Goal: Transaction & Acquisition: Book appointment/travel/reservation

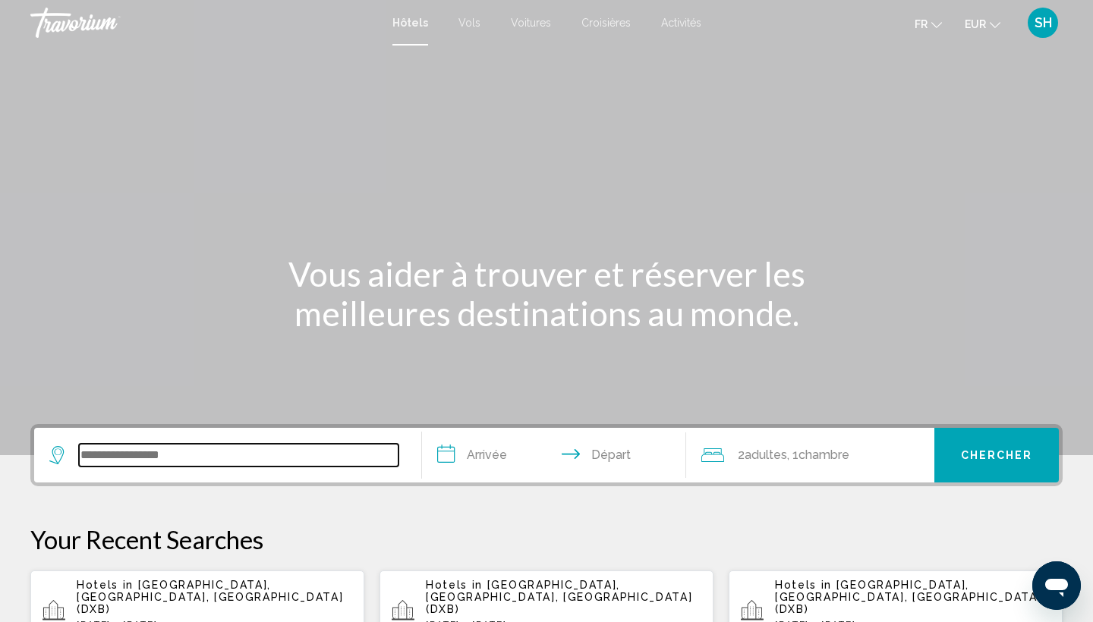
click at [191, 457] on input "Search widget" at bounding box center [238, 455] width 319 height 23
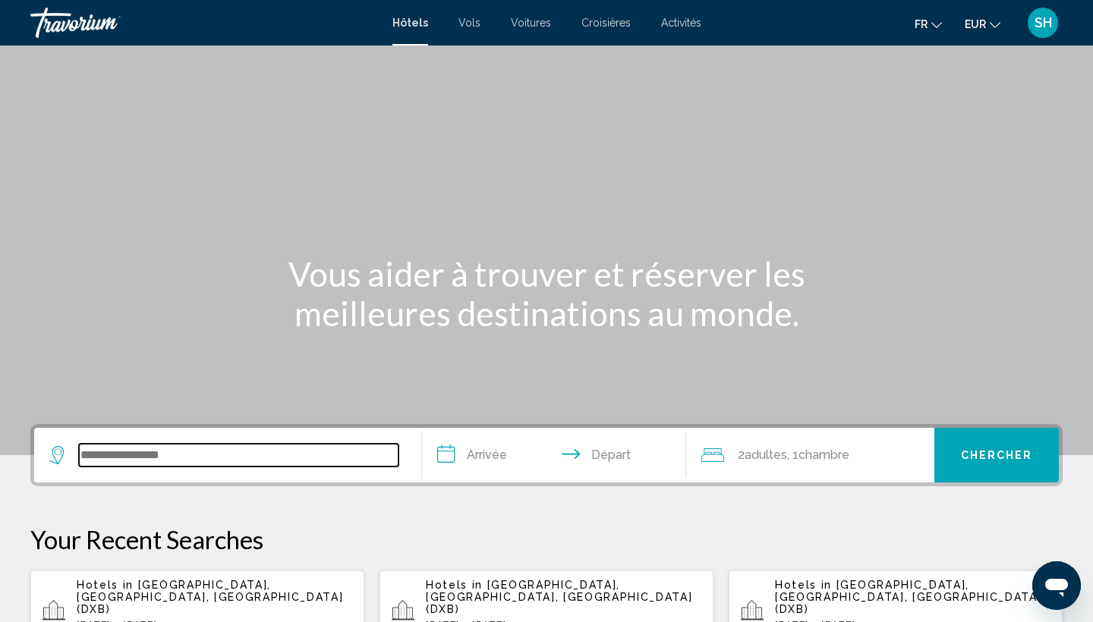
scroll to position [375, 0]
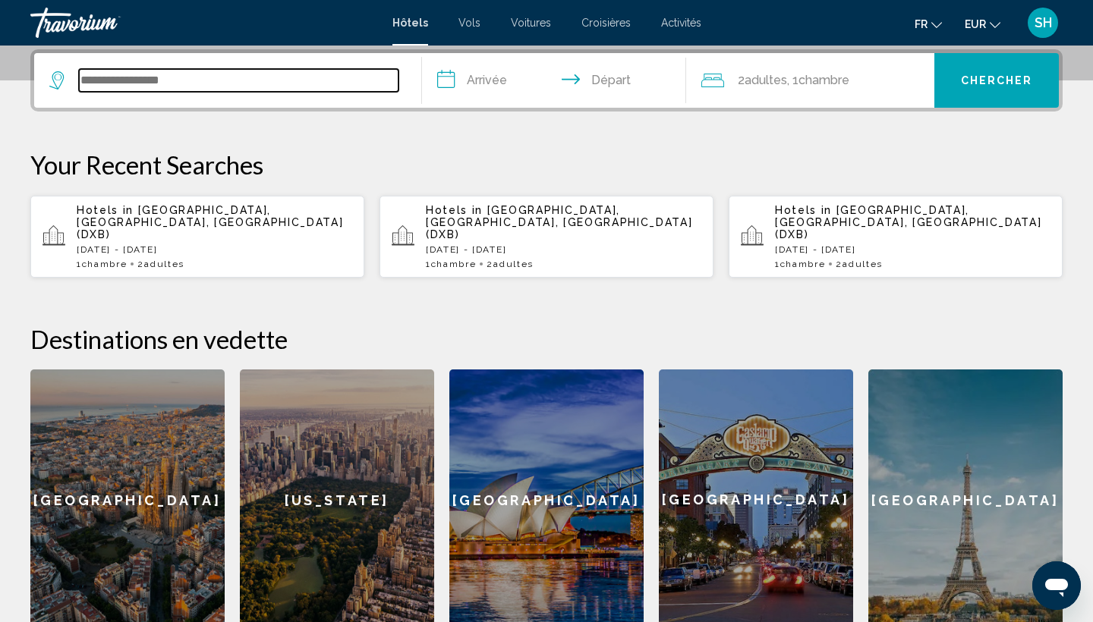
click at [194, 80] on input "Search widget" at bounding box center [238, 80] width 319 height 23
click at [141, 83] on input "Search widget" at bounding box center [238, 80] width 319 height 23
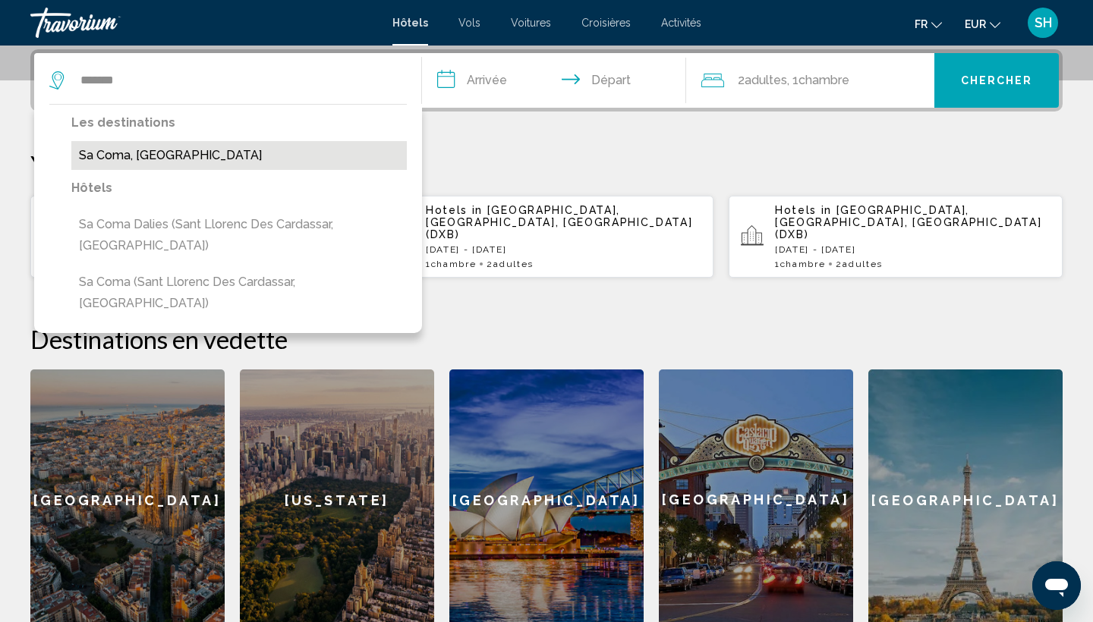
click at [184, 149] on button "Sa Coma, [GEOGRAPHIC_DATA]" at bounding box center [238, 155] width 335 height 29
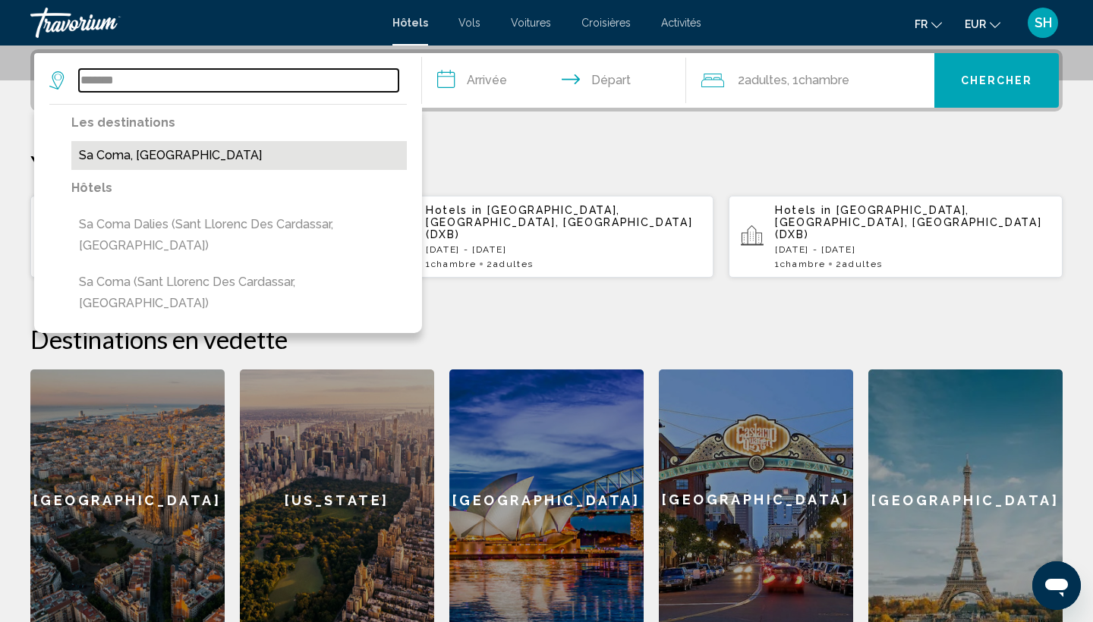
type input "**********"
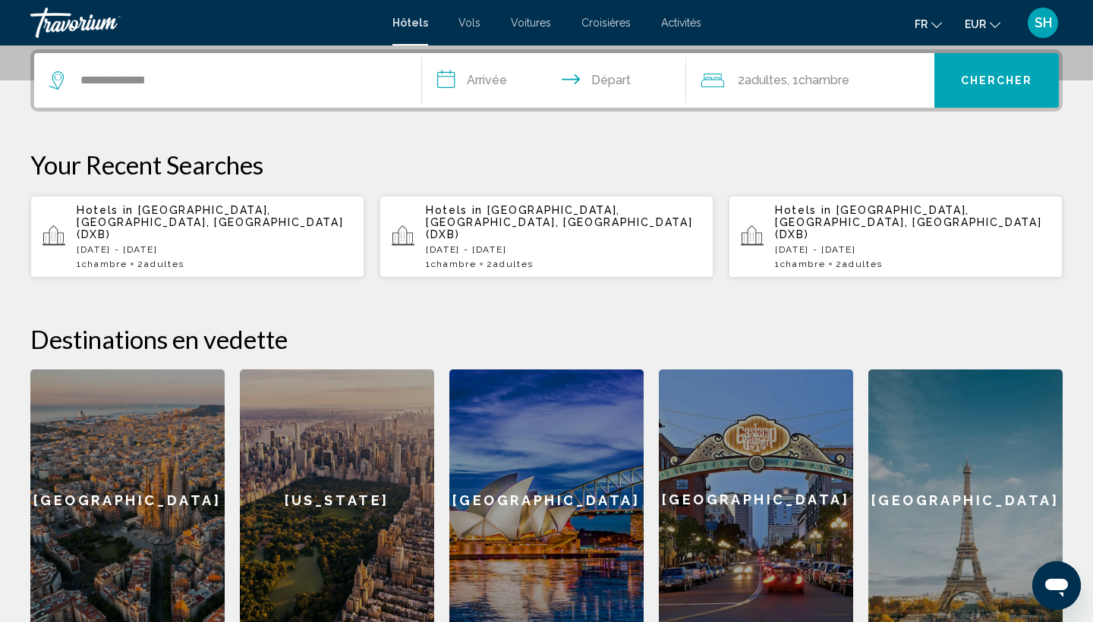
click at [516, 82] on input "**********" at bounding box center [557, 82] width 270 height 59
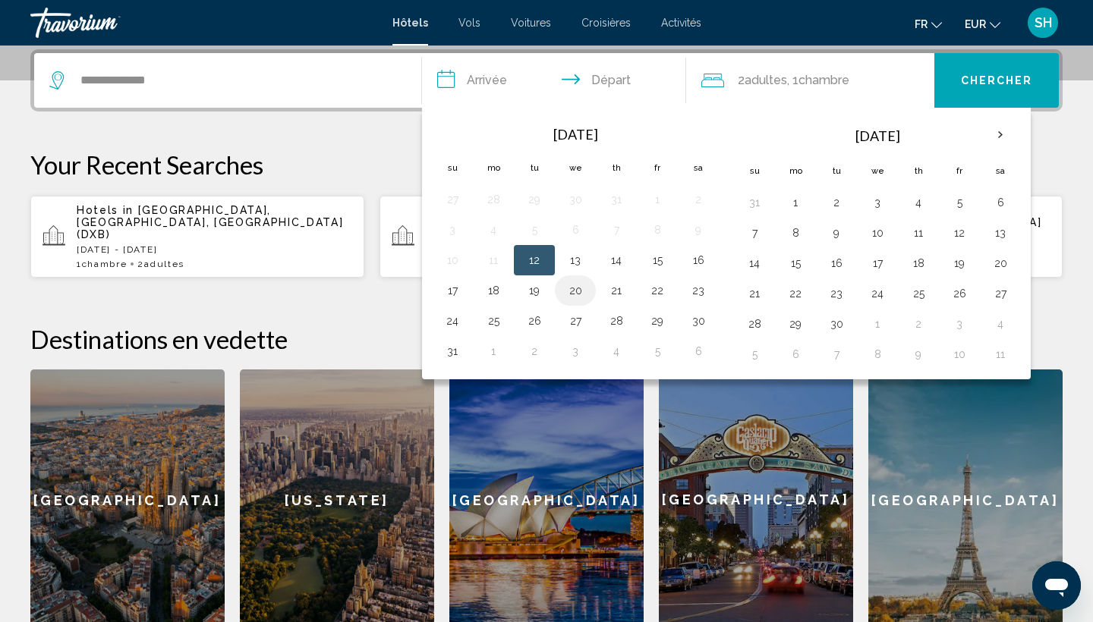
click at [572, 293] on button "20" at bounding box center [575, 290] width 24 height 21
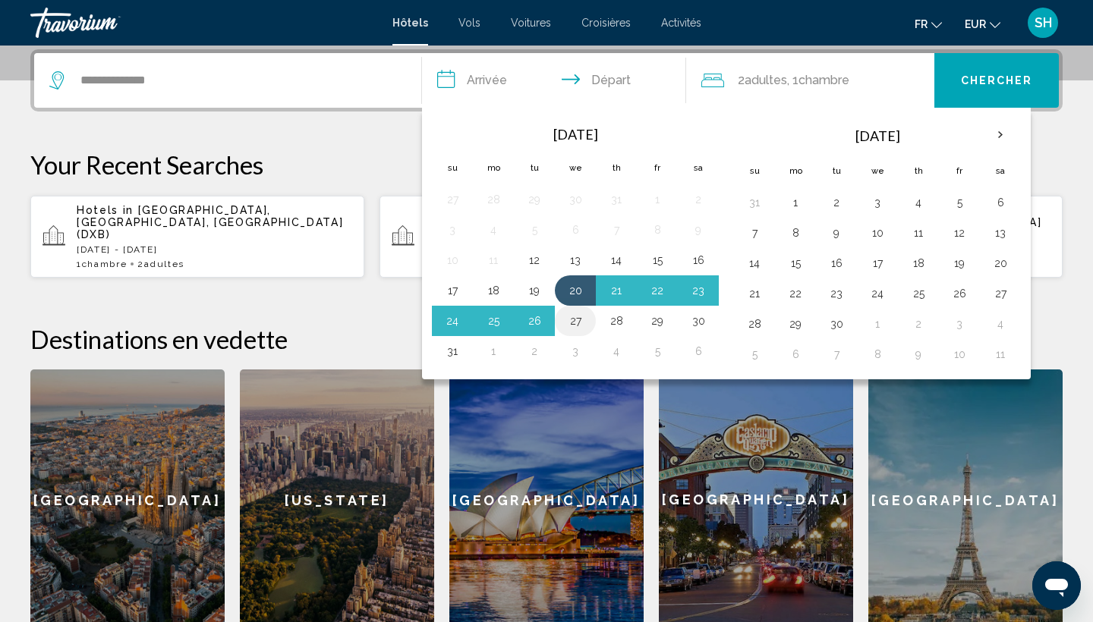
click at [570, 322] on button "27" at bounding box center [575, 320] width 24 height 21
type input "**********"
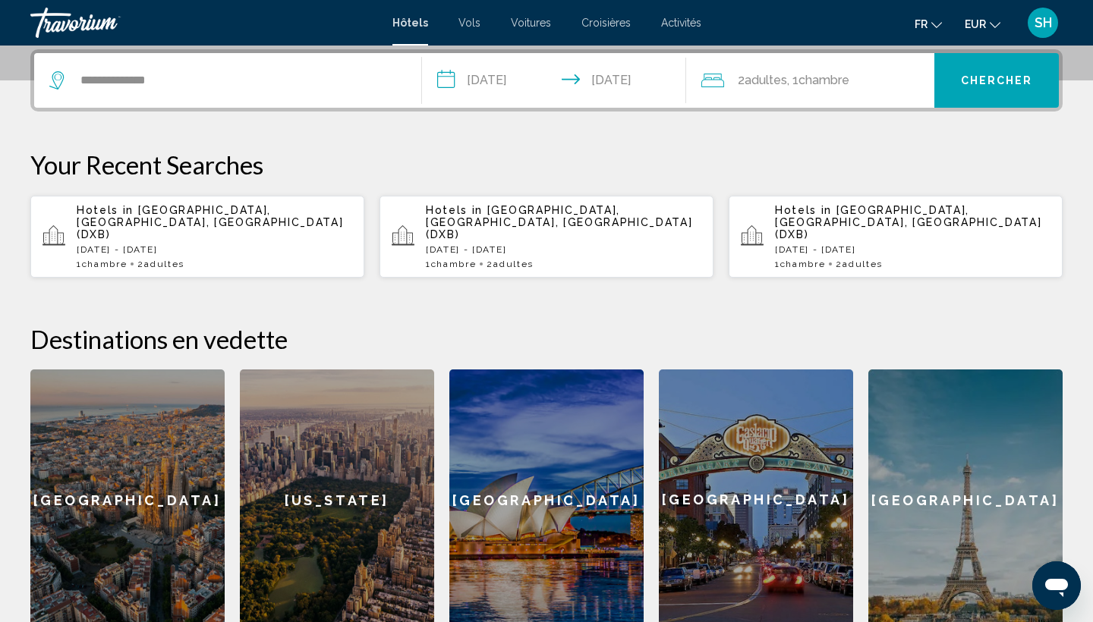
click at [821, 83] on span "Chambre" at bounding box center [823, 80] width 51 height 14
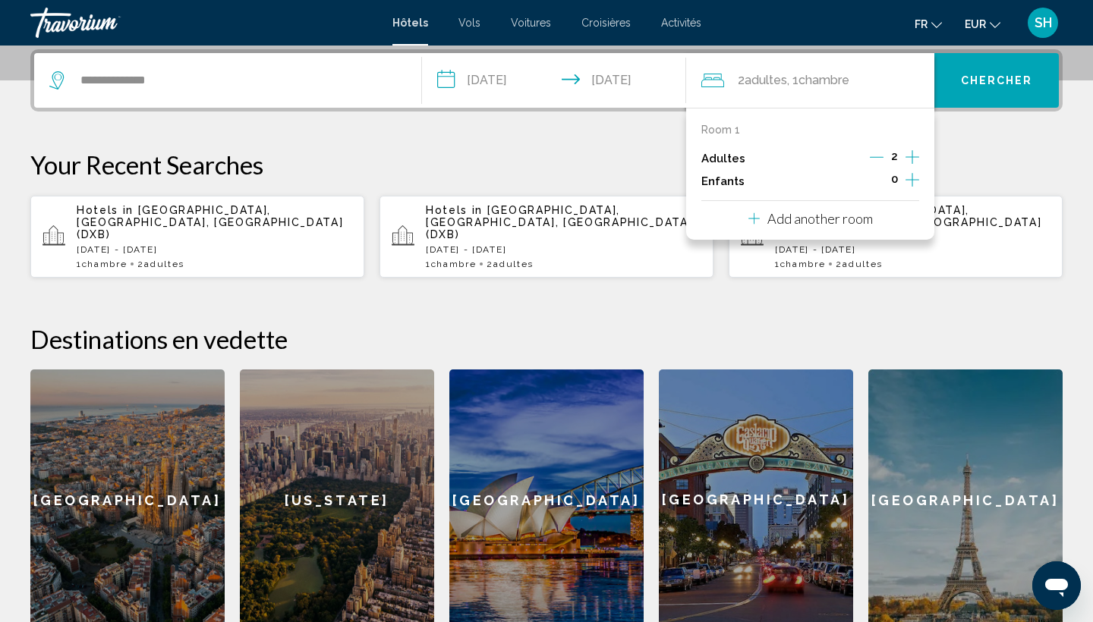
click at [913, 160] on icon "Increment adults" at bounding box center [912, 157] width 14 height 18
click at [915, 188] on icon "Increment children" at bounding box center [912, 180] width 14 height 18
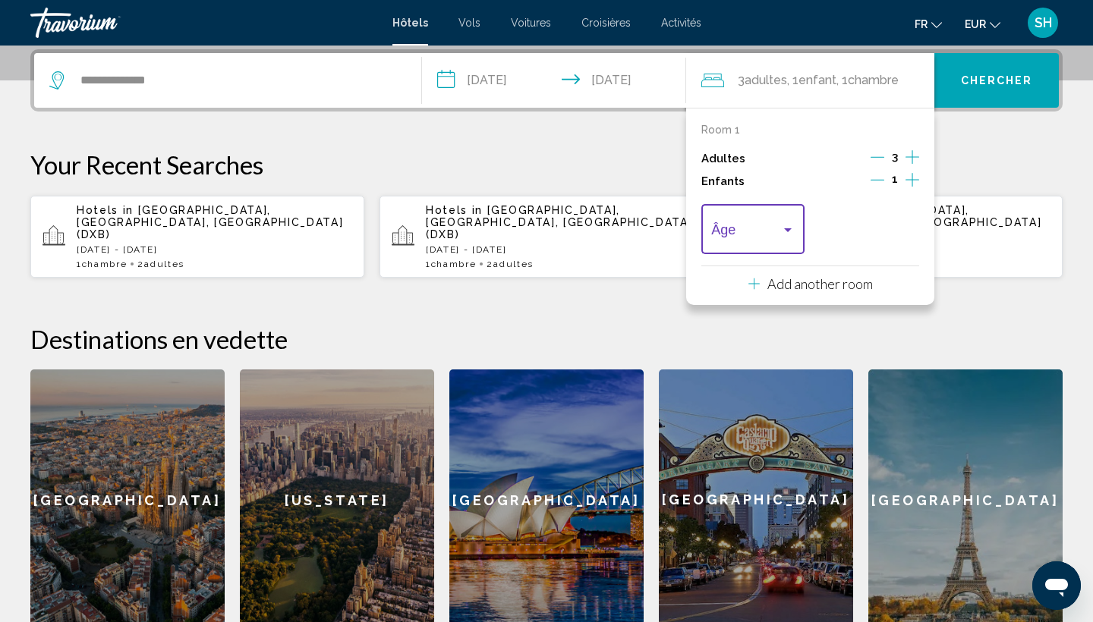
click at [767, 232] on span "Travelers: 3 adults, 1 child" at bounding box center [745, 232] width 69 height 15
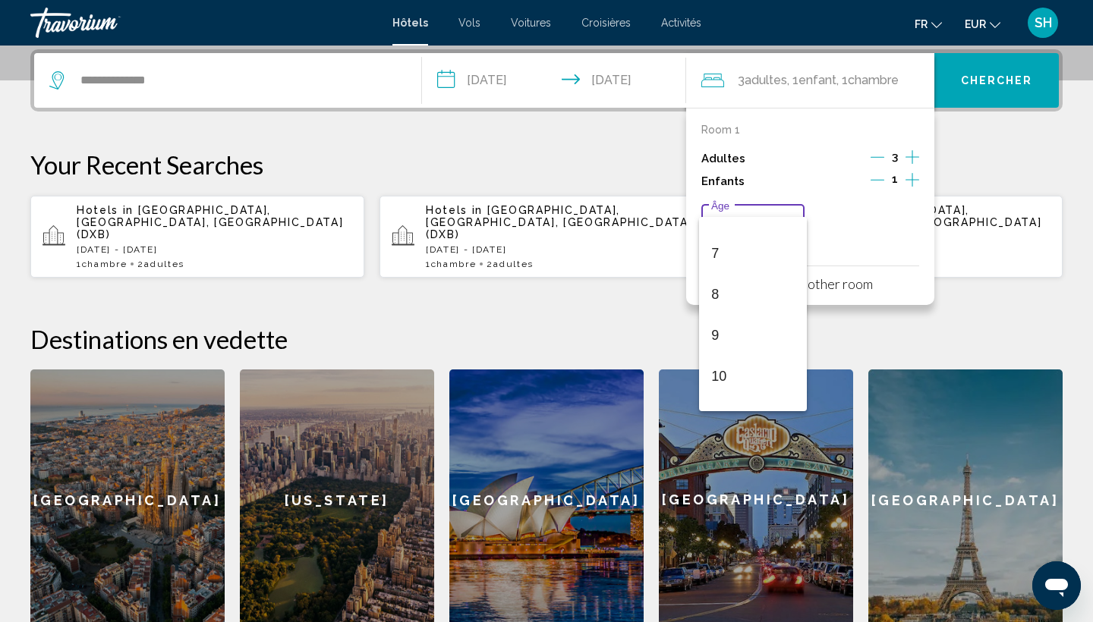
scroll to position [270, 0]
click at [737, 375] on span "10" at bounding box center [752, 377] width 83 height 41
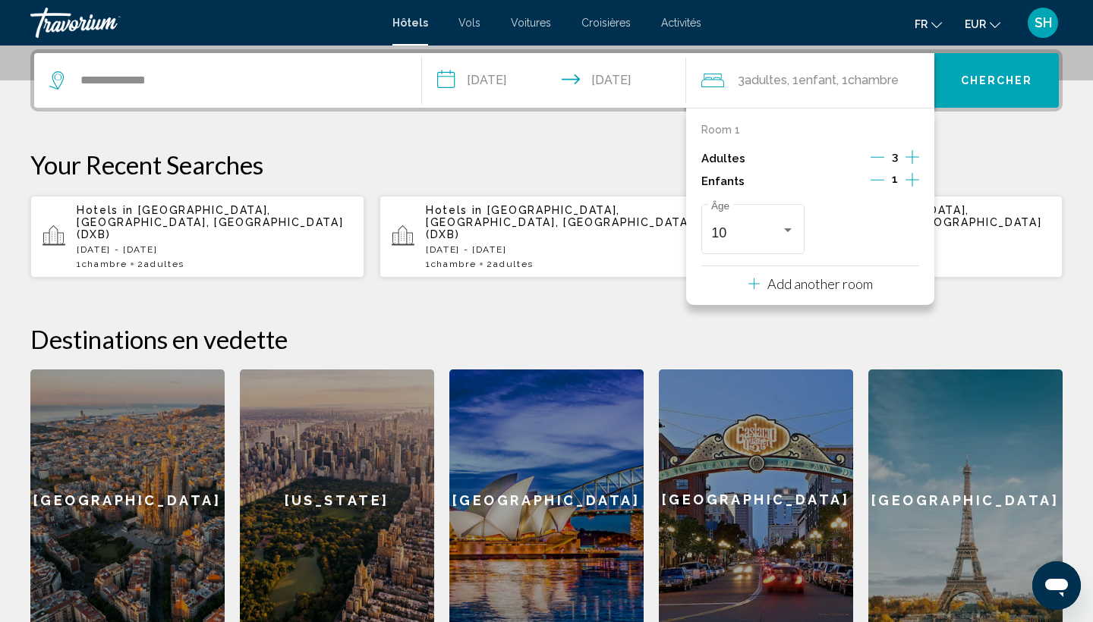
click at [989, 91] on button "Chercher" at bounding box center [996, 80] width 124 height 55
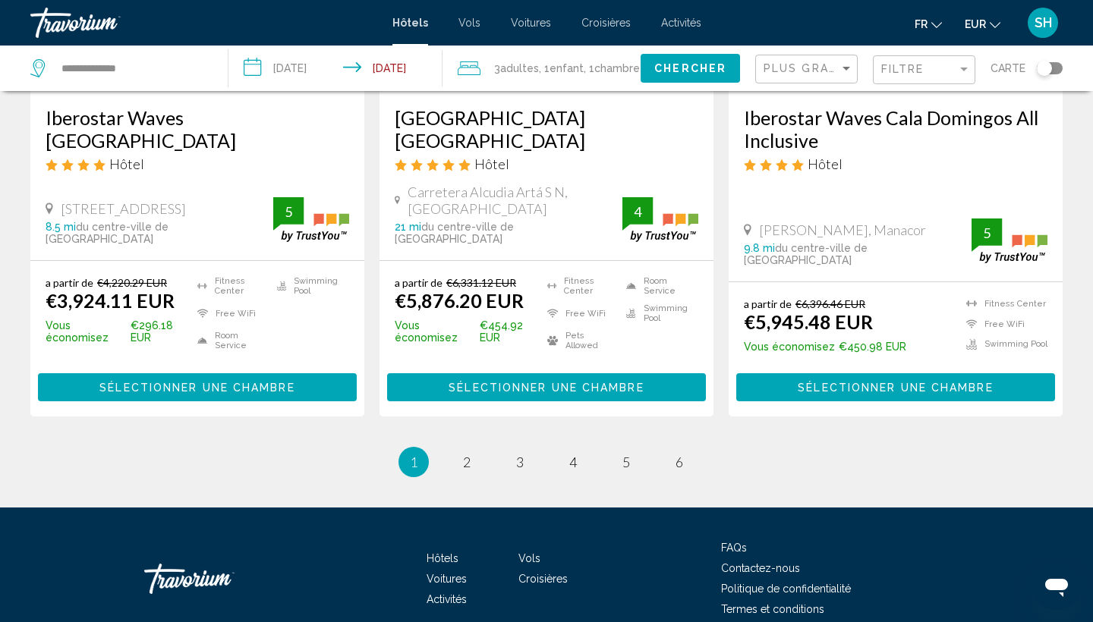
scroll to position [2025, 0]
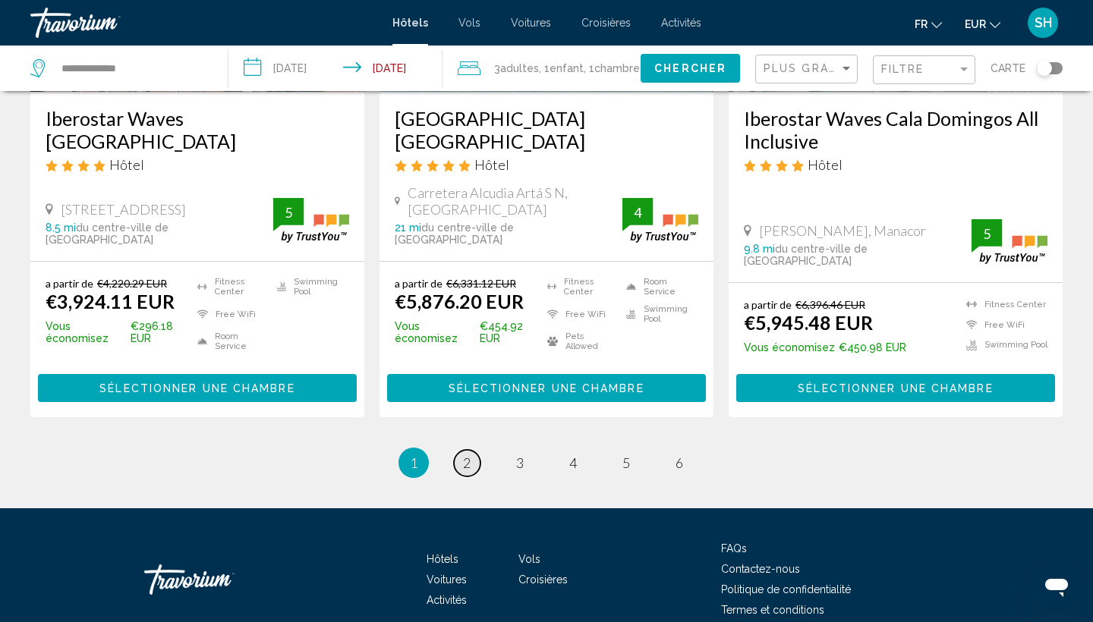
click at [467, 454] on span "2" at bounding box center [467, 462] width 8 height 17
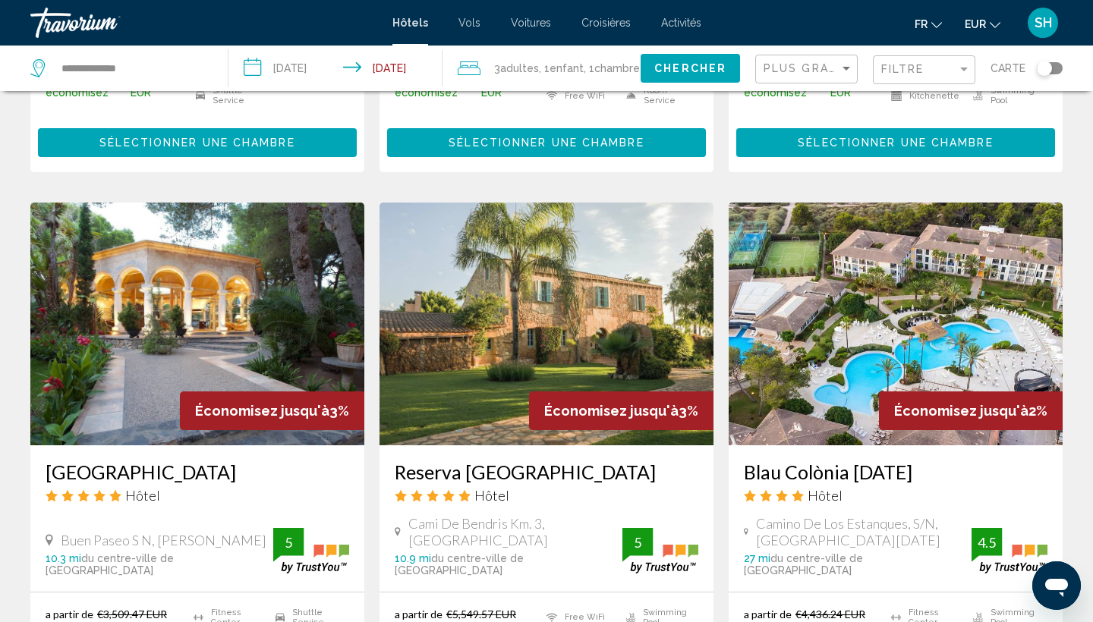
scroll to position [1769, 0]
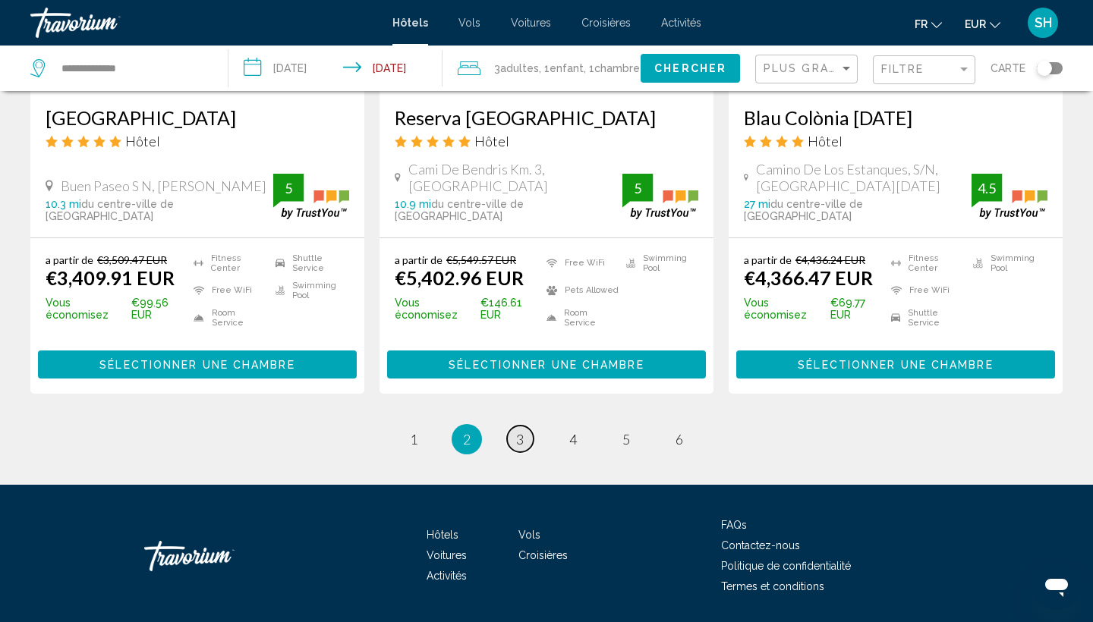
click at [521, 431] on span "3" at bounding box center [520, 439] width 8 height 17
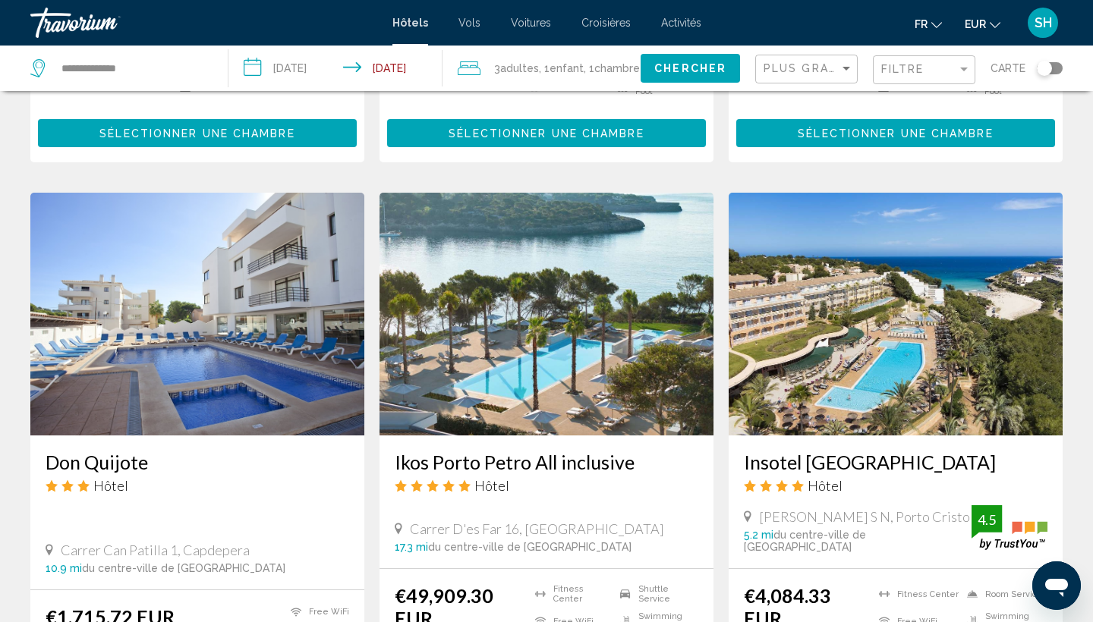
scroll to position [1672, 0]
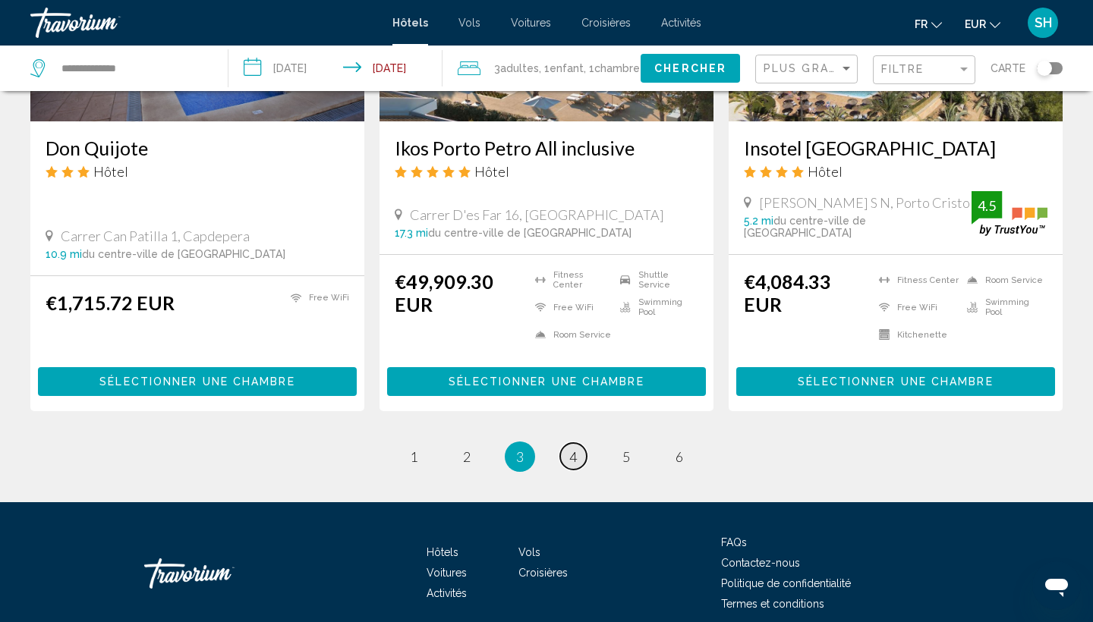
click at [576, 448] on span "4" at bounding box center [573, 456] width 8 height 17
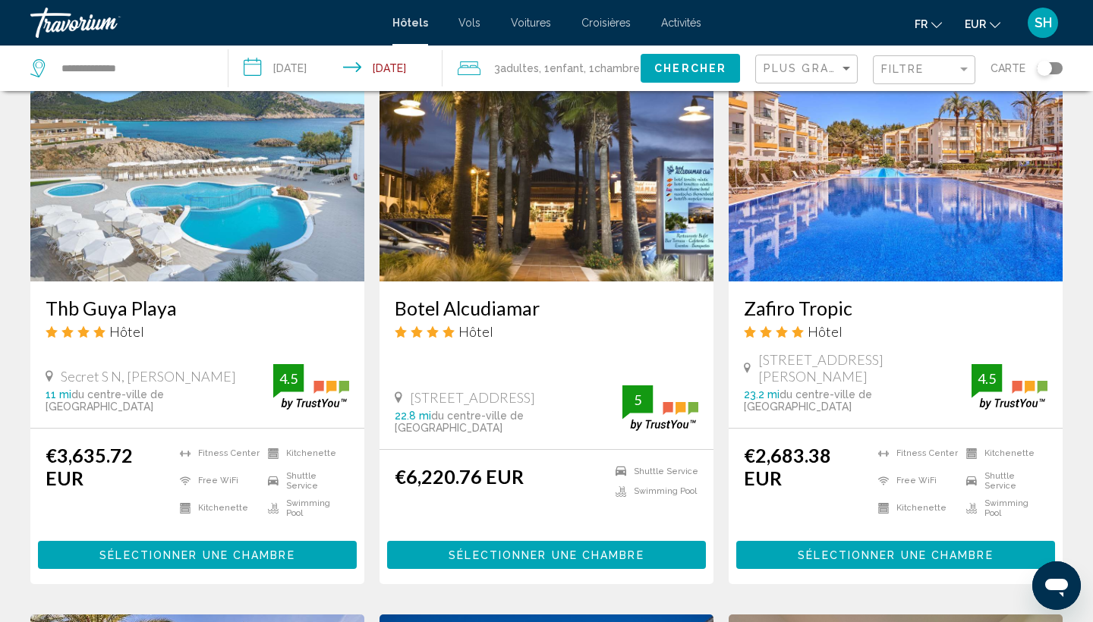
scroll to position [669, 0]
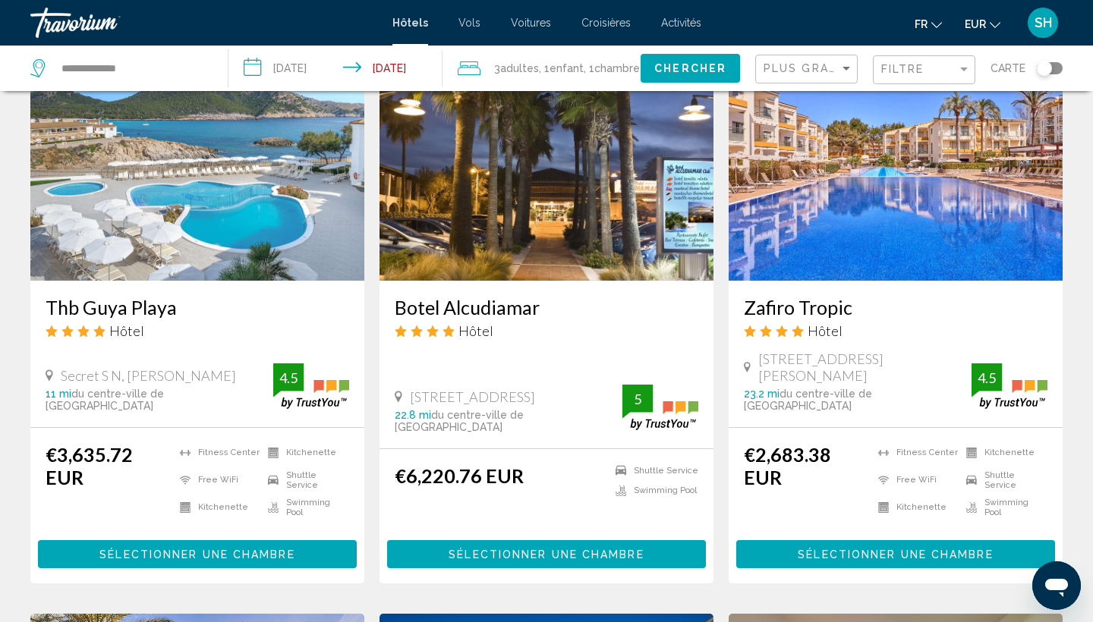
click at [419, 64] on input "**********" at bounding box center [337, 71] width 219 height 50
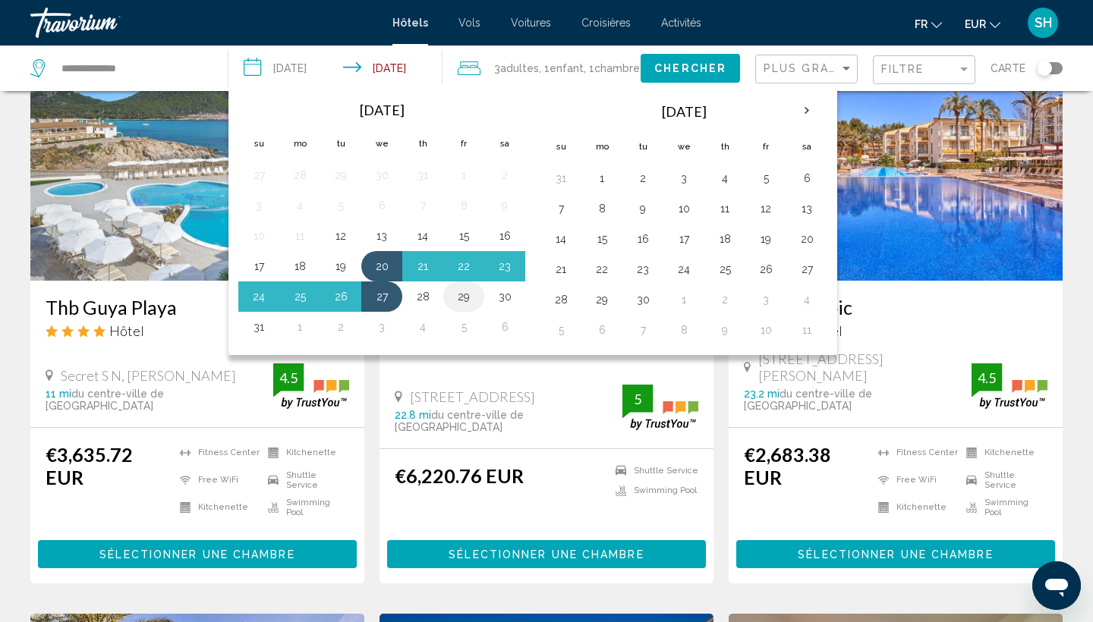
click at [464, 294] on button "29" at bounding box center [463, 296] width 24 height 21
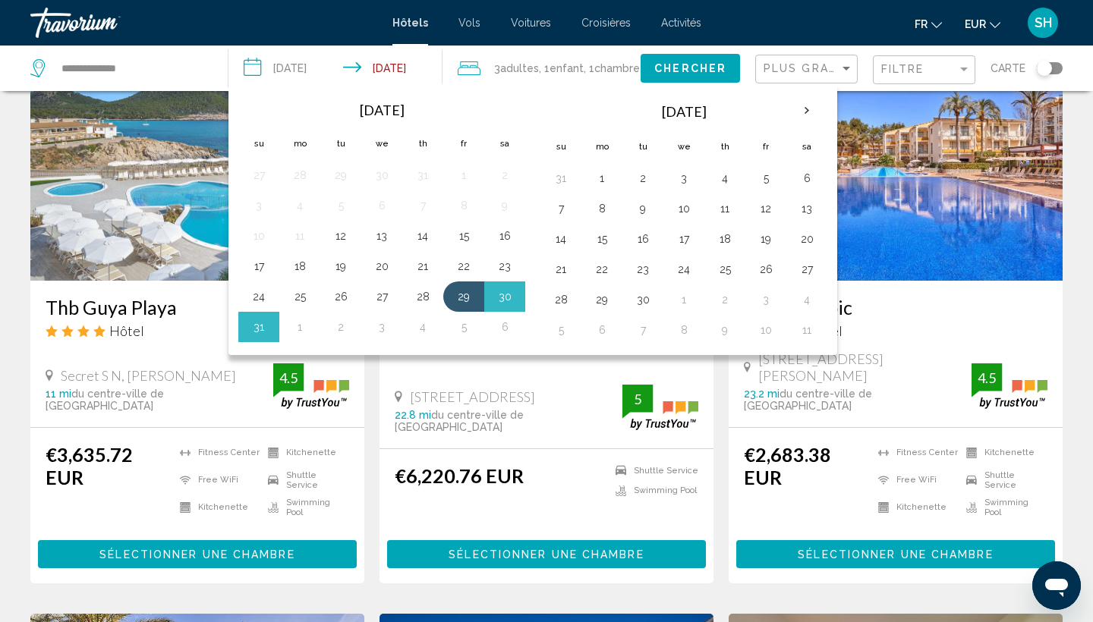
click at [708, 74] on span "Chercher" at bounding box center [690, 69] width 72 height 12
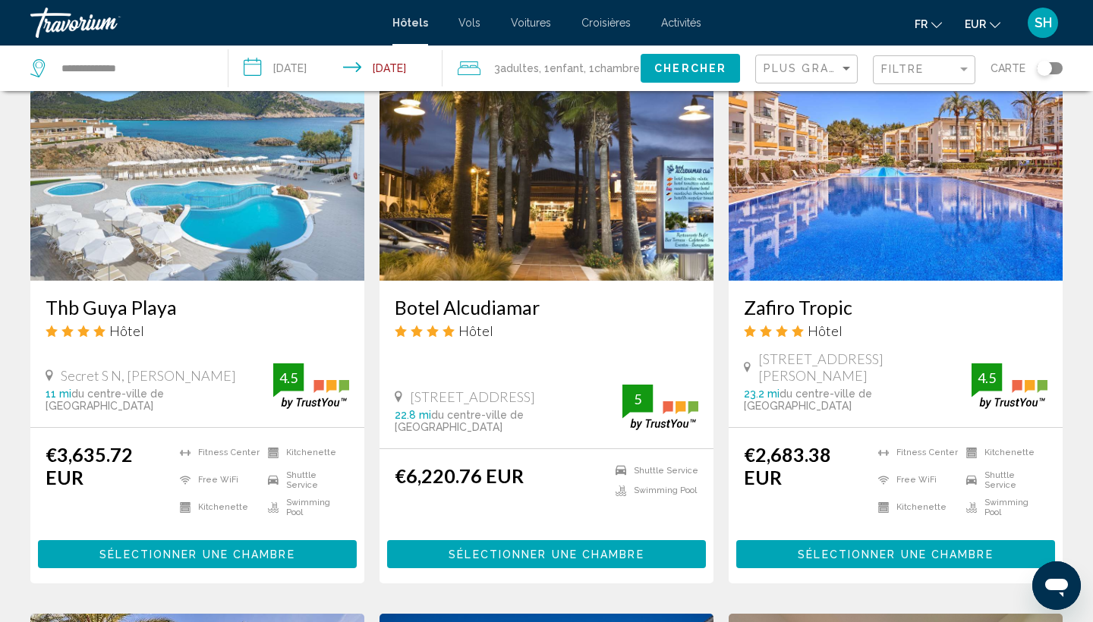
click at [408, 67] on input "**********" at bounding box center [337, 71] width 219 height 50
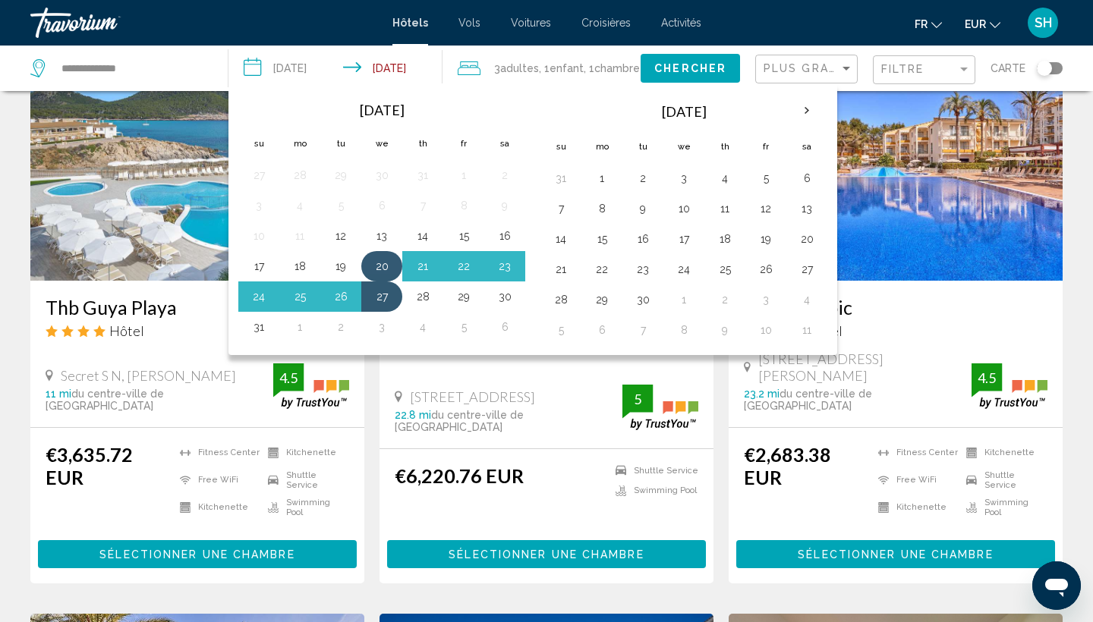
click at [379, 269] on button "20" at bounding box center [381, 266] width 24 height 21
click at [463, 297] on button "29" at bounding box center [463, 296] width 24 height 21
type input "**********"
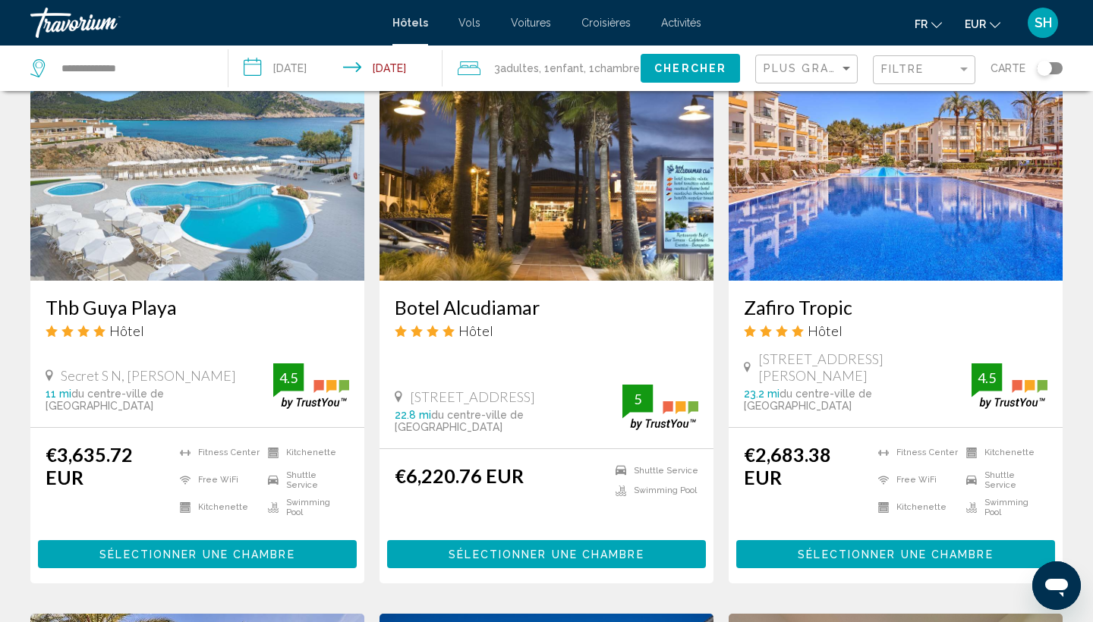
click at [701, 68] on span "Chercher" at bounding box center [690, 69] width 72 height 12
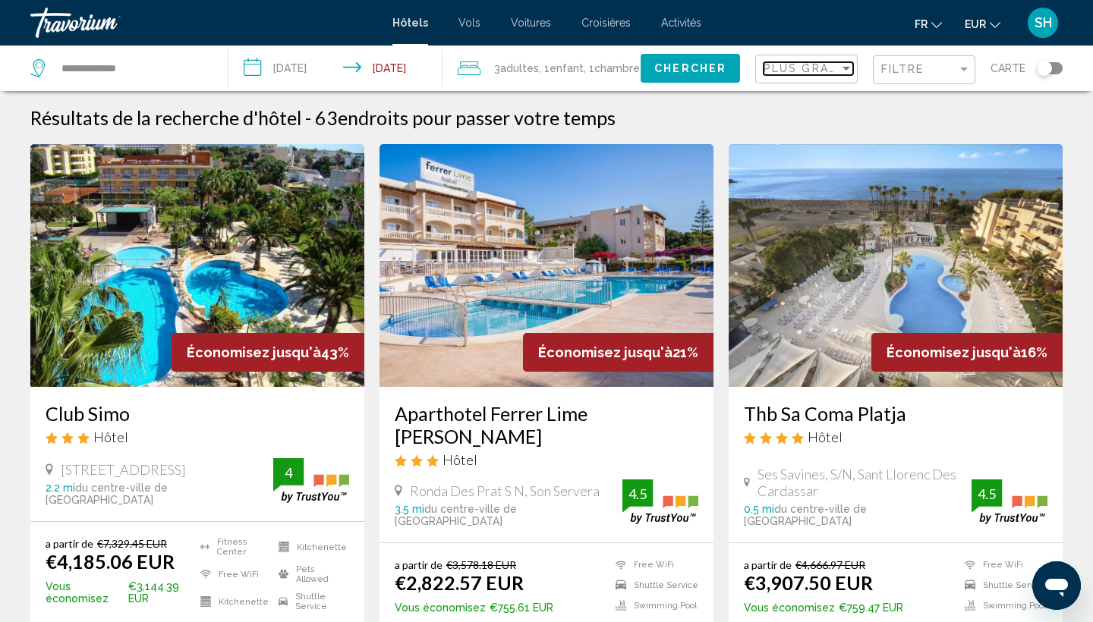
click at [815, 74] on span "Plus grandes économies" at bounding box center [853, 68] width 181 height 12
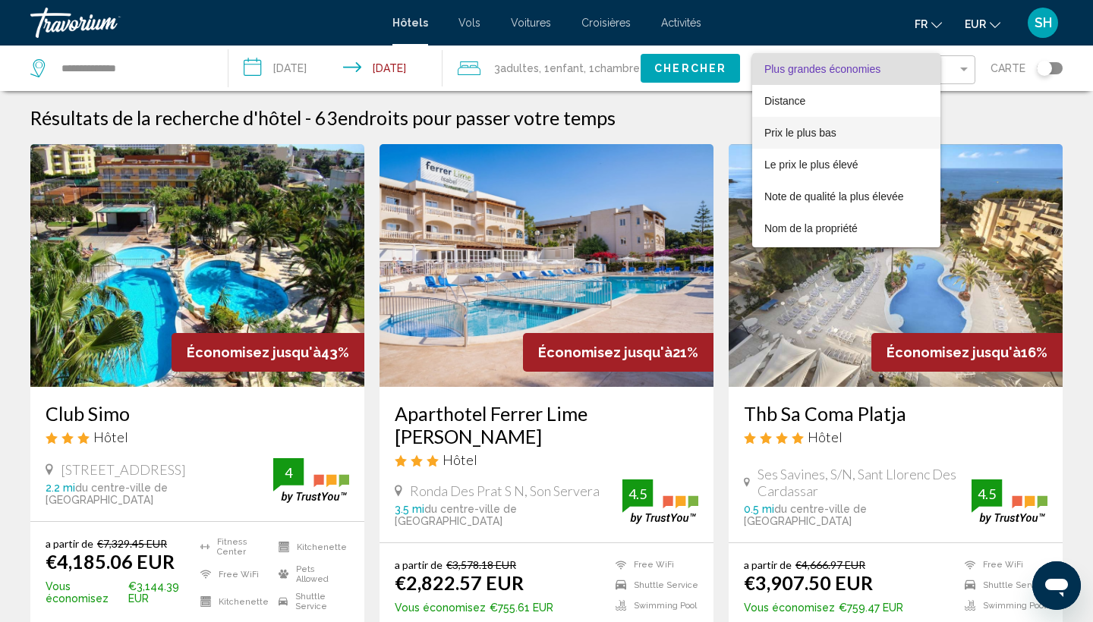
click at [793, 129] on span "Prix le plus bas" at bounding box center [800, 133] width 72 height 12
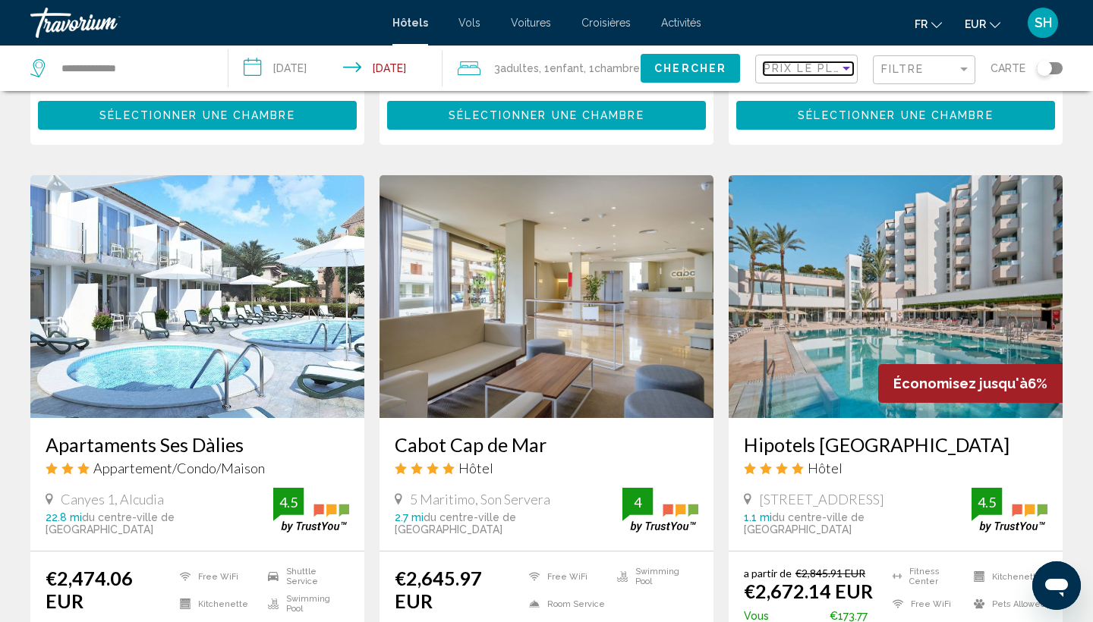
scroll to position [1117, 0]
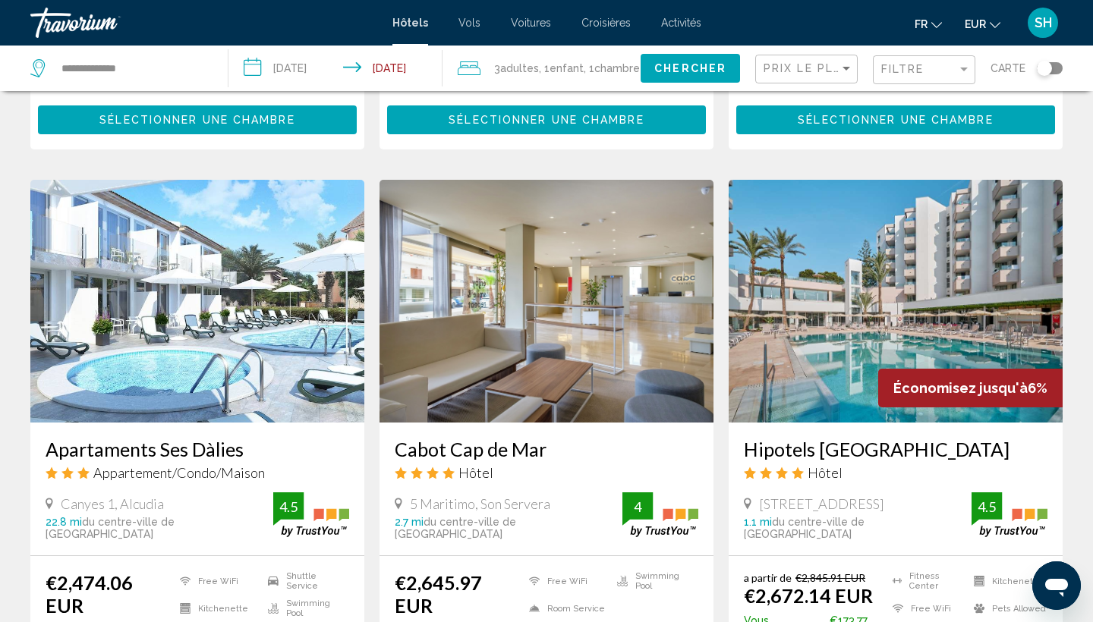
click at [800, 243] on img "Main content" at bounding box center [895, 301] width 334 height 243
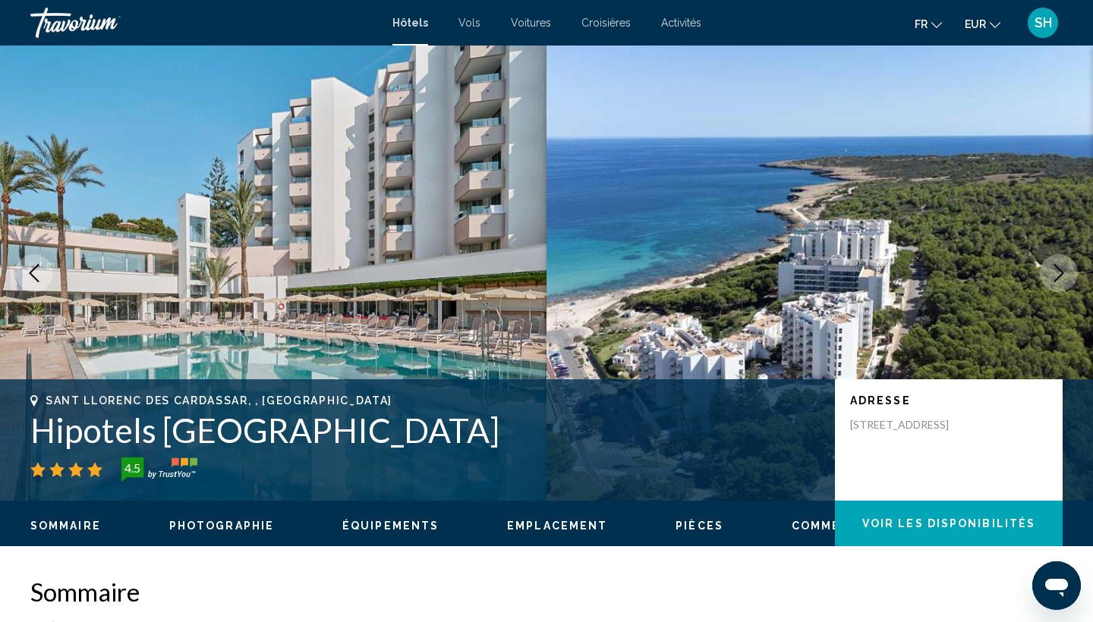
click at [1052, 278] on icon "Next image" at bounding box center [1058, 273] width 18 height 18
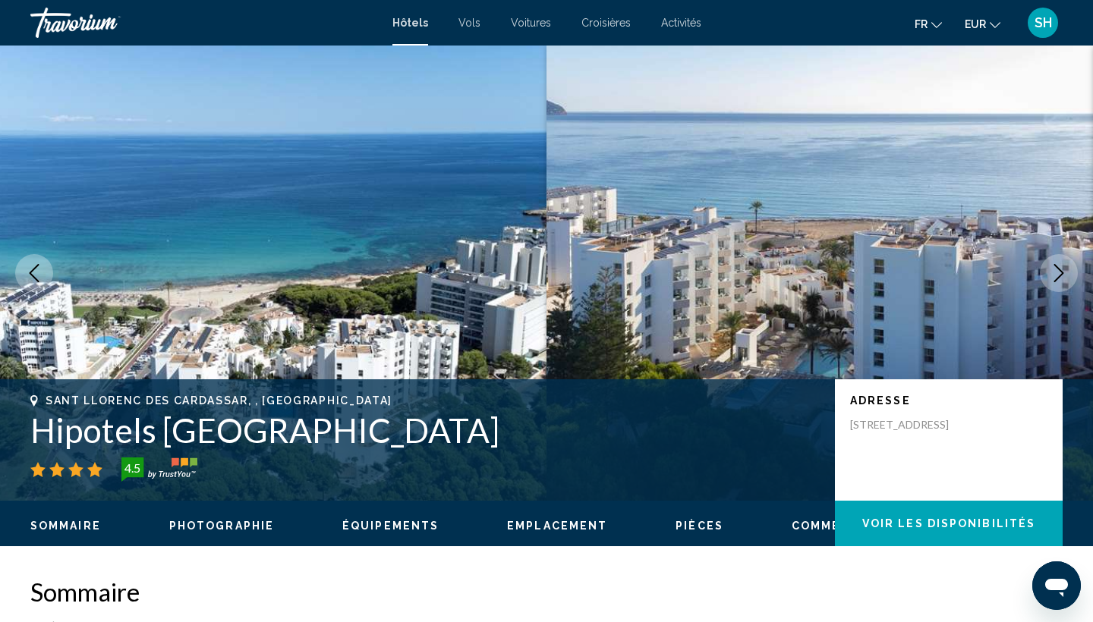
click at [1061, 272] on icon "Next image" at bounding box center [1059, 273] width 10 height 18
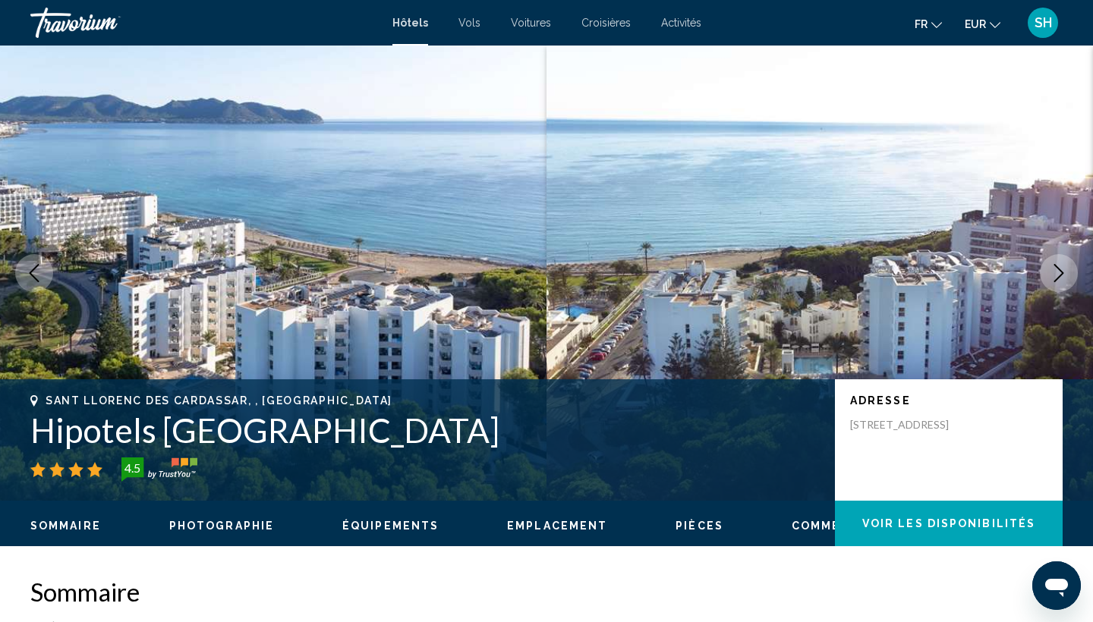
click at [1061, 269] on icon "Next image" at bounding box center [1058, 273] width 18 height 18
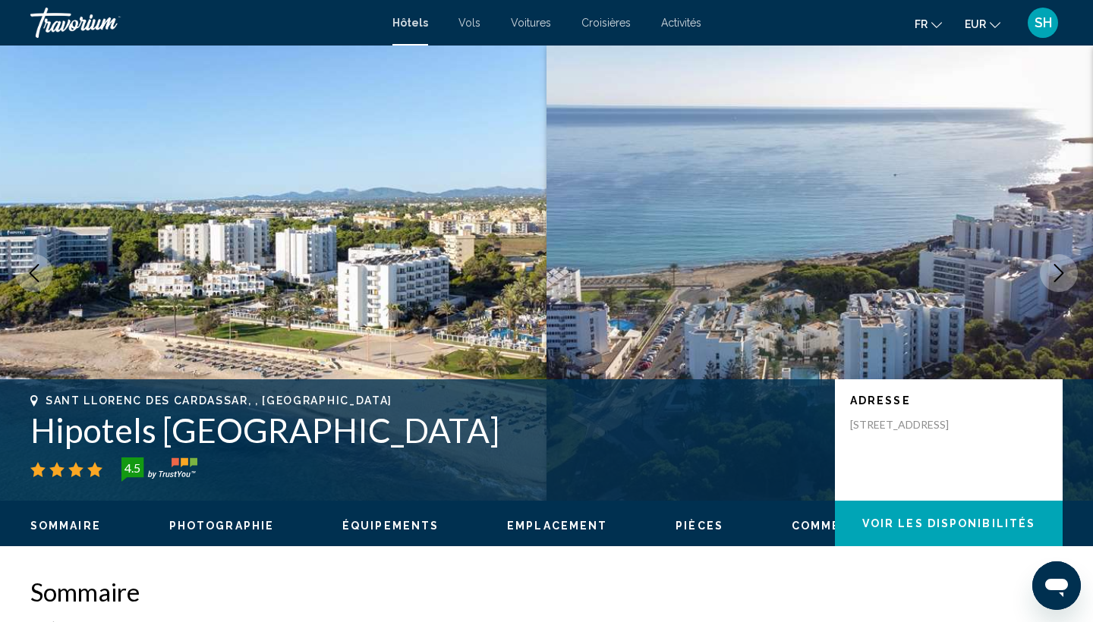
click at [1063, 274] on icon "Next image" at bounding box center [1058, 273] width 18 height 18
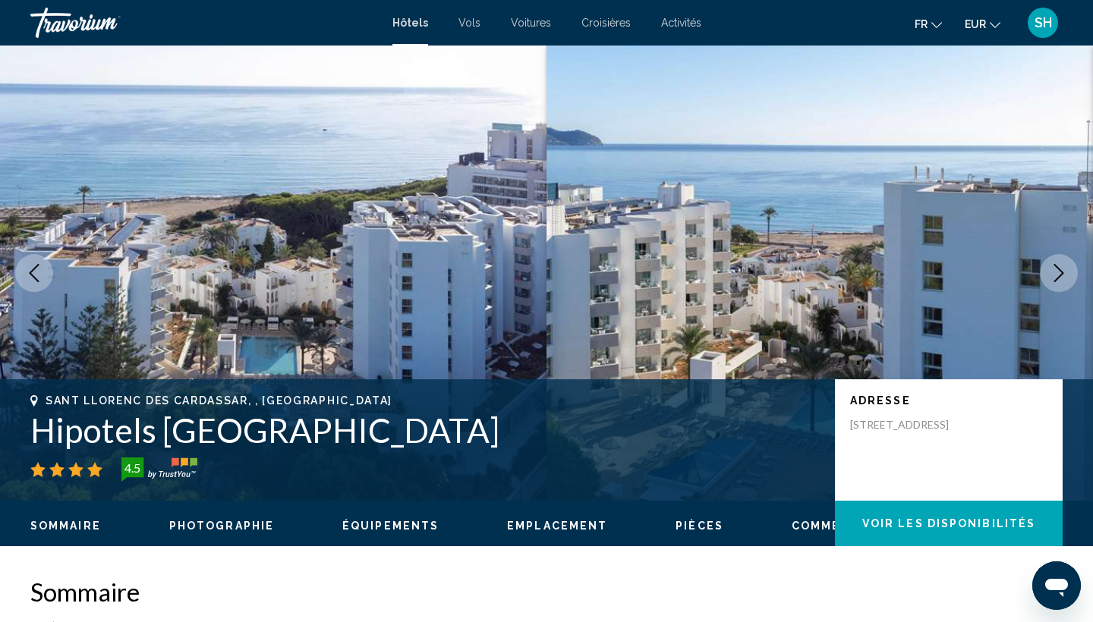
click at [1056, 270] on icon "Next image" at bounding box center [1058, 273] width 18 height 18
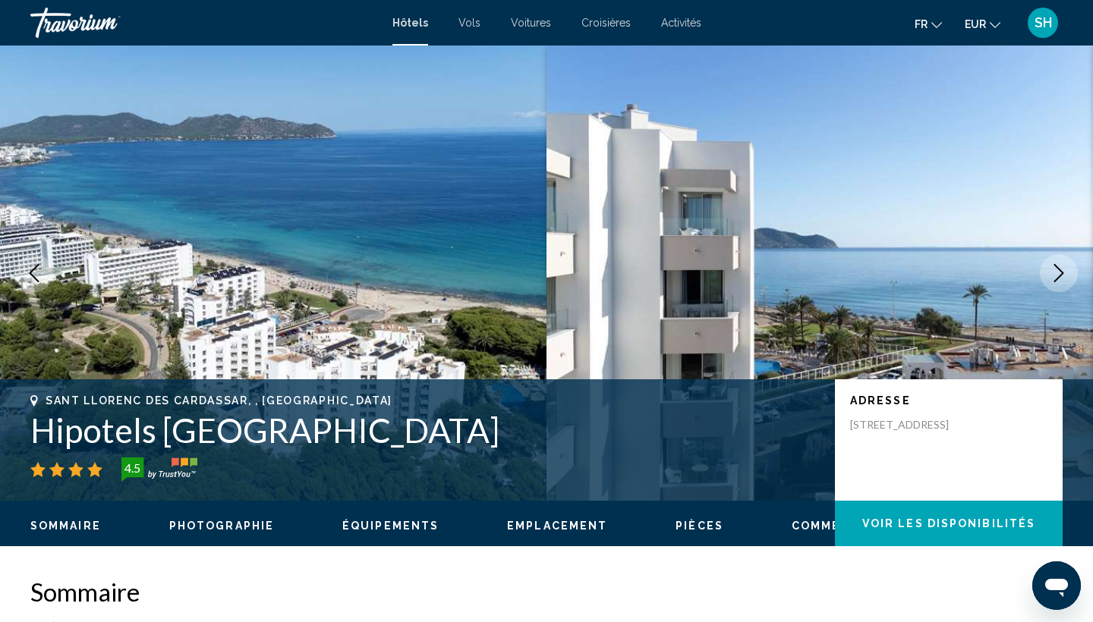
click at [1056, 270] on icon "Next image" at bounding box center [1058, 273] width 18 height 18
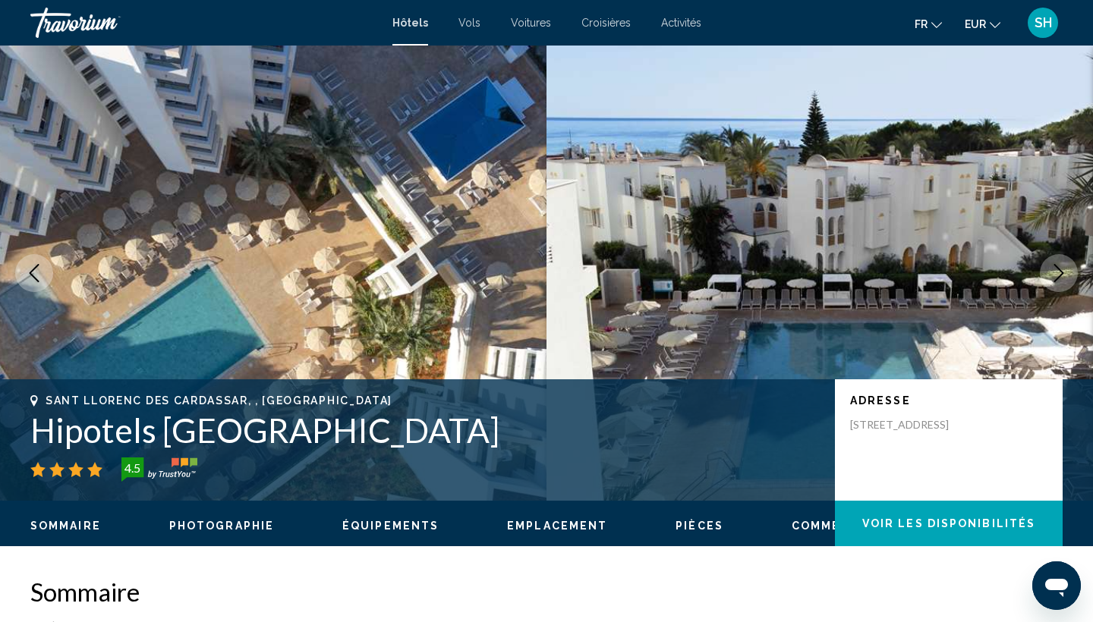
click at [1061, 273] on icon "Next image" at bounding box center [1058, 273] width 18 height 18
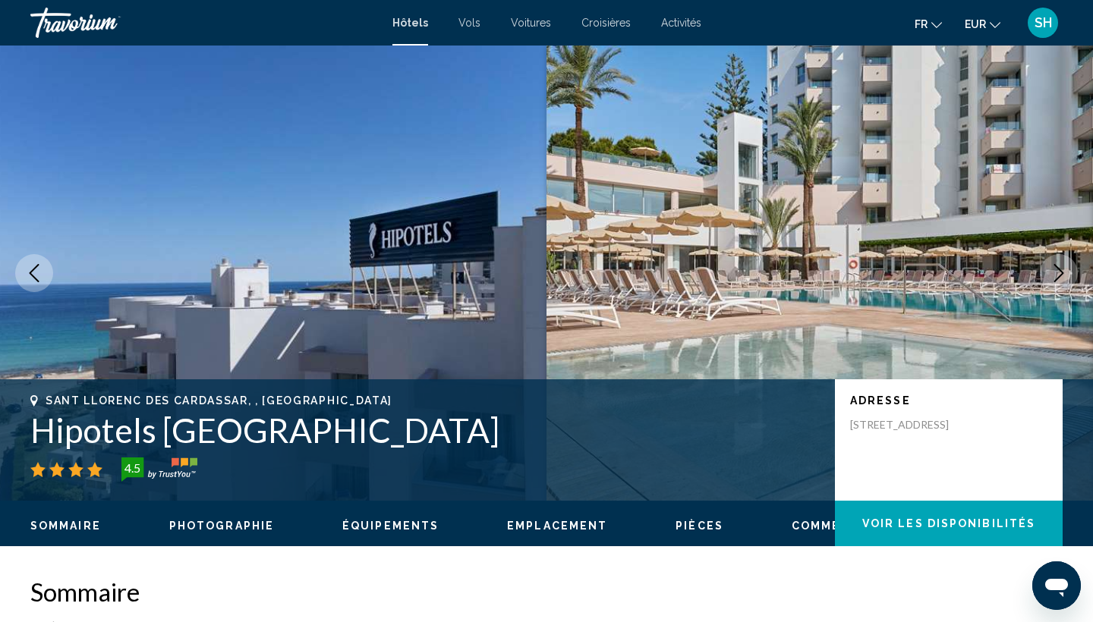
click at [1057, 272] on icon "Next image" at bounding box center [1058, 273] width 18 height 18
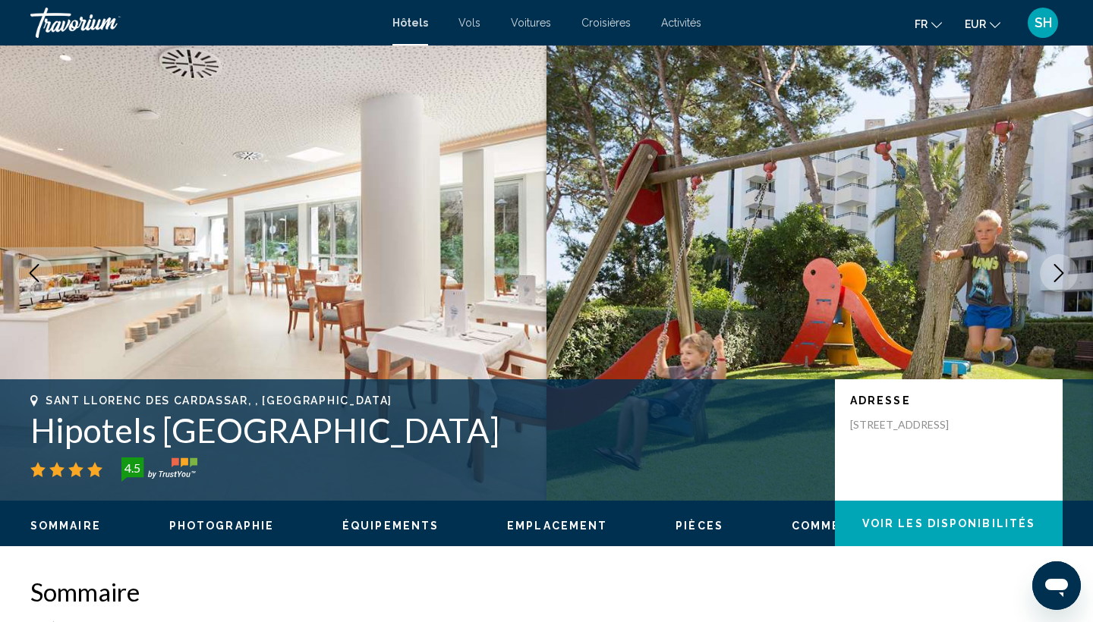
click at [1056, 271] on icon "Next image" at bounding box center [1058, 273] width 18 height 18
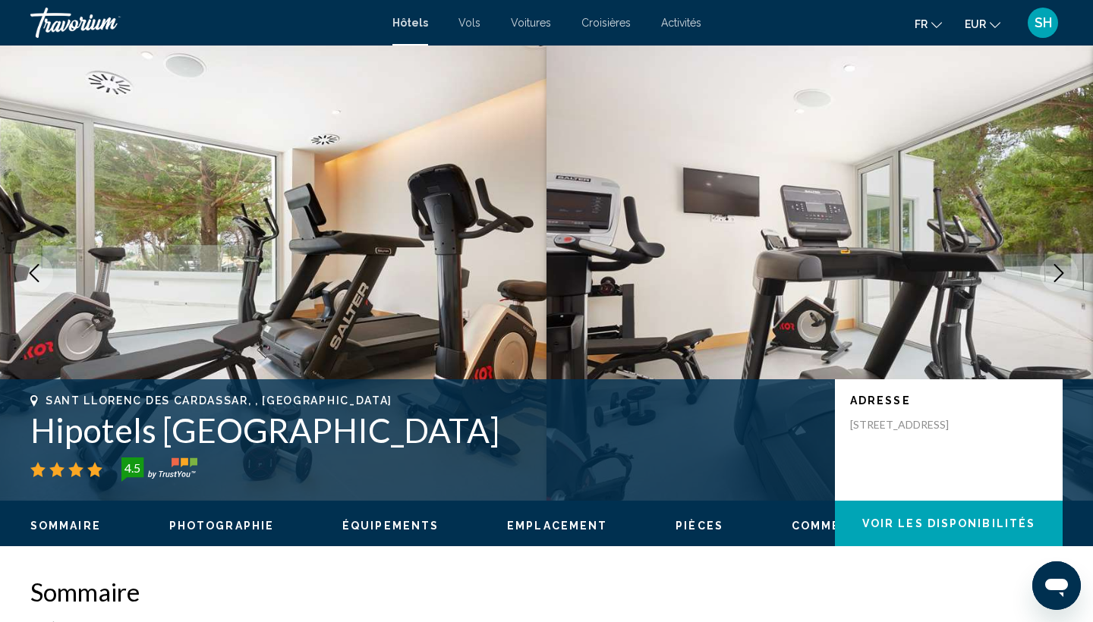
click at [1056, 271] on icon "Next image" at bounding box center [1058, 273] width 18 height 18
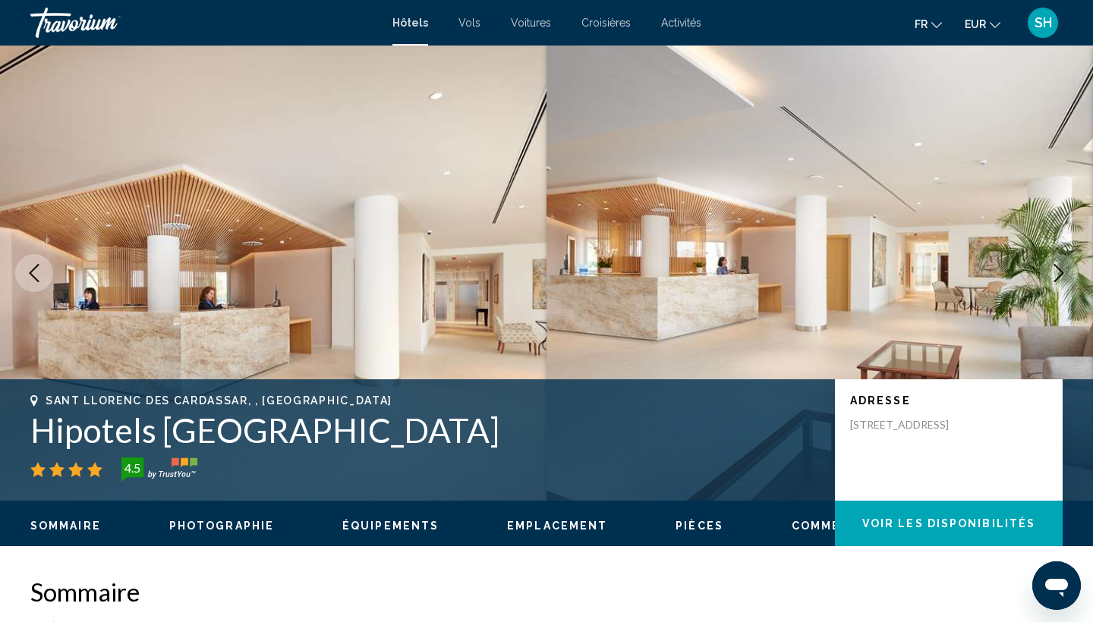
click at [1056, 271] on icon "Next image" at bounding box center [1058, 273] width 18 height 18
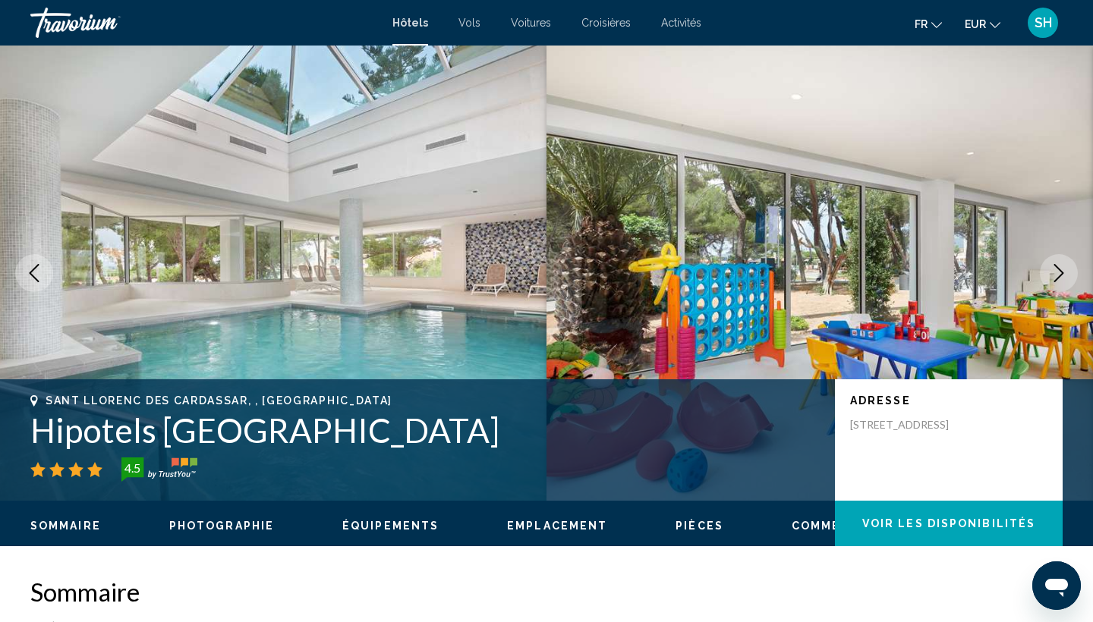
click at [1056, 271] on icon "Next image" at bounding box center [1058, 273] width 18 height 18
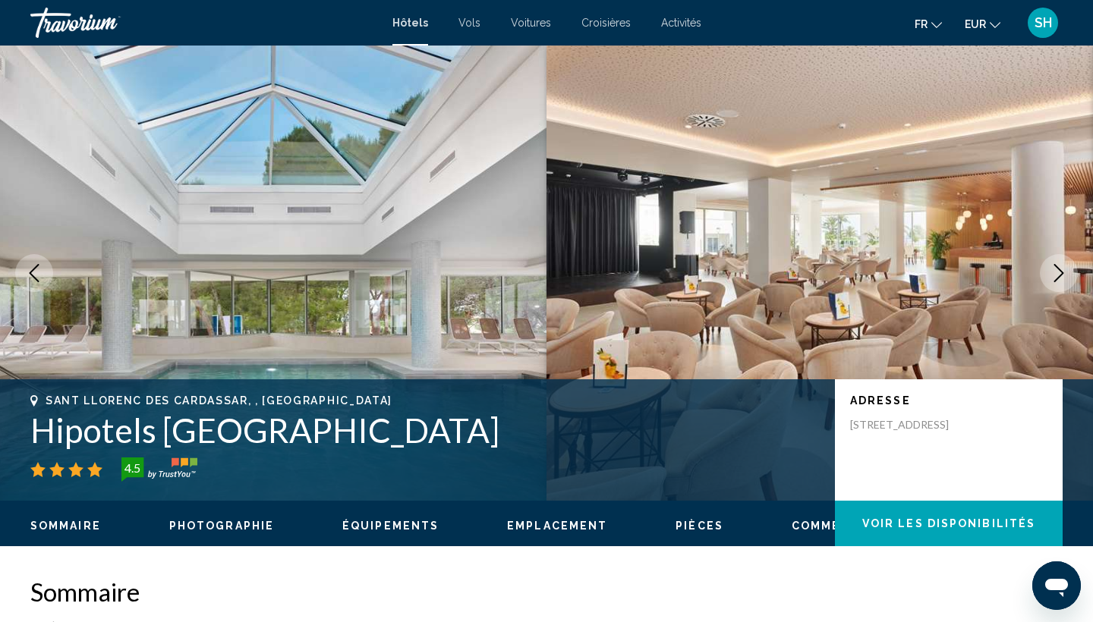
click at [1056, 271] on icon "Next image" at bounding box center [1058, 273] width 18 height 18
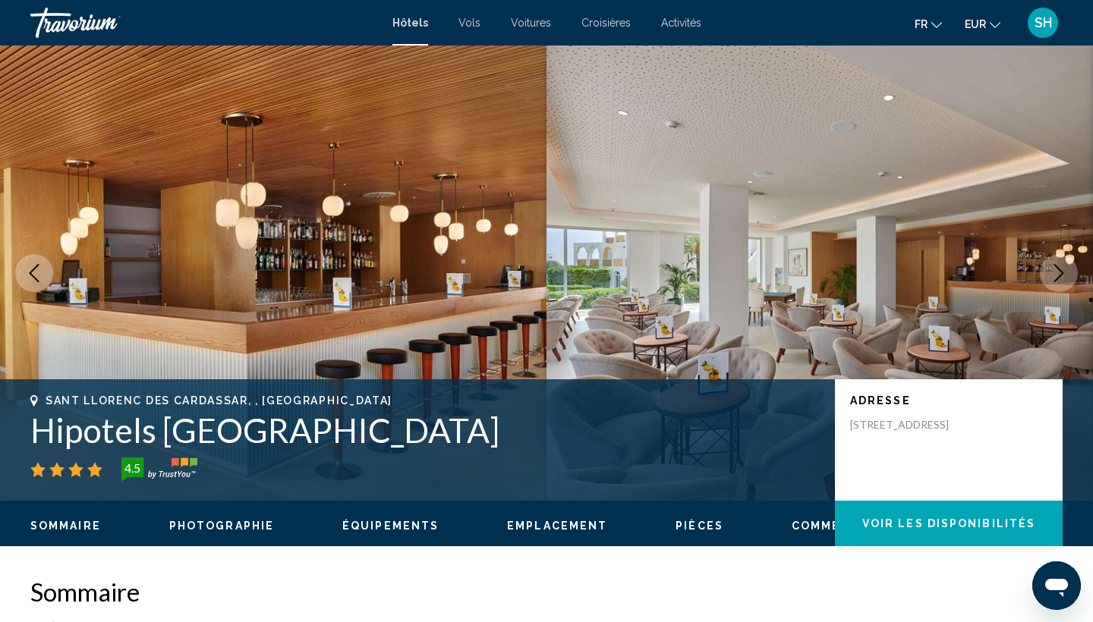
click at [1056, 271] on icon "Next image" at bounding box center [1058, 273] width 18 height 18
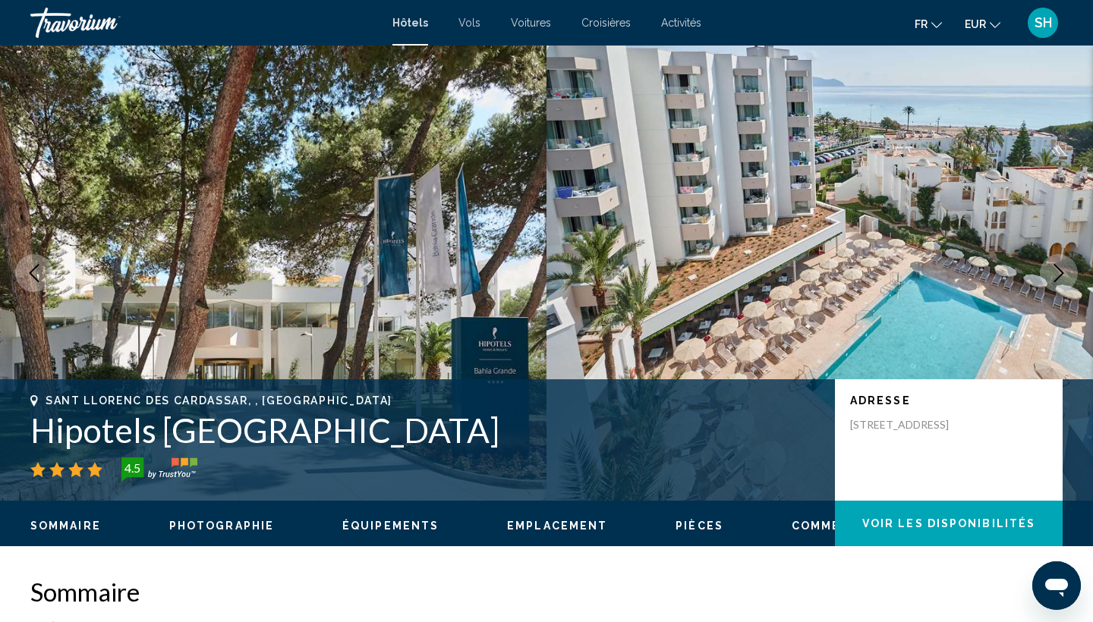
click at [1056, 271] on icon "Next image" at bounding box center [1058, 273] width 18 height 18
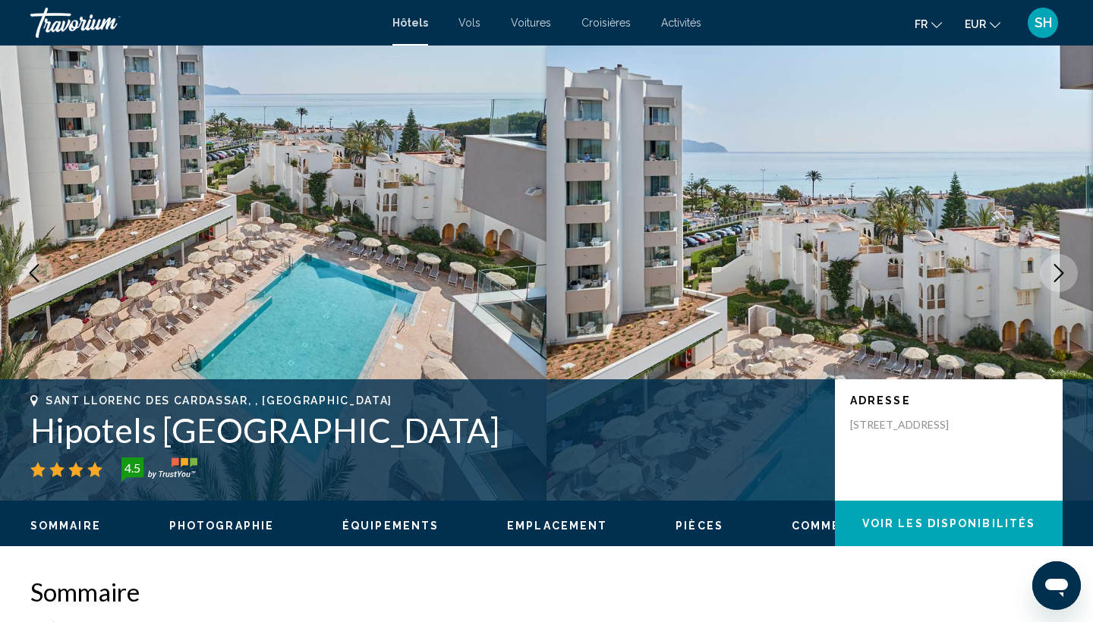
click at [1056, 271] on icon "Next image" at bounding box center [1058, 273] width 18 height 18
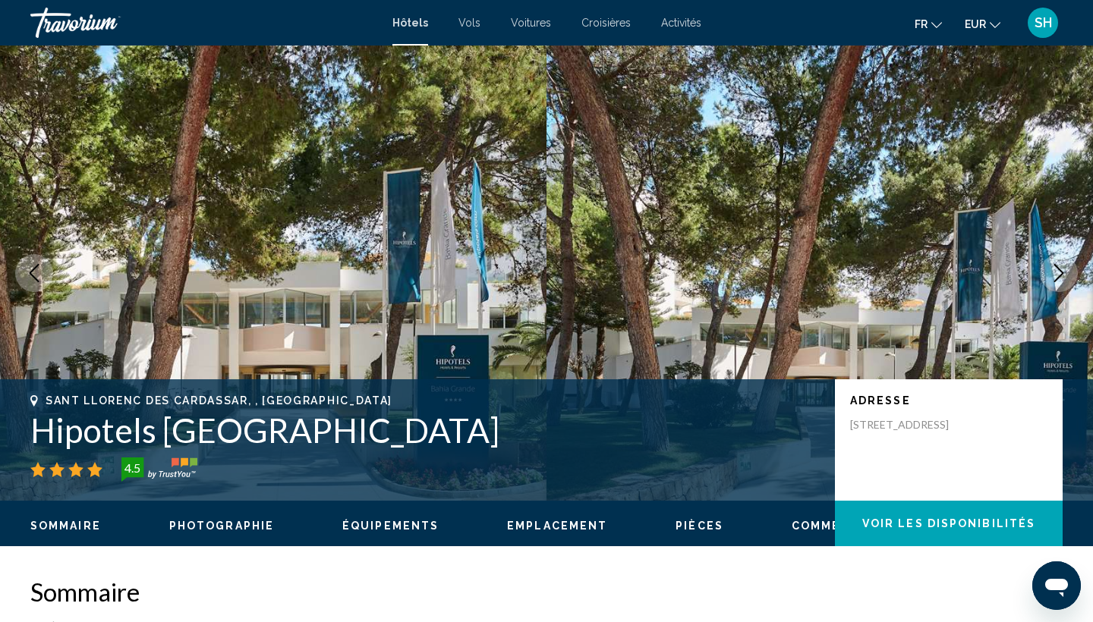
click at [1056, 271] on icon "Next image" at bounding box center [1058, 273] width 18 height 18
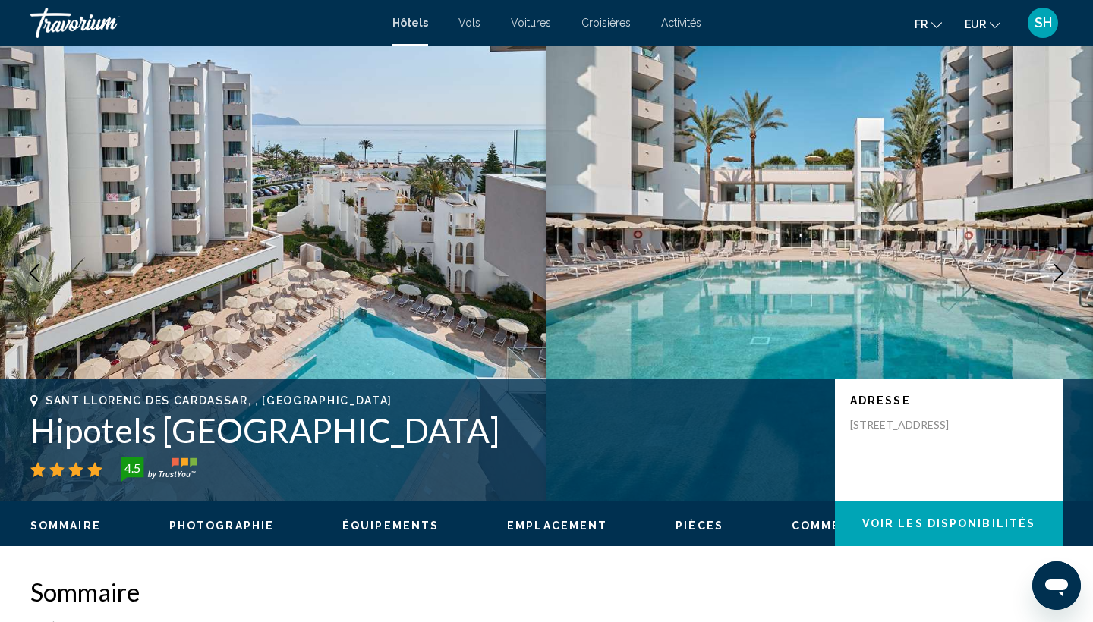
click at [1056, 271] on icon "Next image" at bounding box center [1058, 273] width 18 height 18
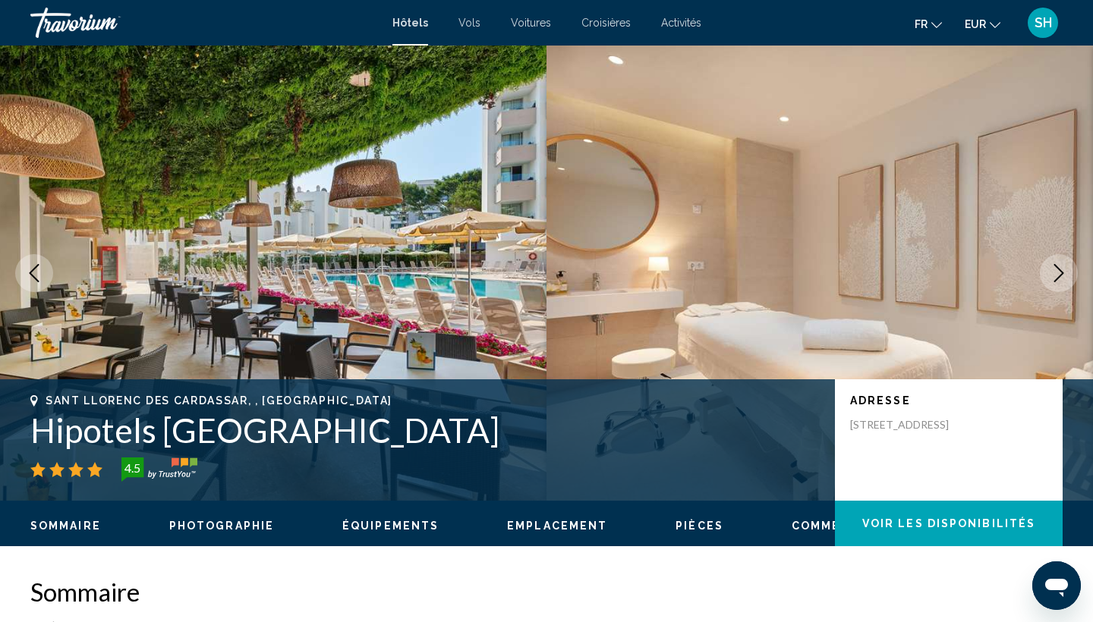
click at [1056, 271] on icon "Next image" at bounding box center [1058, 273] width 18 height 18
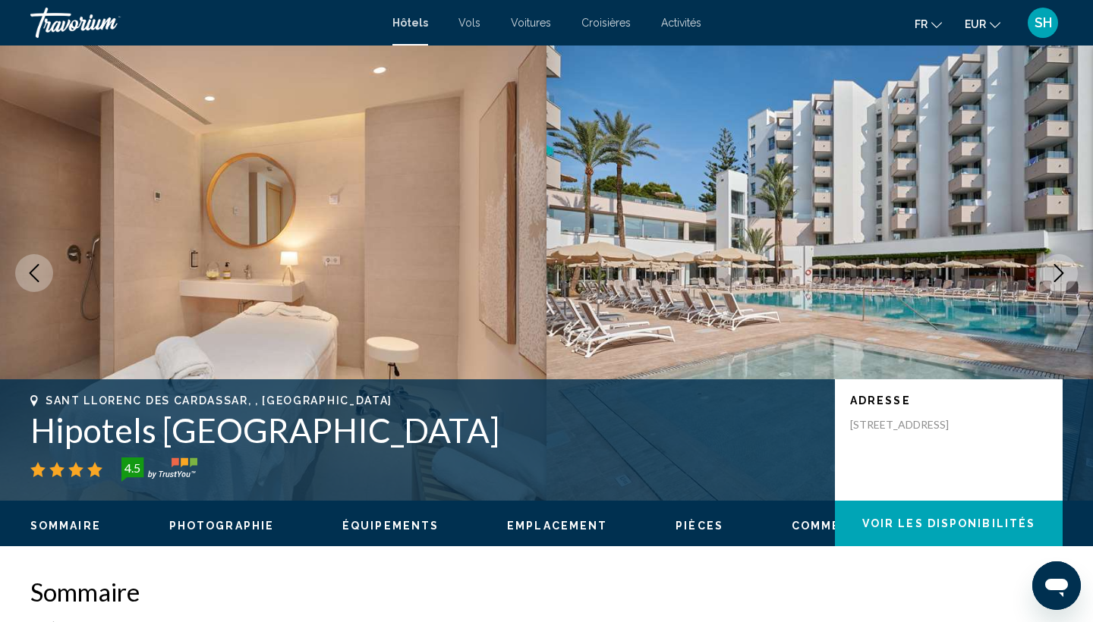
click at [1056, 271] on icon "Next image" at bounding box center [1058, 273] width 18 height 18
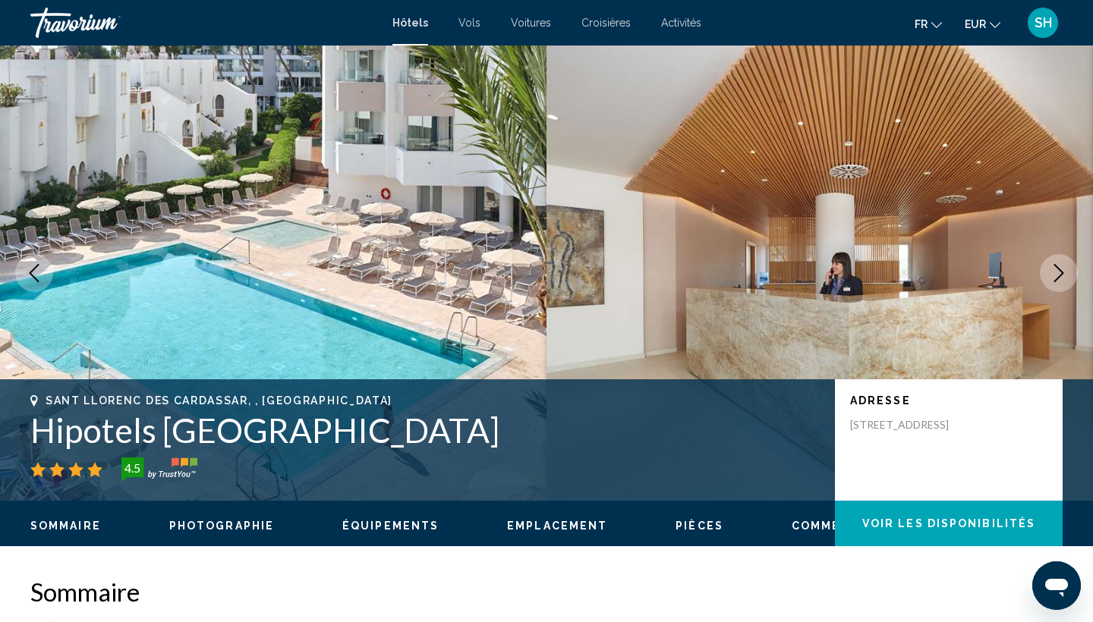
click at [1056, 271] on icon "Next image" at bounding box center [1058, 273] width 18 height 18
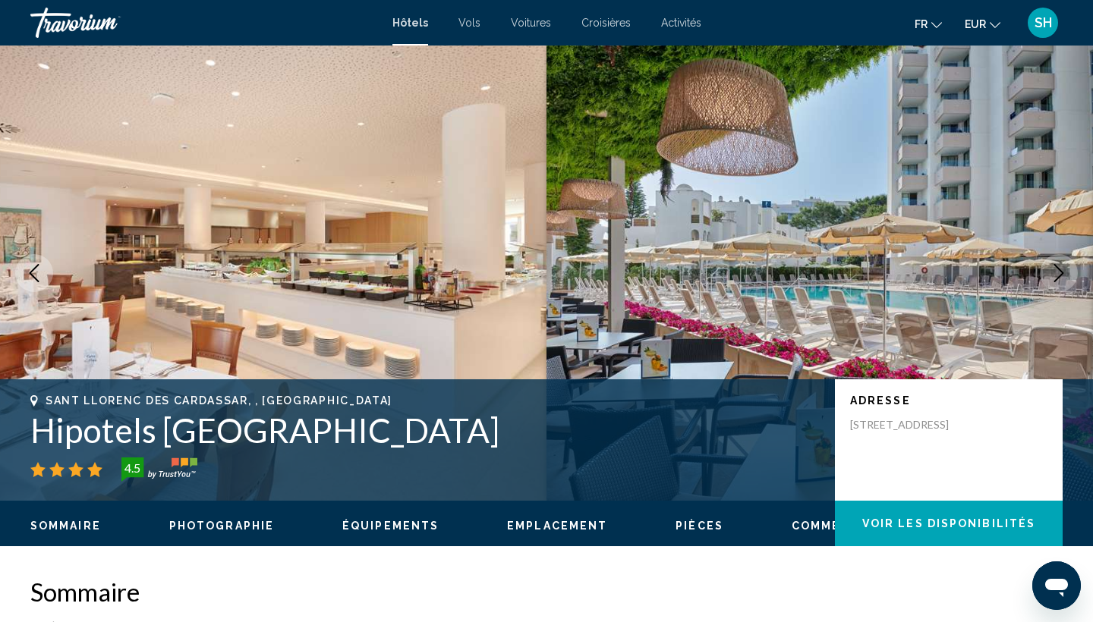
click at [1056, 271] on icon "Next image" at bounding box center [1058, 273] width 18 height 18
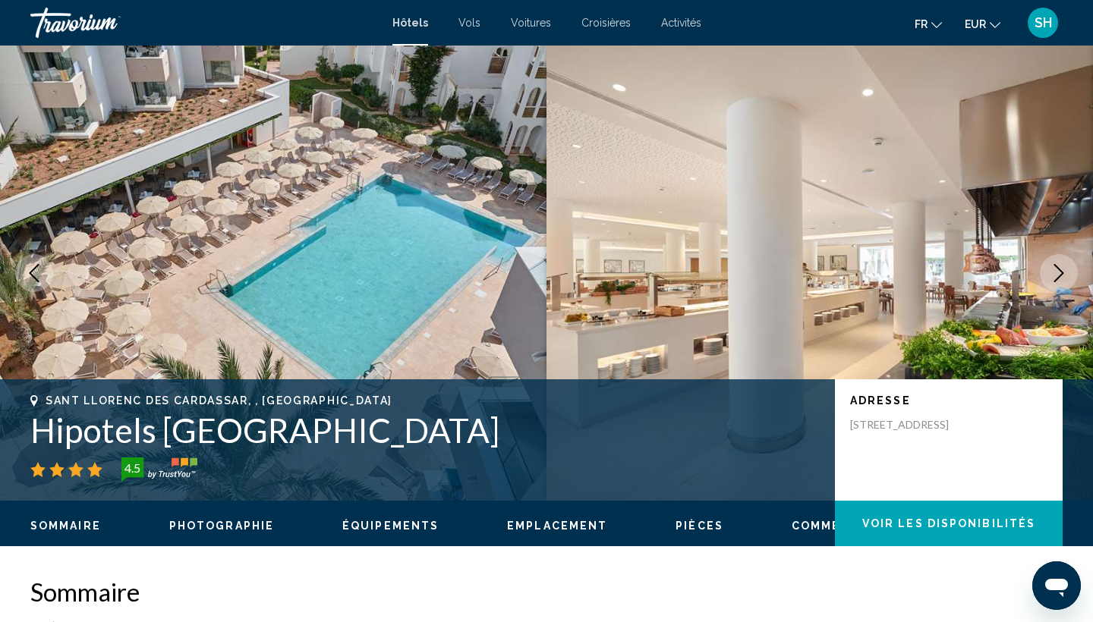
click at [1052, 271] on icon "Next image" at bounding box center [1058, 273] width 18 height 18
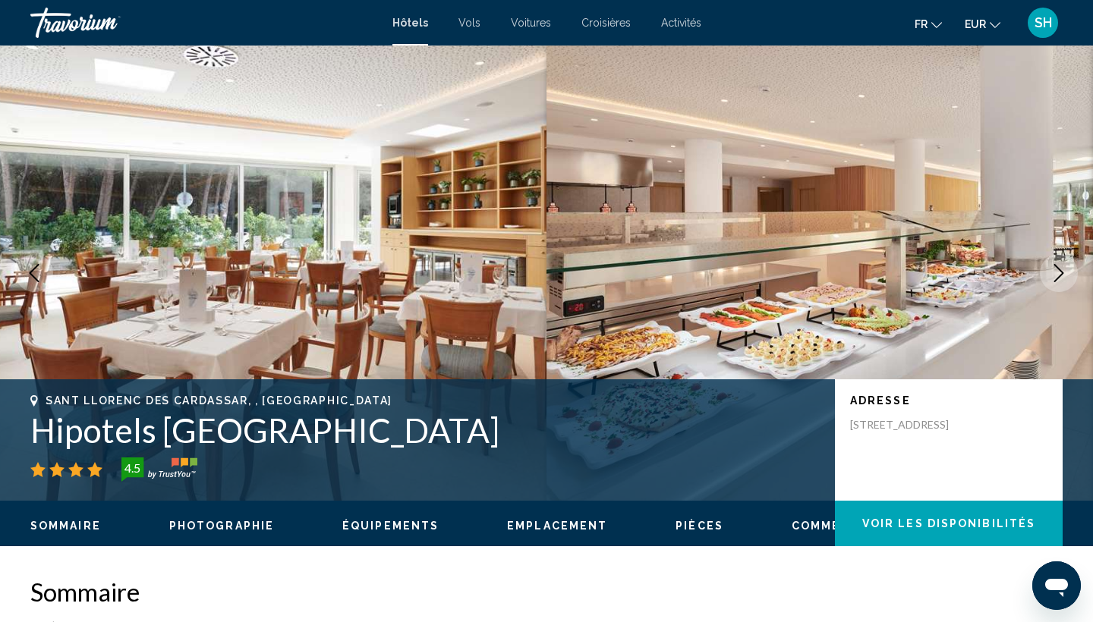
click at [1052, 271] on icon "Next image" at bounding box center [1058, 273] width 18 height 18
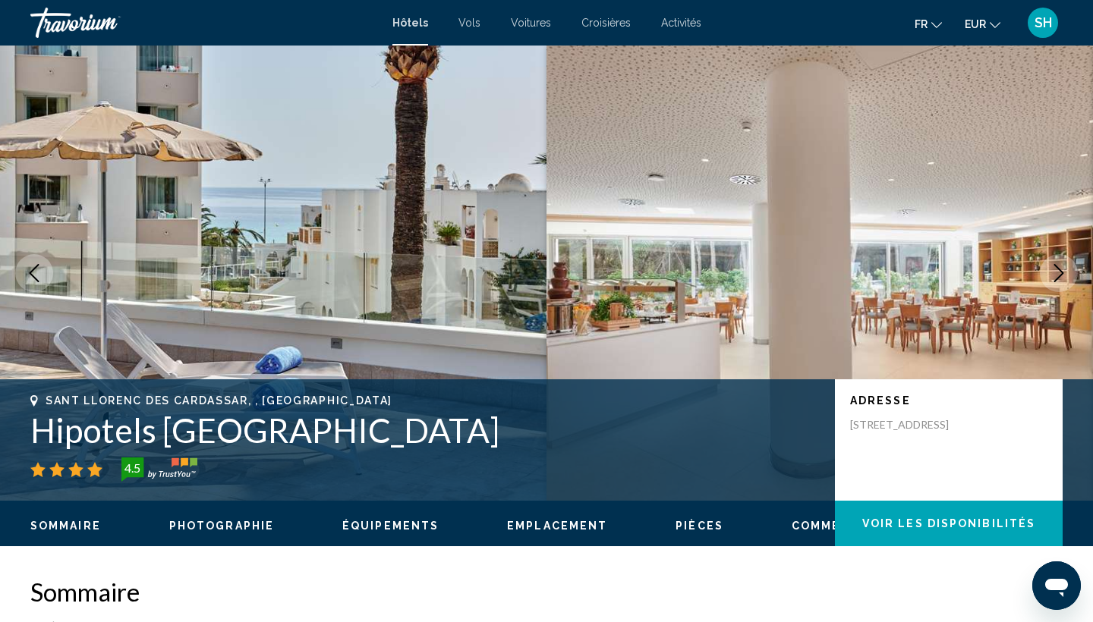
click at [1052, 271] on icon "Next image" at bounding box center [1058, 273] width 18 height 18
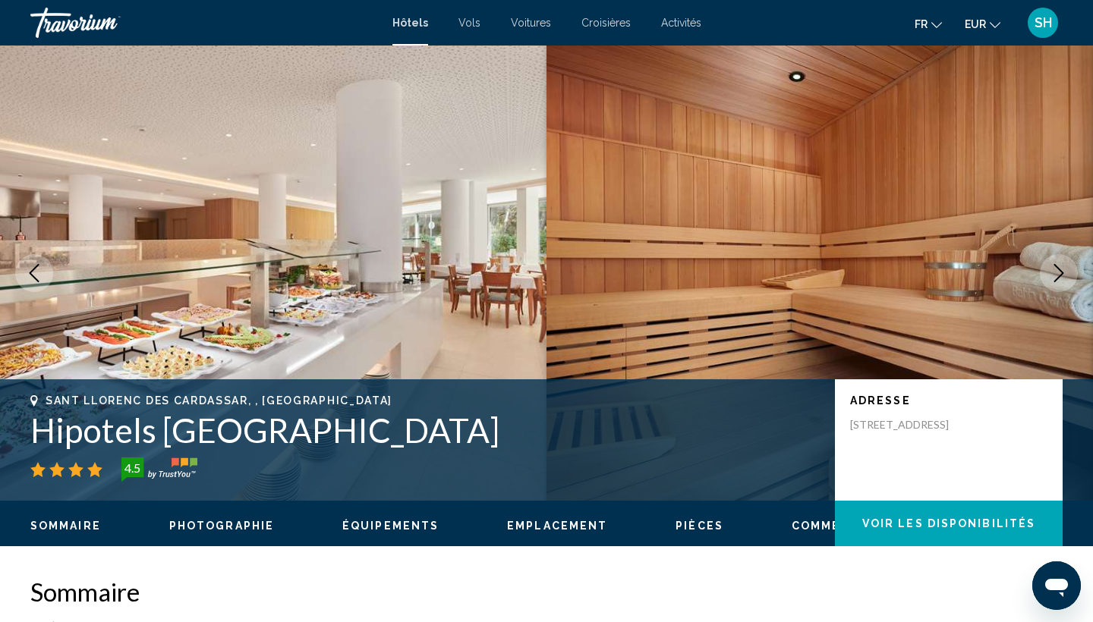
click at [1052, 271] on icon "Next image" at bounding box center [1058, 273] width 18 height 18
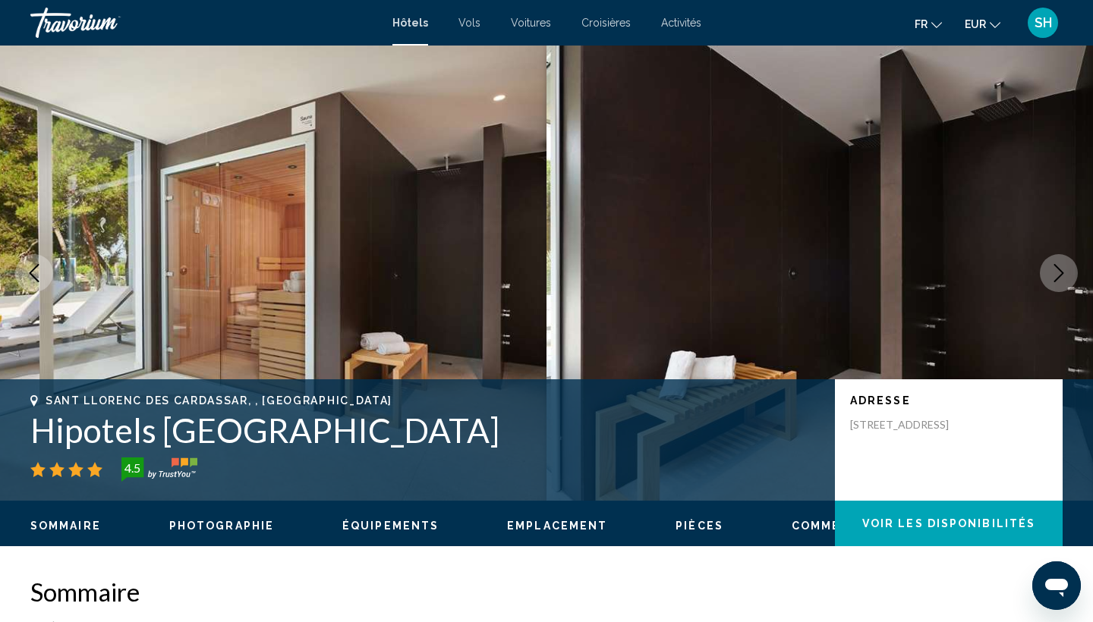
click at [1052, 271] on icon "Next image" at bounding box center [1058, 273] width 18 height 18
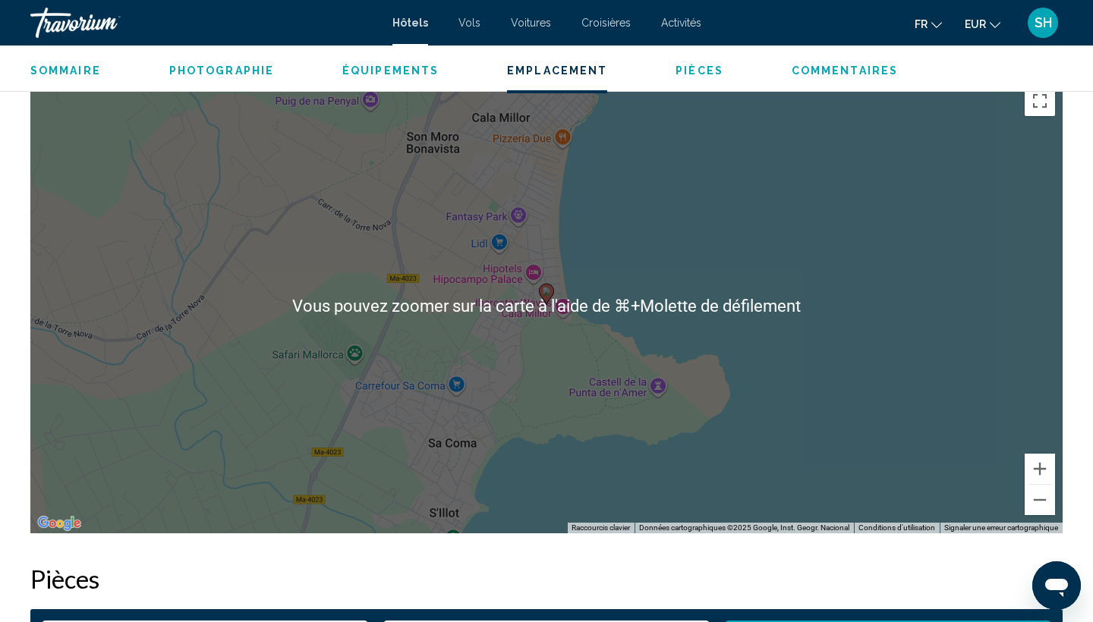
scroll to position [1498, 0]
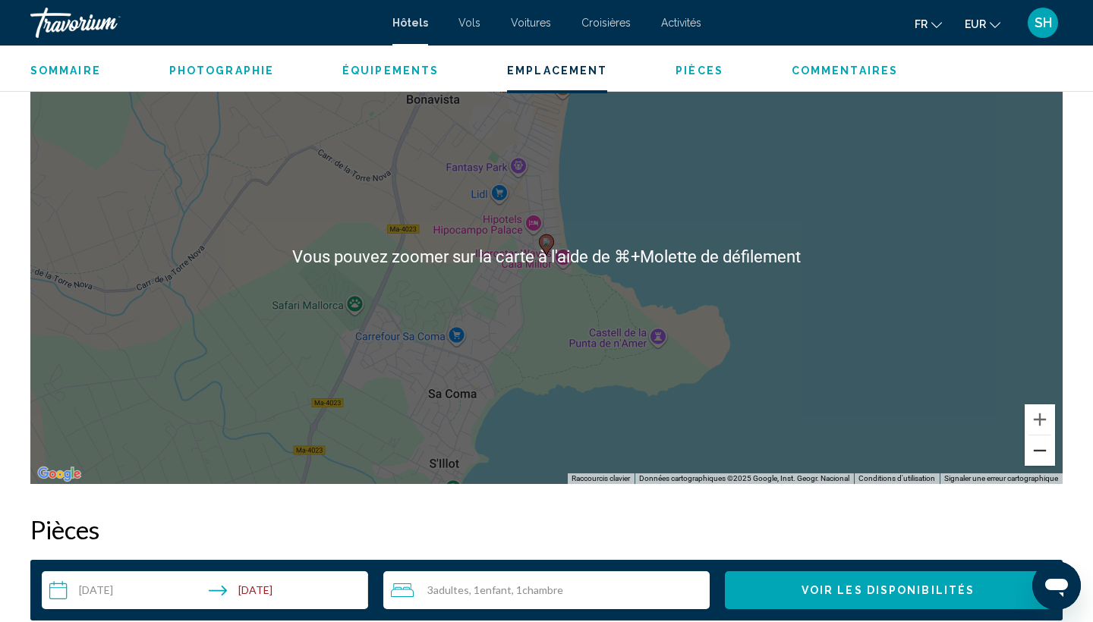
click at [1039, 450] on button "Zoom arrière" at bounding box center [1039, 450] width 30 height 30
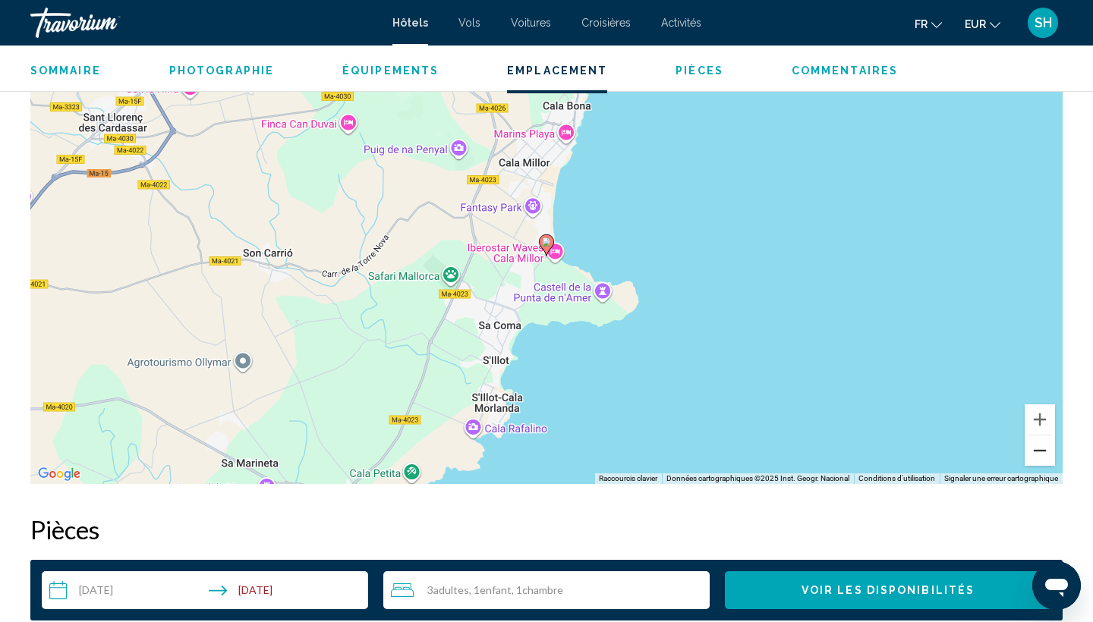
click at [1039, 450] on button "Zoom arrière" at bounding box center [1039, 450] width 30 height 30
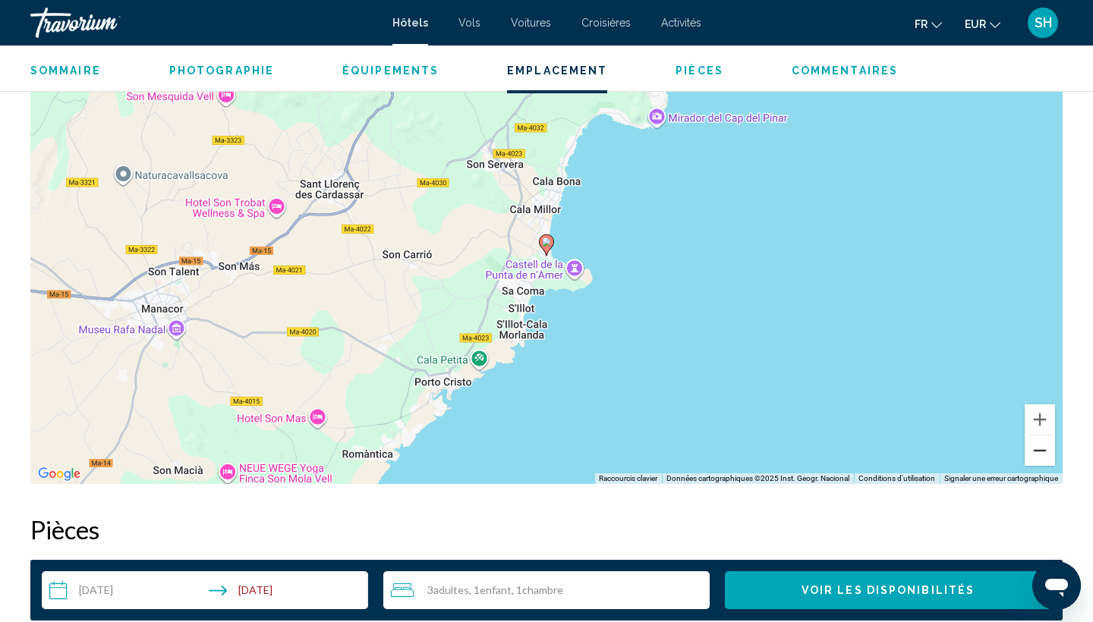
click at [1039, 450] on button "Zoom arrière" at bounding box center [1039, 450] width 30 height 30
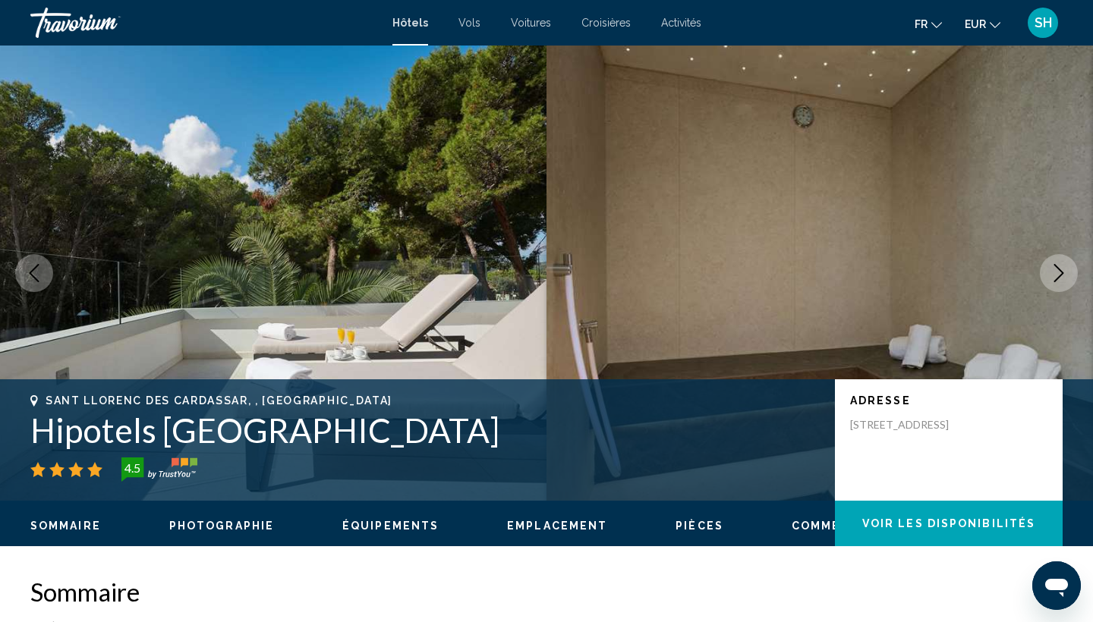
scroll to position [0, 0]
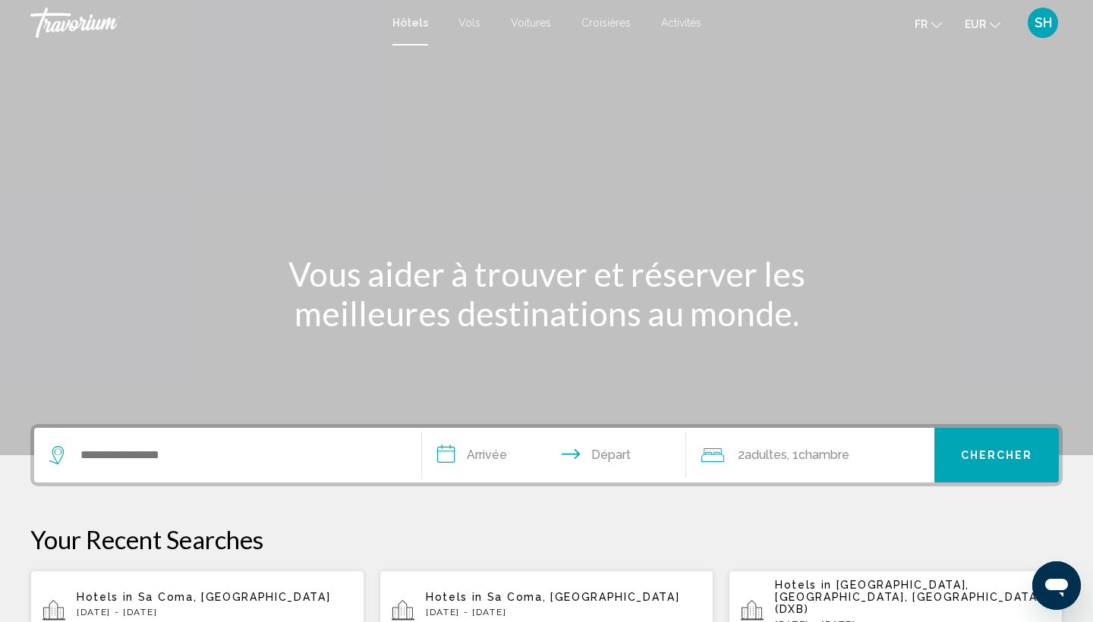
click at [173, 443] on div "Search widget" at bounding box center [227, 455] width 357 height 55
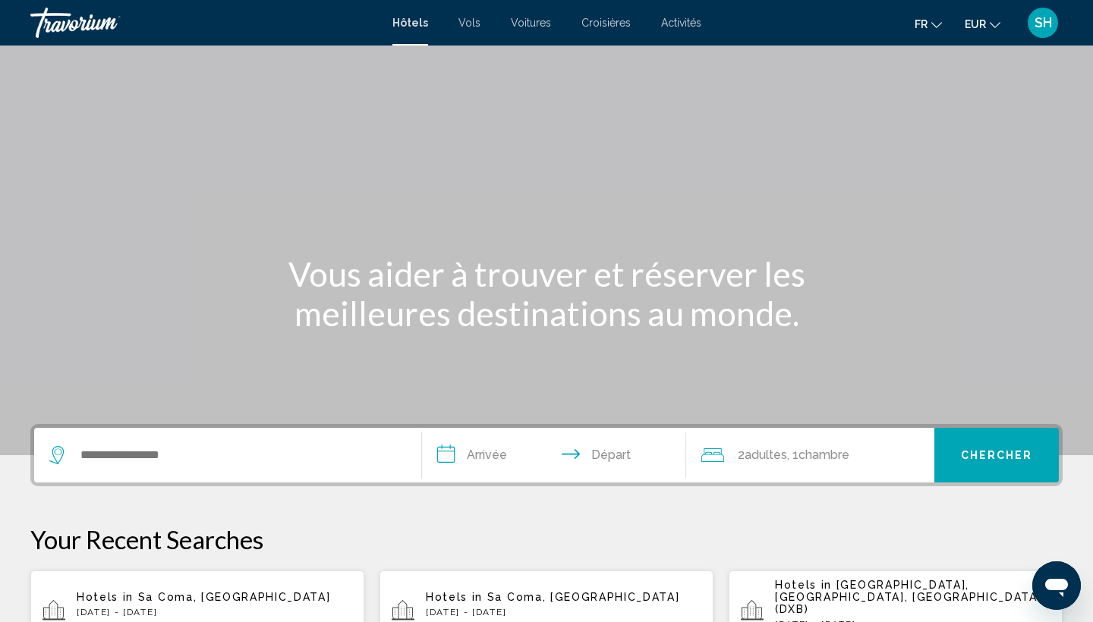
scroll to position [375, 0]
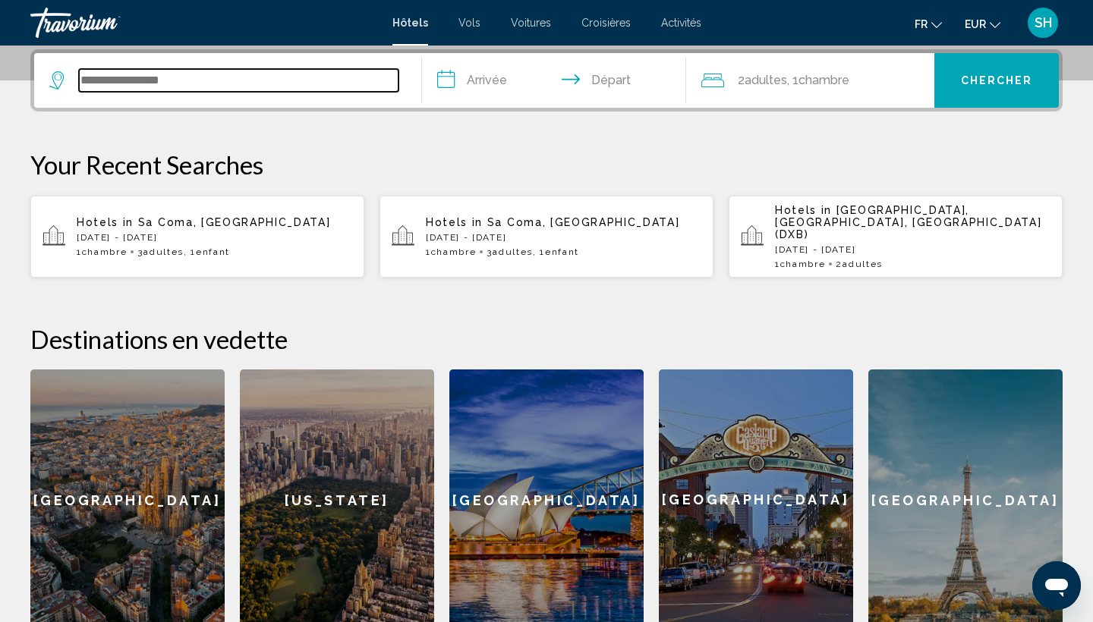
click at [187, 84] on input "Search widget" at bounding box center [238, 80] width 319 height 23
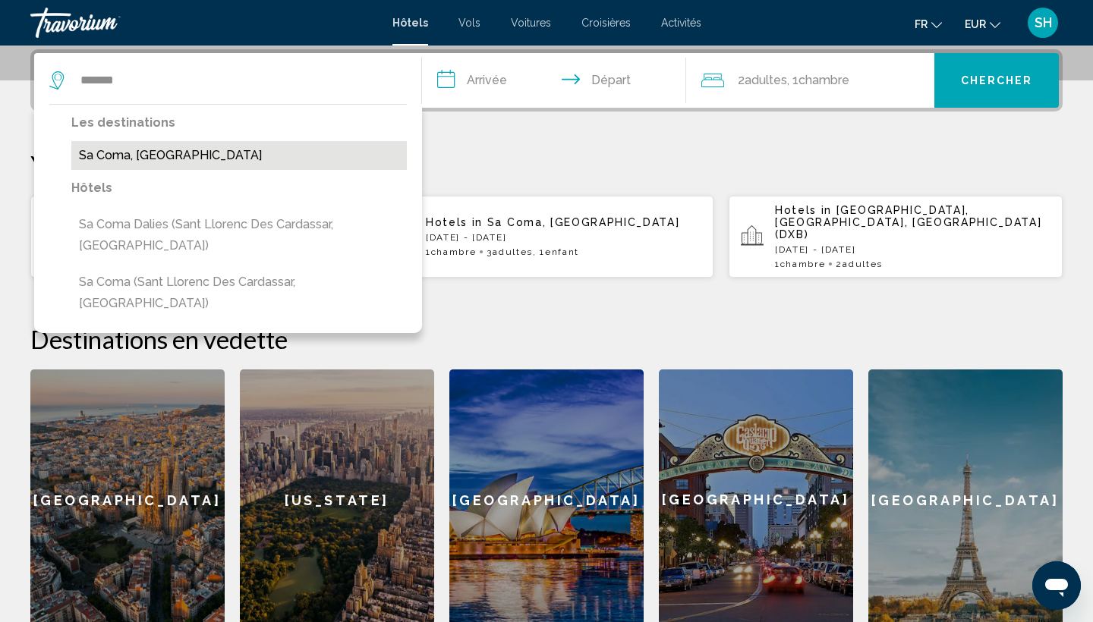
click at [156, 164] on button "Sa Coma, [GEOGRAPHIC_DATA]" at bounding box center [238, 155] width 335 height 29
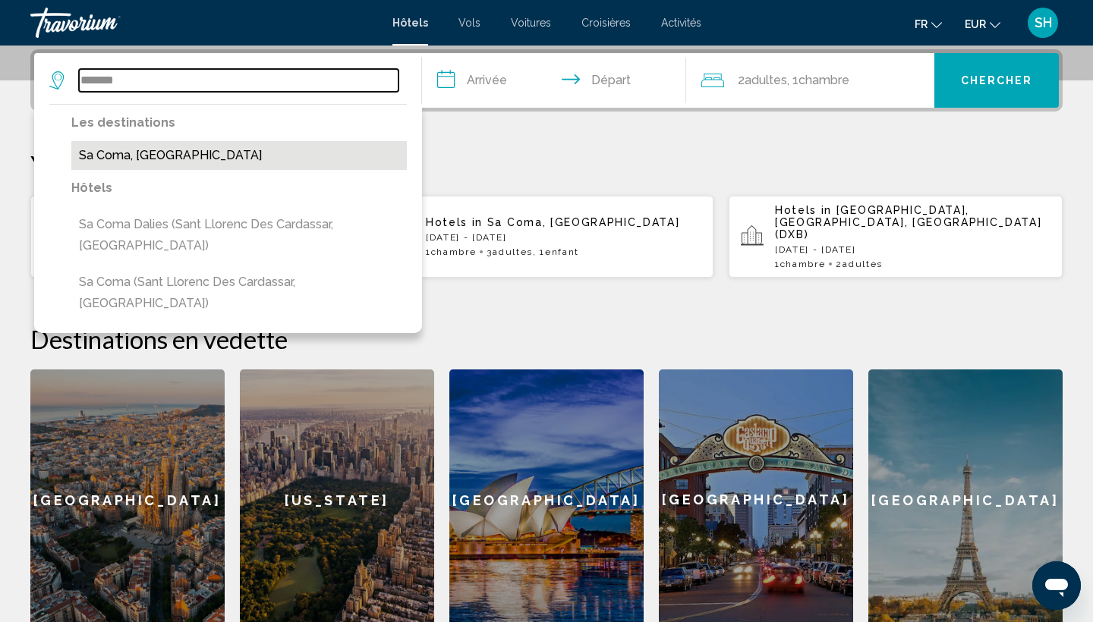
type input "**********"
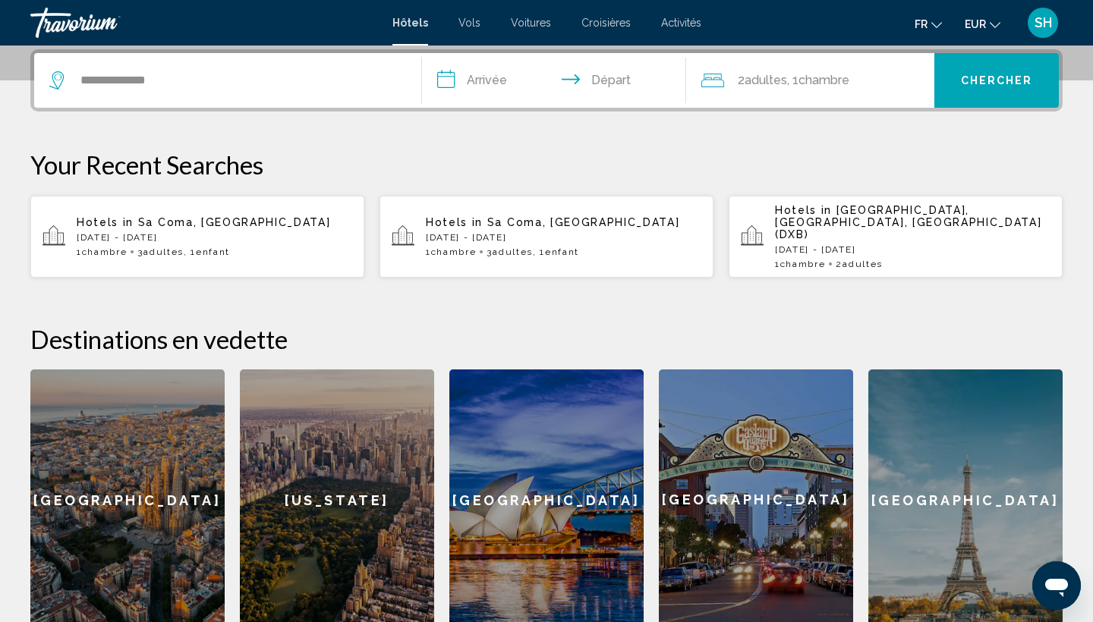
click at [496, 86] on input "**********" at bounding box center [557, 82] width 270 height 59
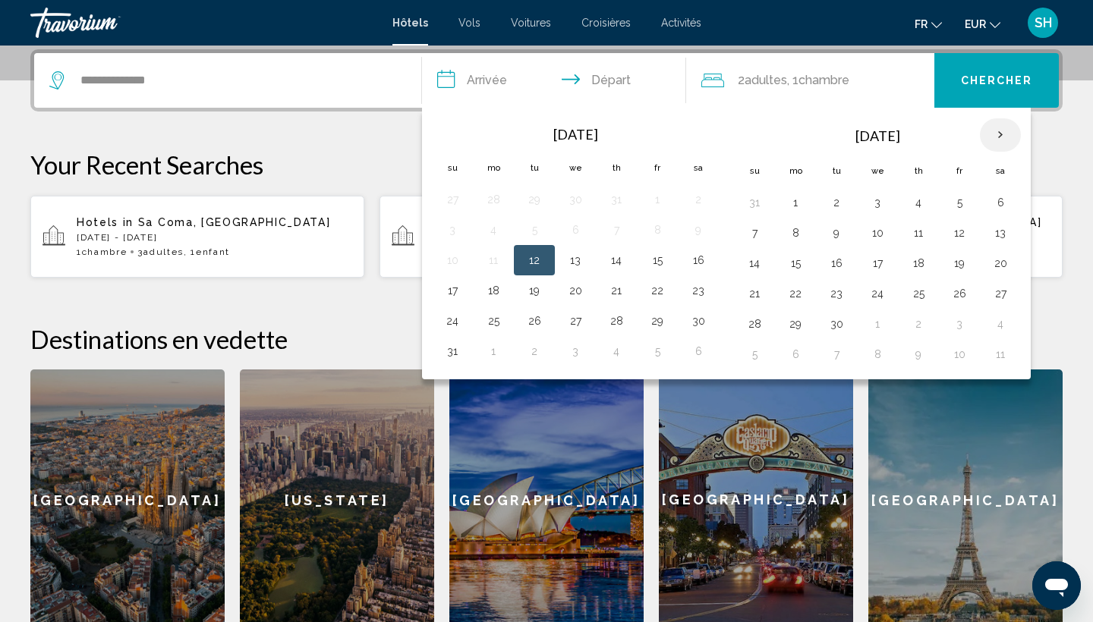
click at [1002, 141] on th "Next month" at bounding box center [999, 134] width 41 height 33
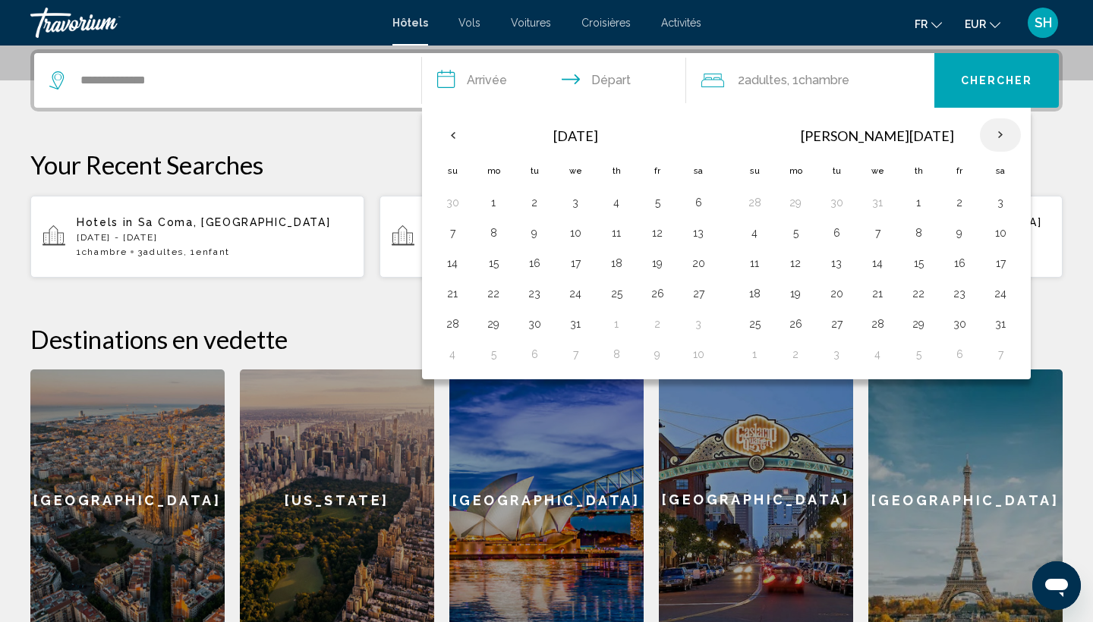
click at [1002, 141] on th "Next month" at bounding box center [999, 134] width 41 height 33
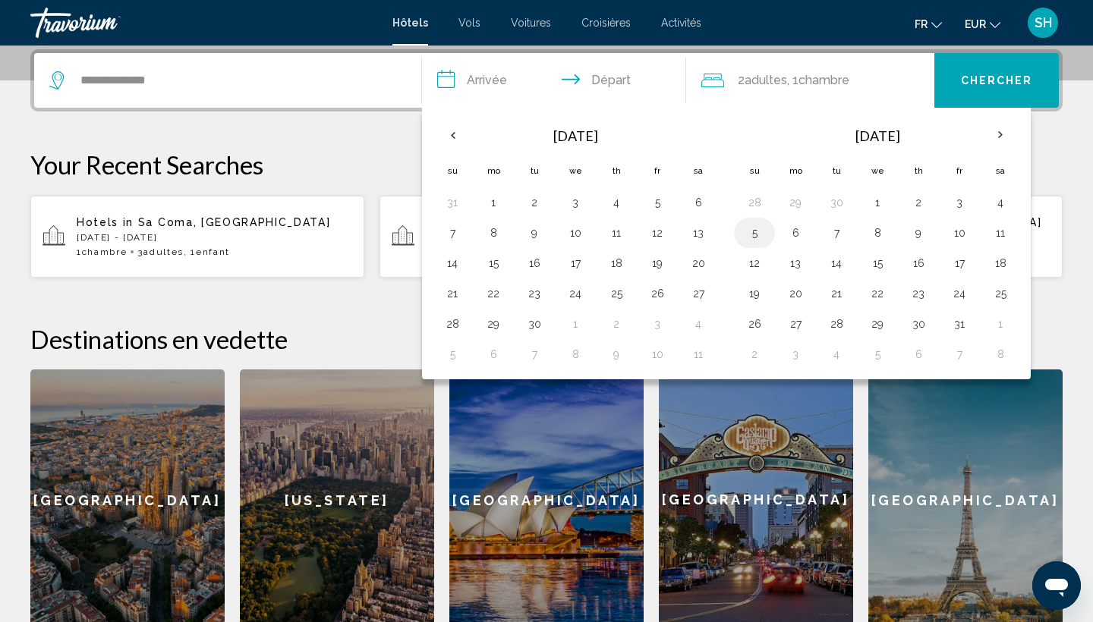
click at [756, 233] on button "5" at bounding box center [754, 232] width 24 height 21
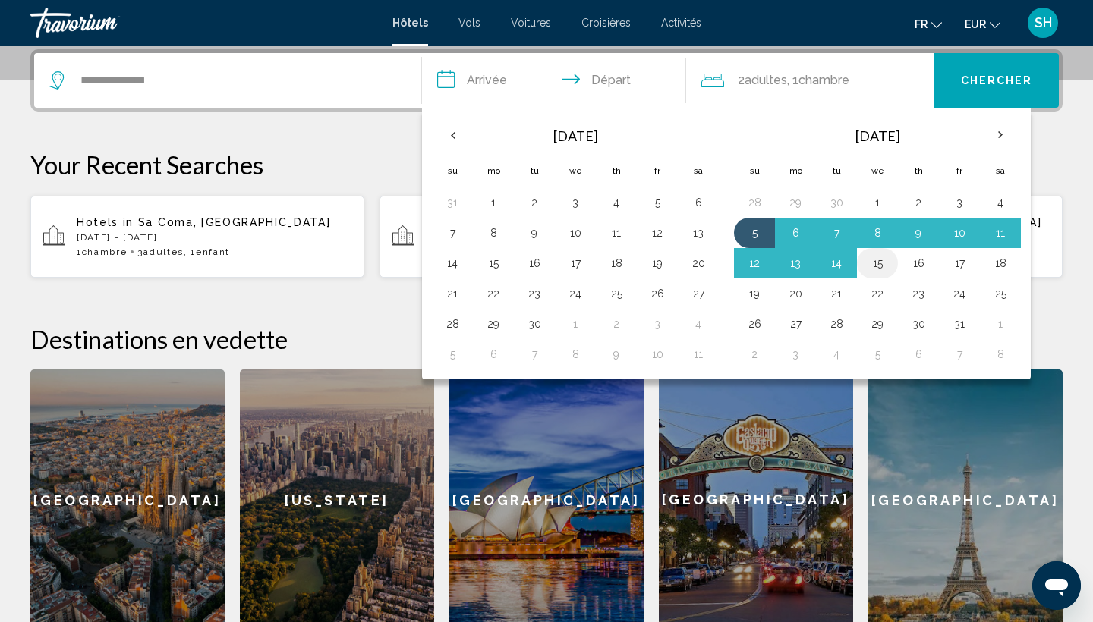
click at [882, 259] on button "15" at bounding box center [877, 263] width 24 height 21
type input "**********"
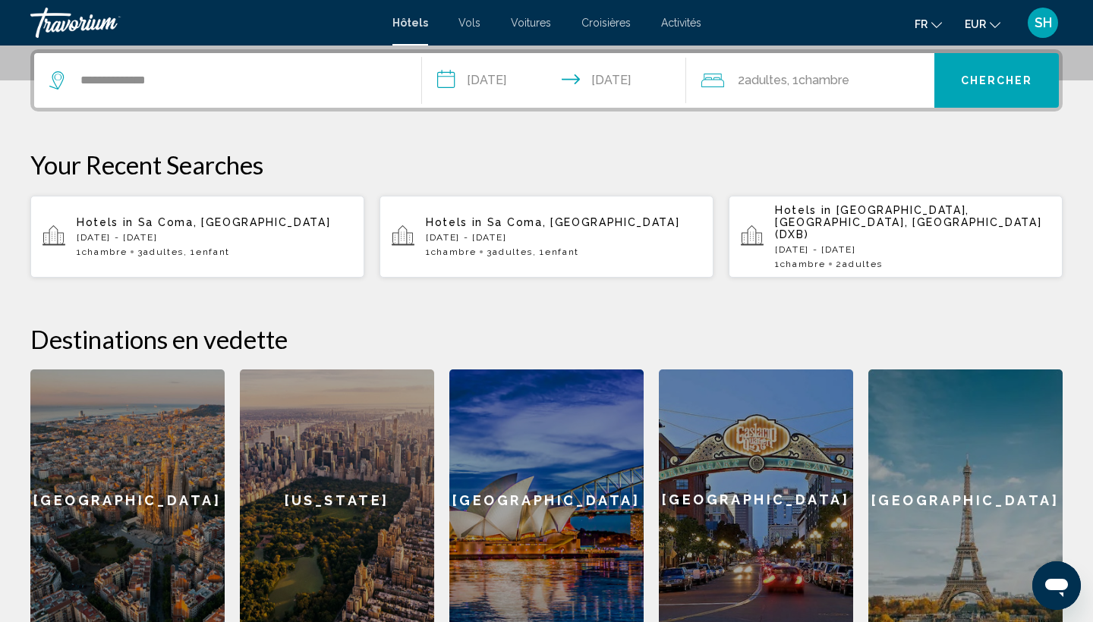
click at [819, 80] on span "Chambre" at bounding box center [823, 80] width 51 height 14
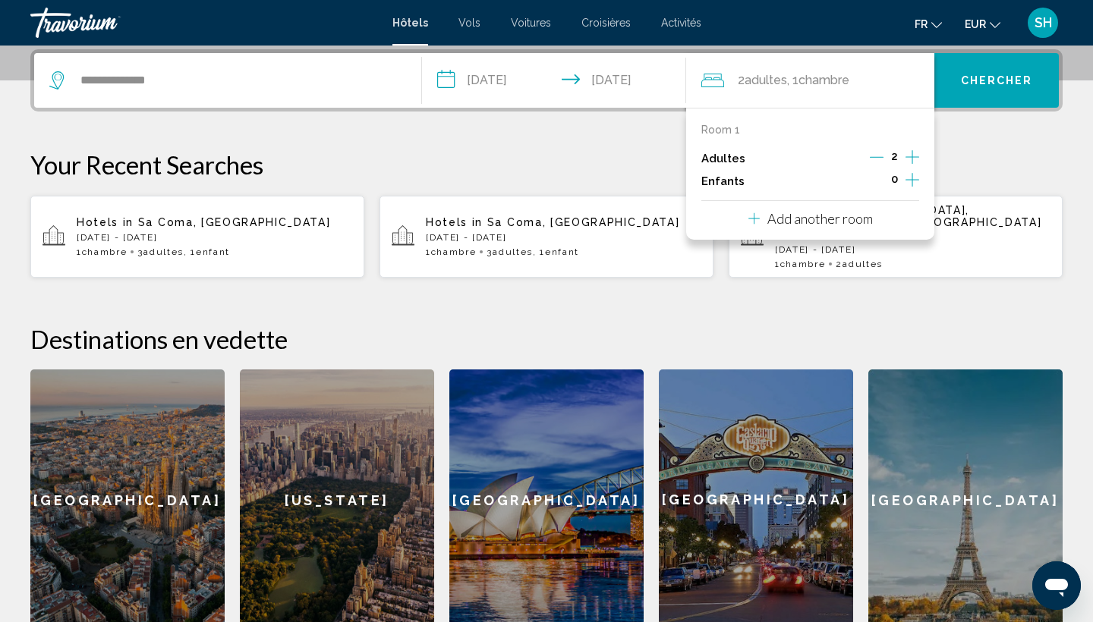
click at [920, 158] on div "Room 1 Adultes 2 Enfants 0 Add another room" at bounding box center [810, 174] width 249 height 132
click at [913, 158] on icon "Increment adults" at bounding box center [912, 157] width 14 height 14
click at [914, 189] on icon "Increment children" at bounding box center [912, 180] width 14 height 18
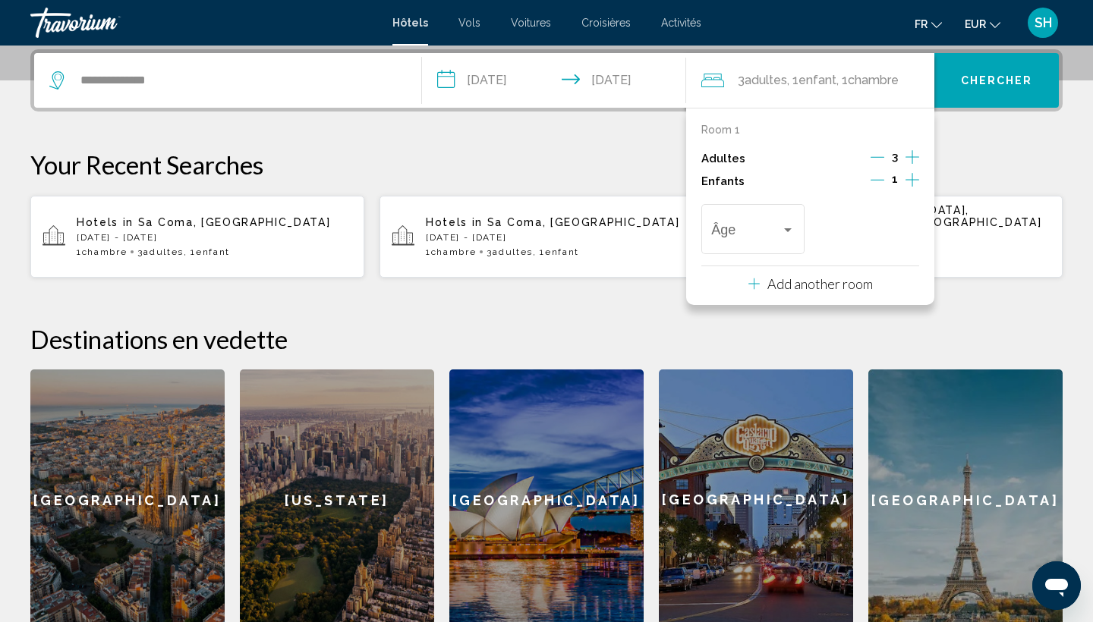
click at [995, 83] on span "Chercher" at bounding box center [997, 81] width 72 height 12
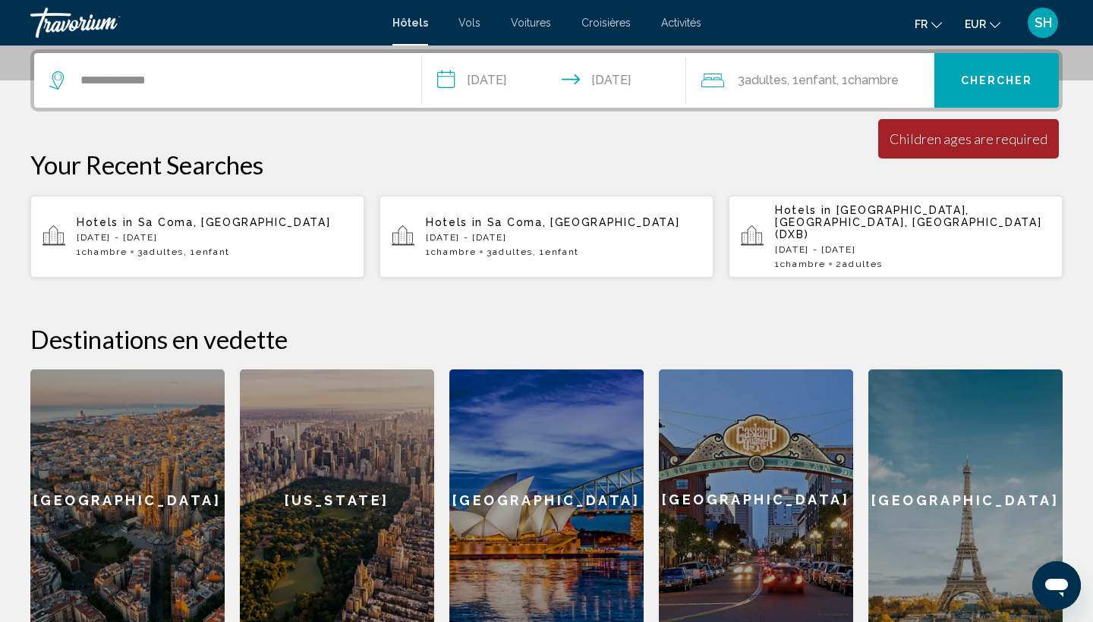
click at [854, 72] on span ", 1 Chambre pièces" at bounding box center [867, 80] width 62 height 21
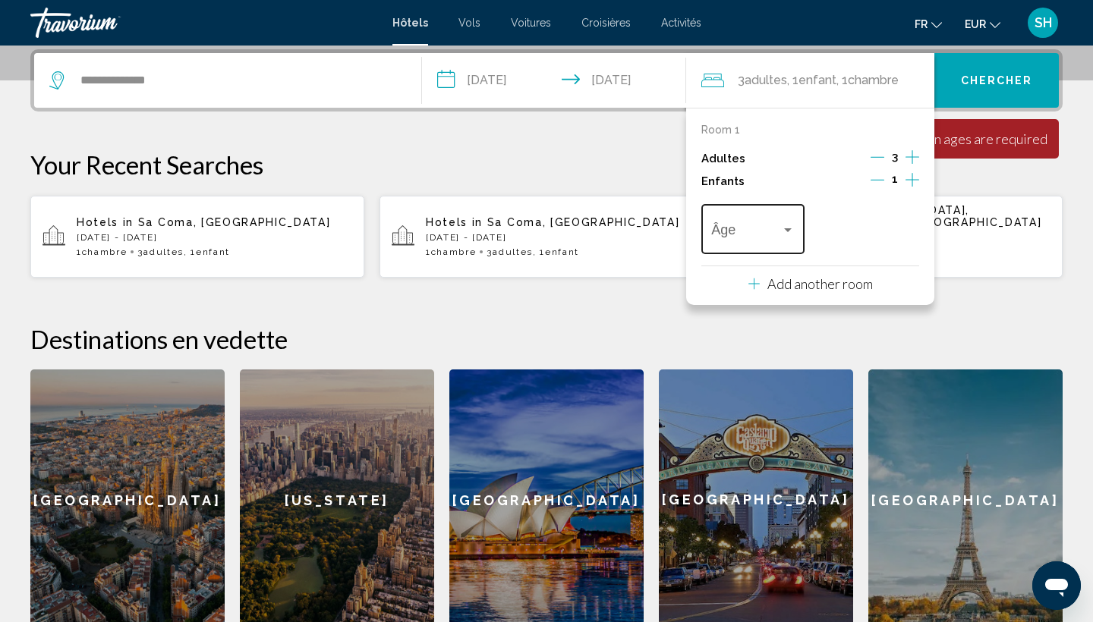
click at [772, 251] on div "Âge" at bounding box center [752, 227] width 83 height 54
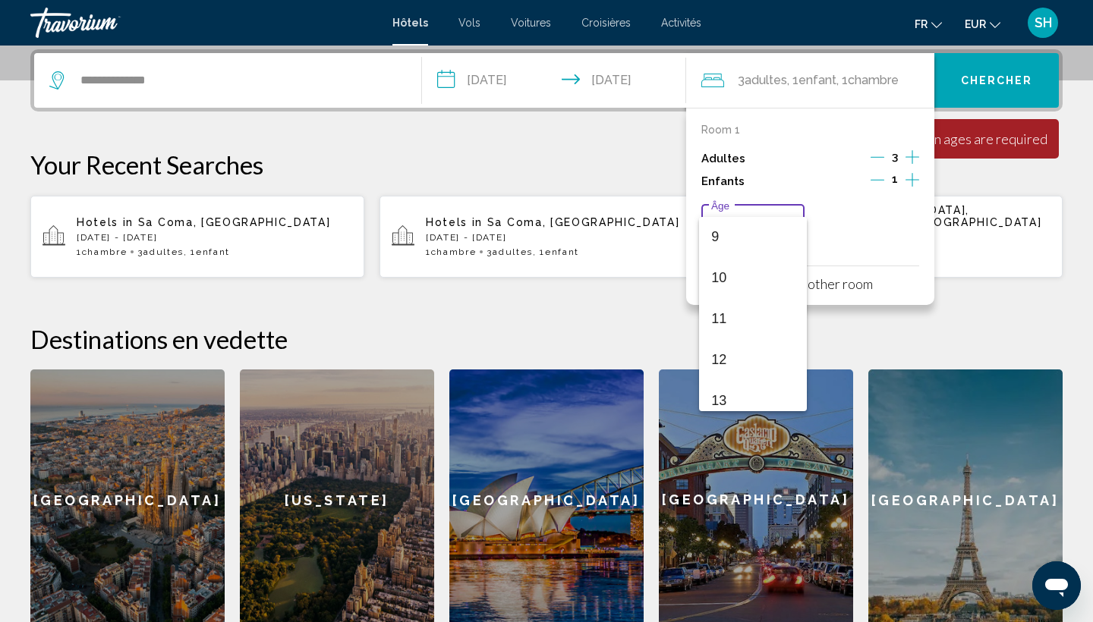
scroll to position [370, 0]
click at [735, 320] on span "11" at bounding box center [752, 317] width 83 height 41
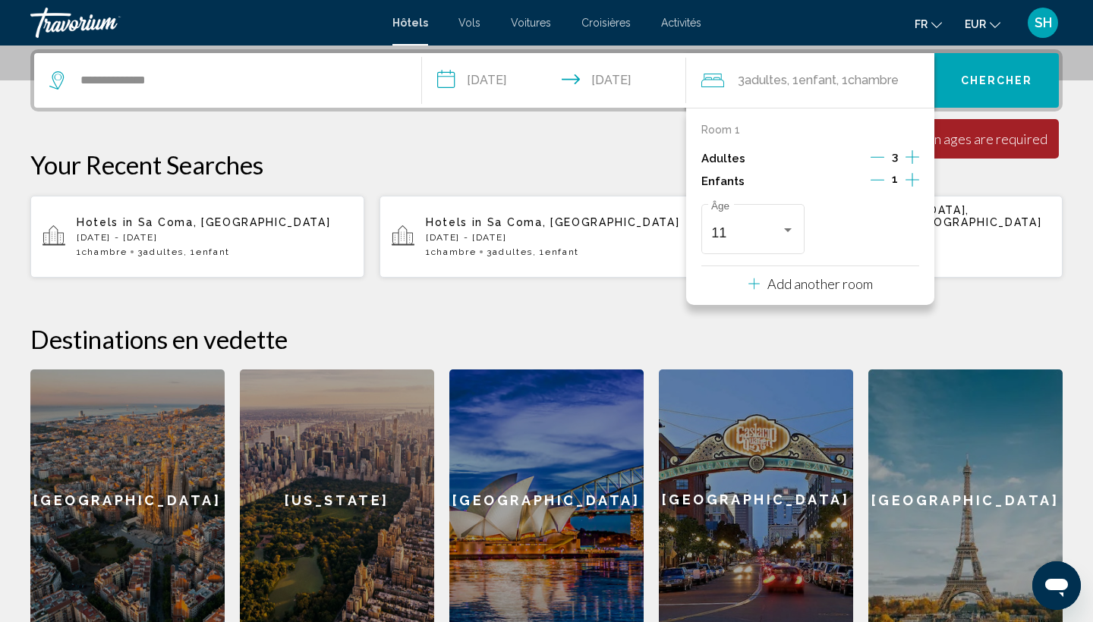
click at [989, 92] on button "Chercher" at bounding box center [996, 80] width 124 height 55
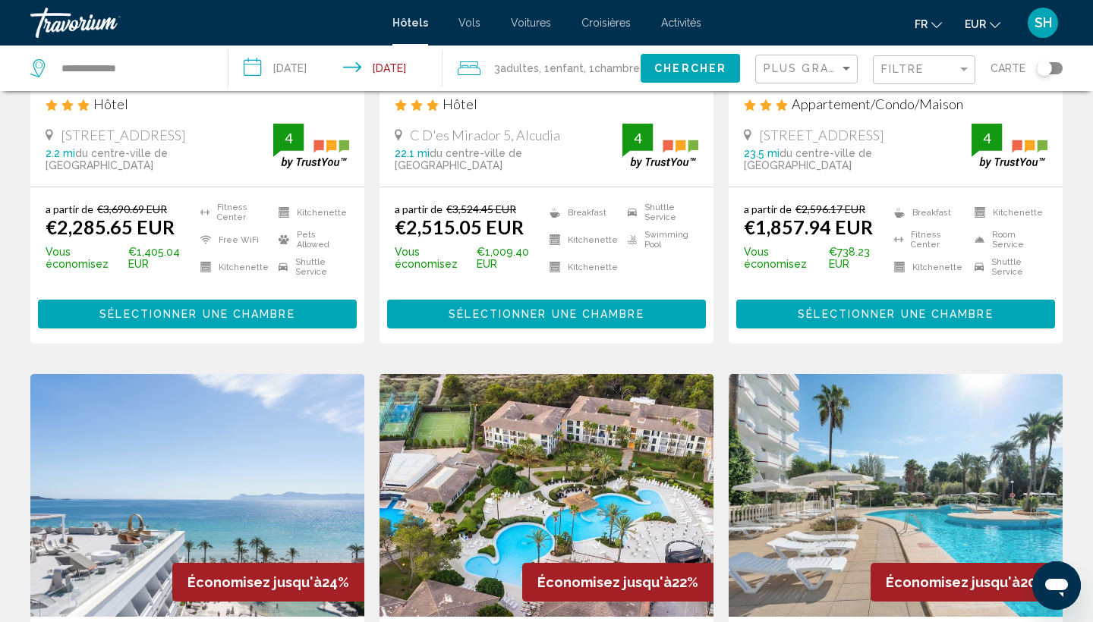
scroll to position [255, 0]
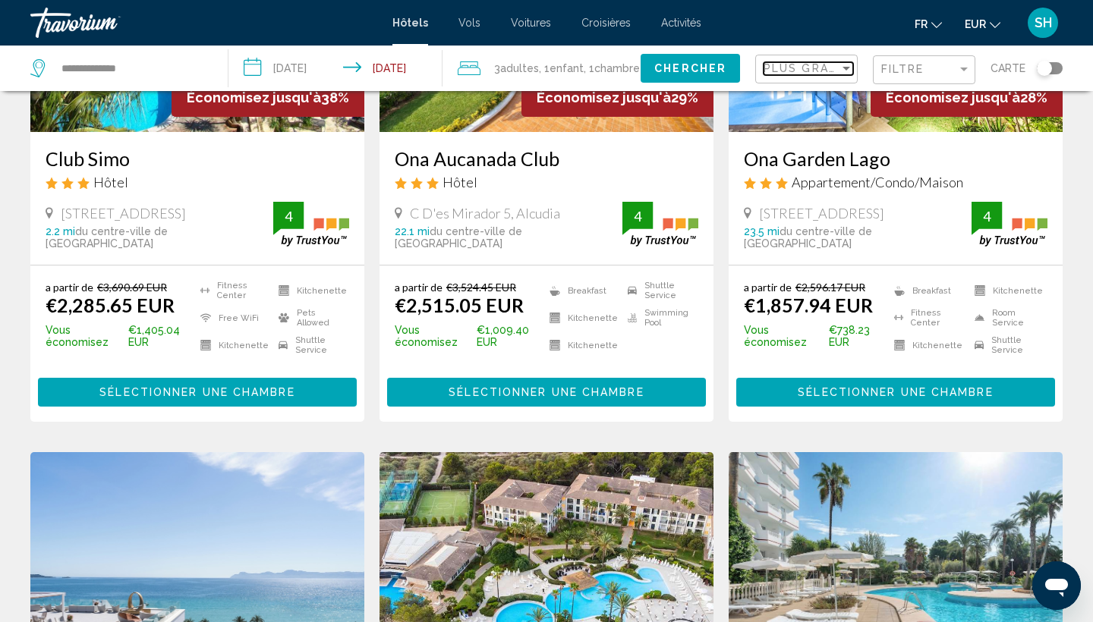
click at [819, 64] on span "Plus grandes économies" at bounding box center [853, 68] width 181 height 12
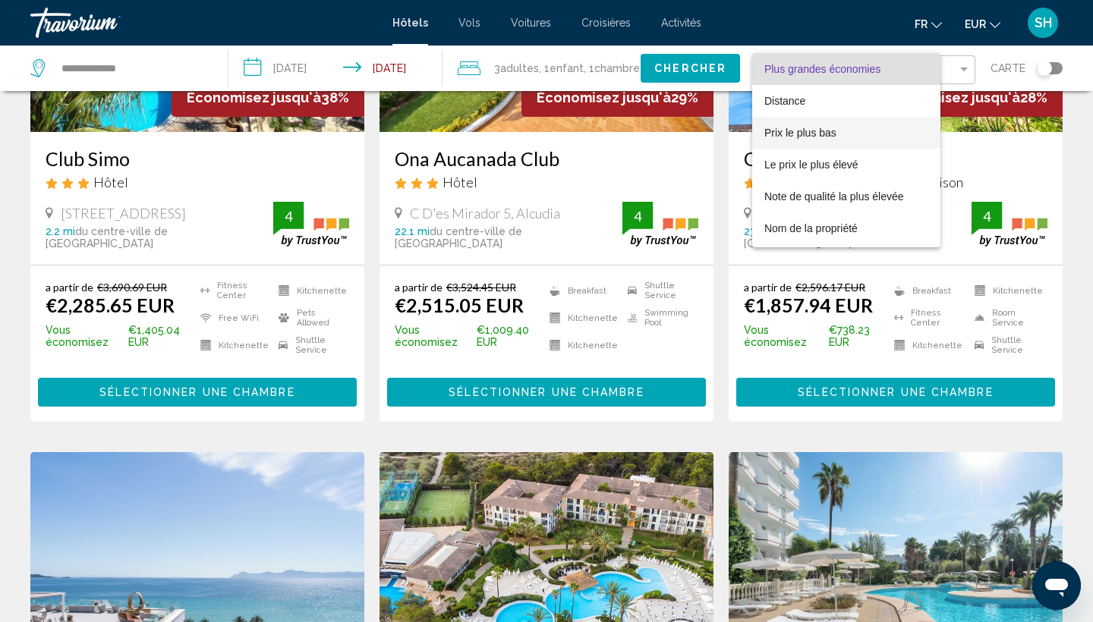
click at [795, 130] on span "Prix le plus bas" at bounding box center [800, 133] width 72 height 12
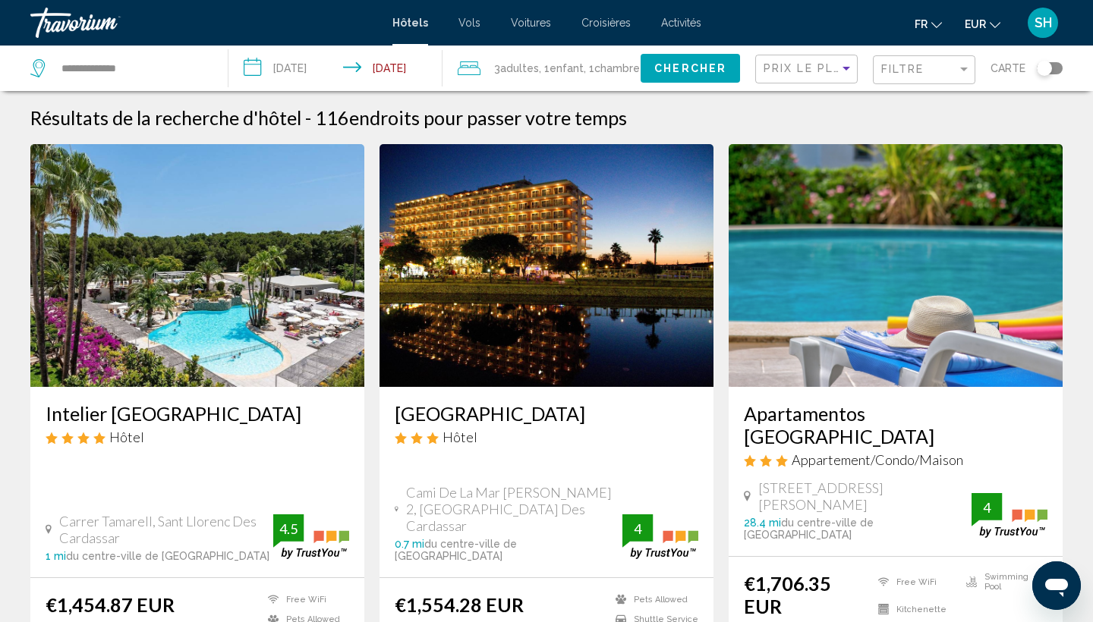
click at [195, 244] on img "Main content" at bounding box center [197, 265] width 334 height 243
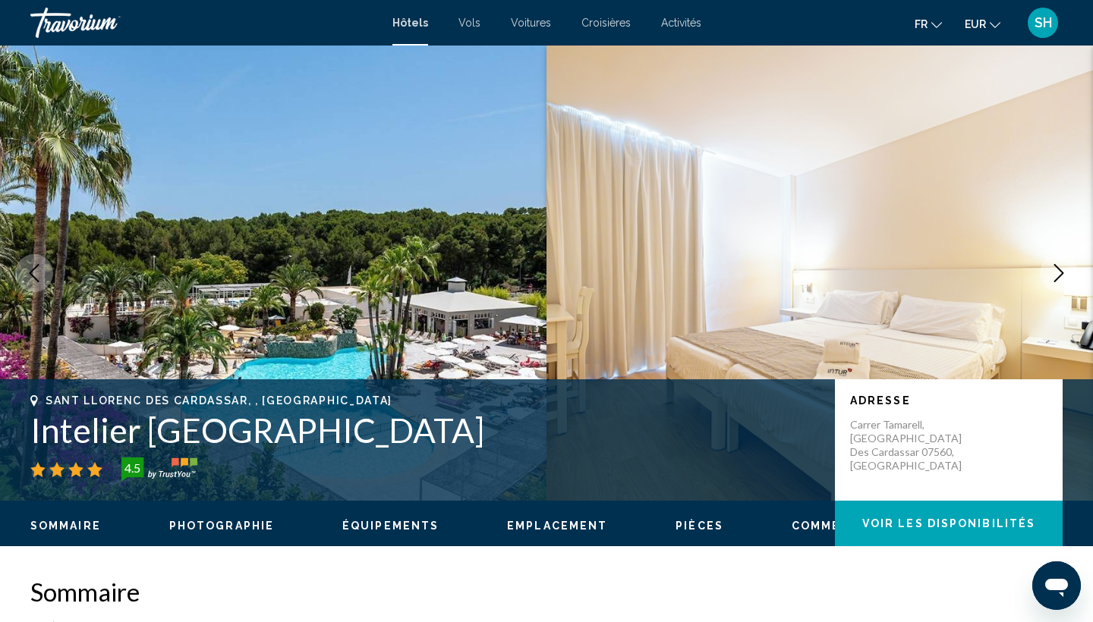
click at [1058, 273] on icon "Next image" at bounding box center [1058, 273] width 18 height 18
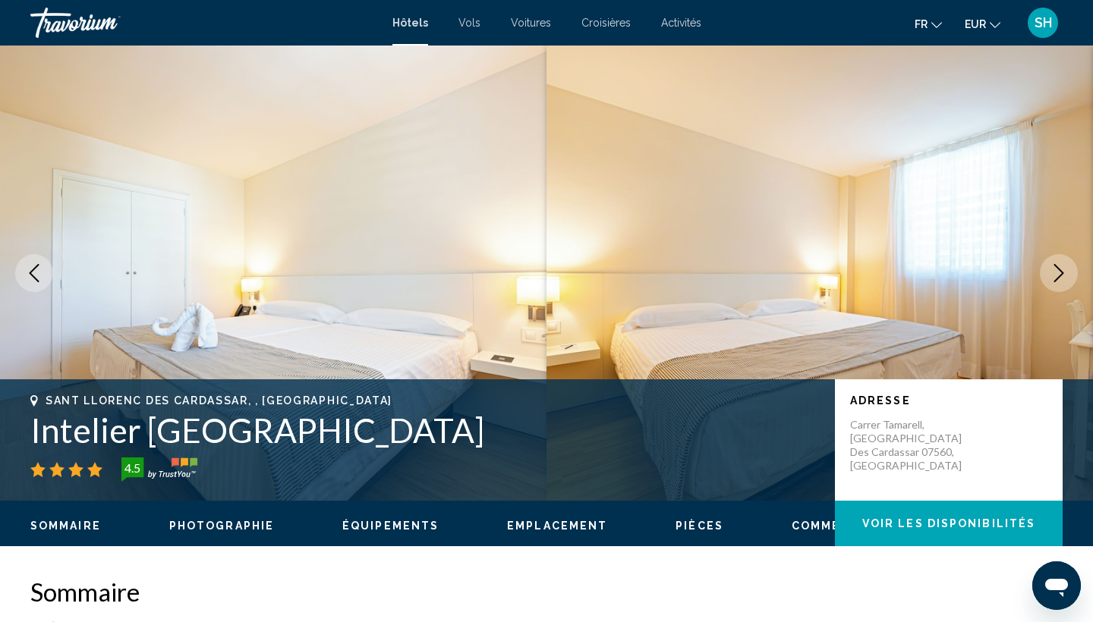
click at [1058, 273] on icon "Next image" at bounding box center [1058, 273] width 18 height 18
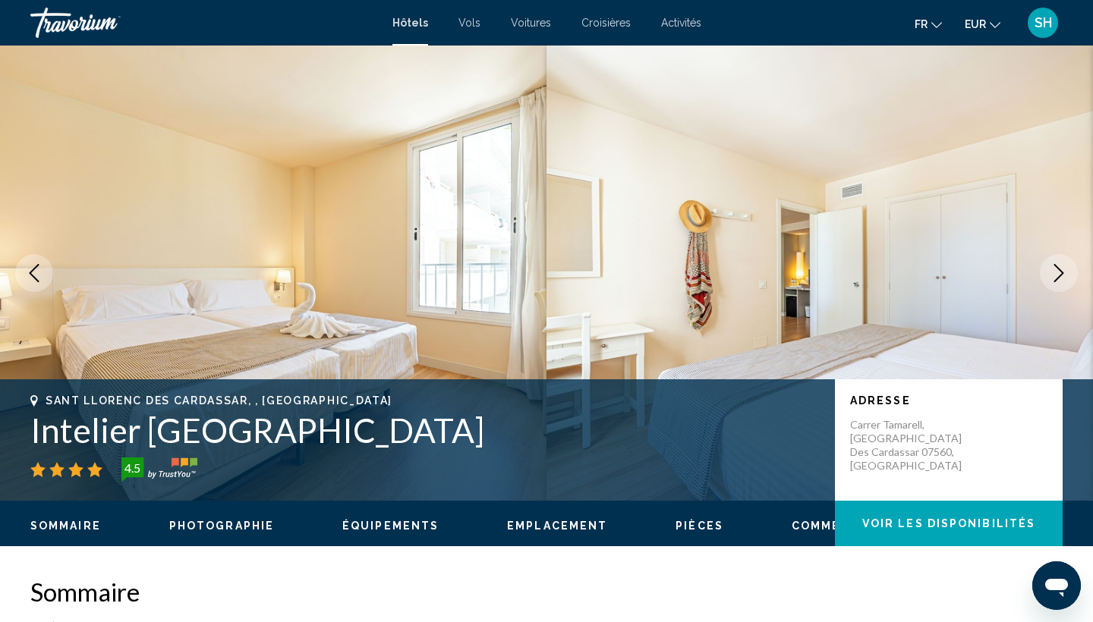
click at [1058, 273] on icon "Next image" at bounding box center [1058, 273] width 18 height 18
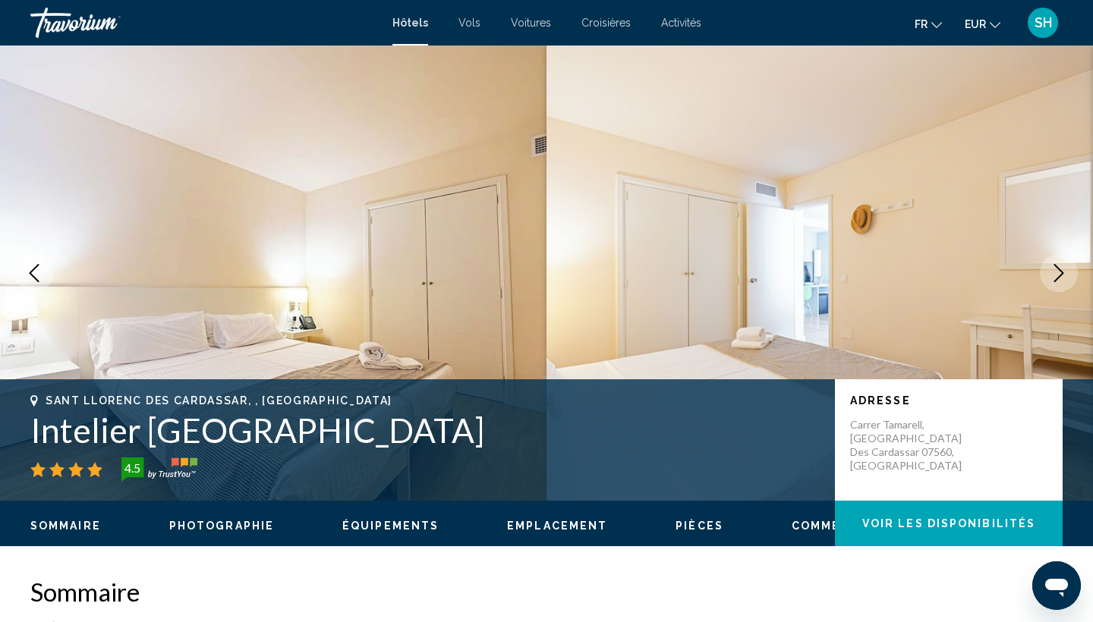
click at [1058, 273] on icon "Next image" at bounding box center [1058, 273] width 18 height 18
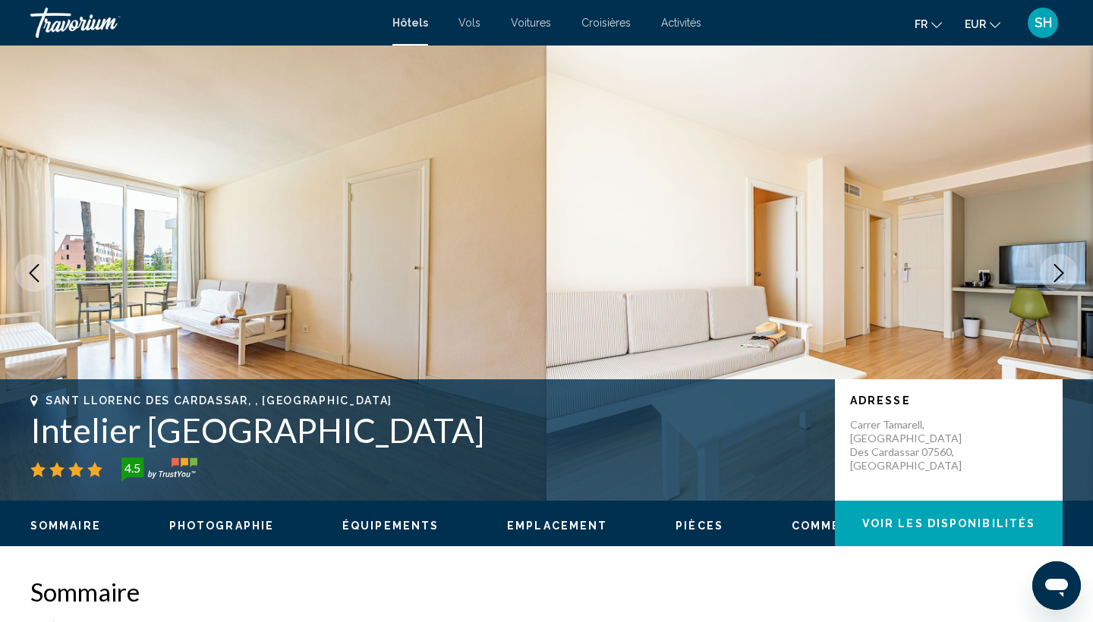
click at [1058, 273] on icon "Next image" at bounding box center [1058, 273] width 18 height 18
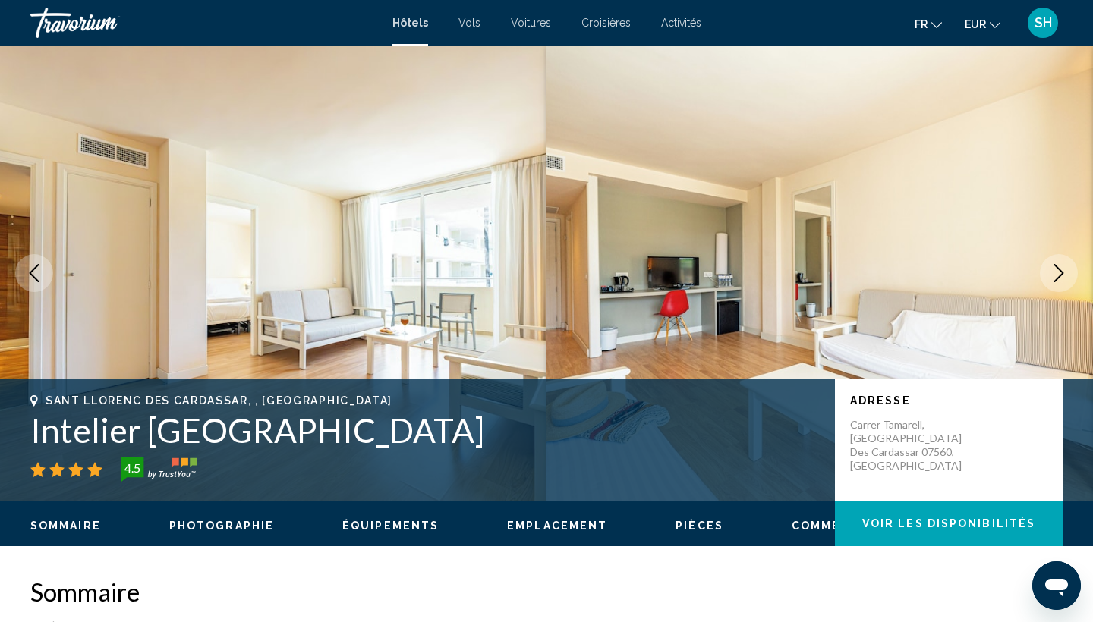
click at [1058, 273] on icon "Next image" at bounding box center [1058, 273] width 18 height 18
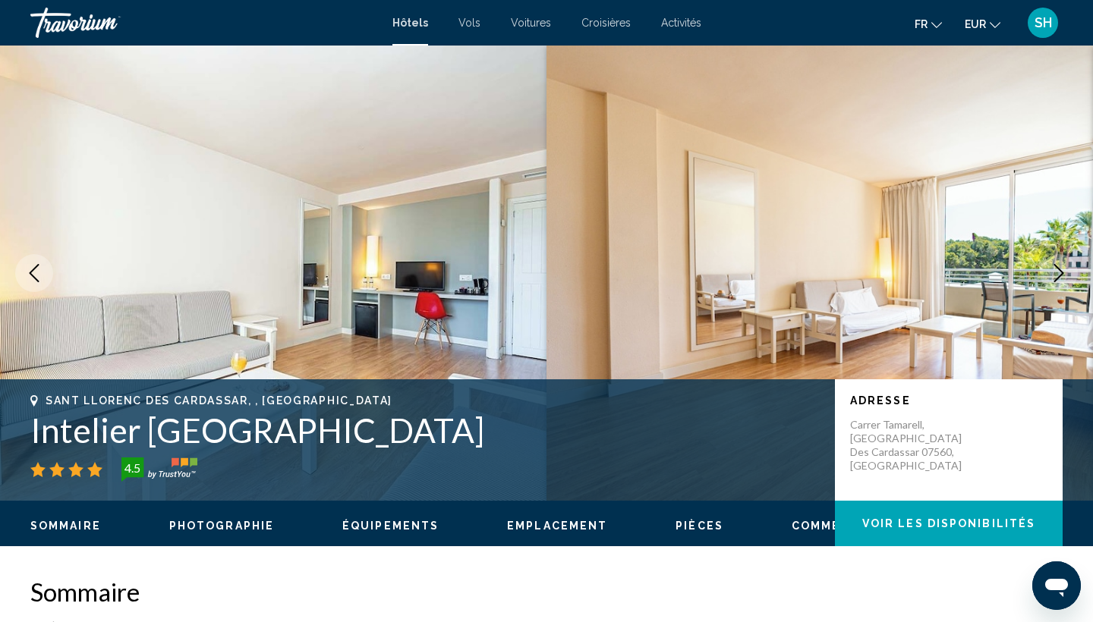
click at [1058, 273] on icon "Next image" at bounding box center [1058, 273] width 18 height 18
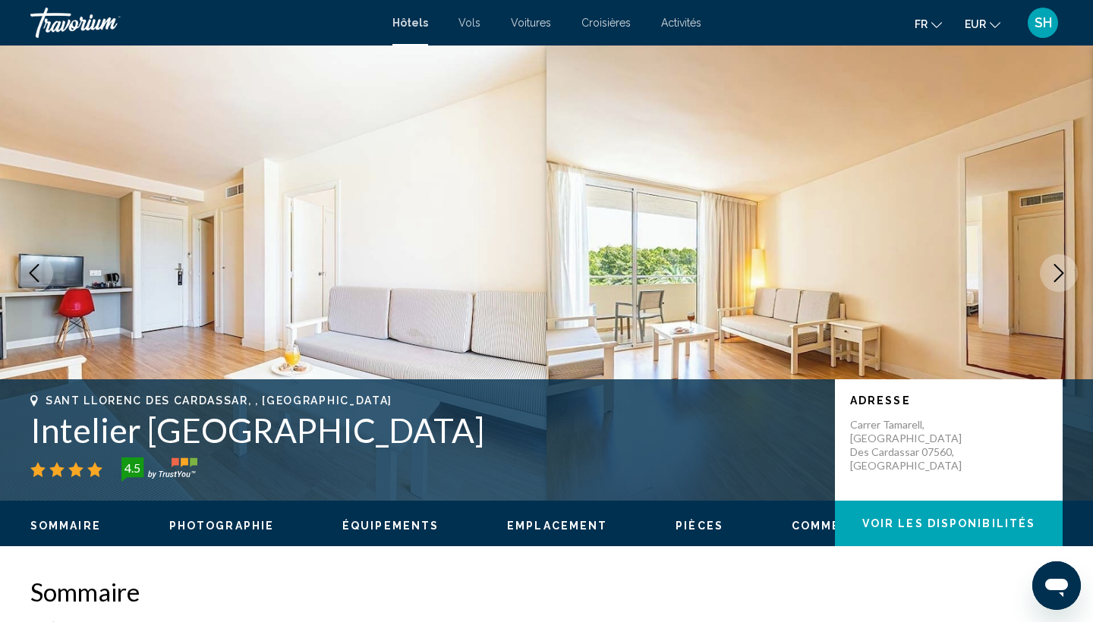
click at [1058, 273] on icon "Next image" at bounding box center [1058, 273] width 18 height 18
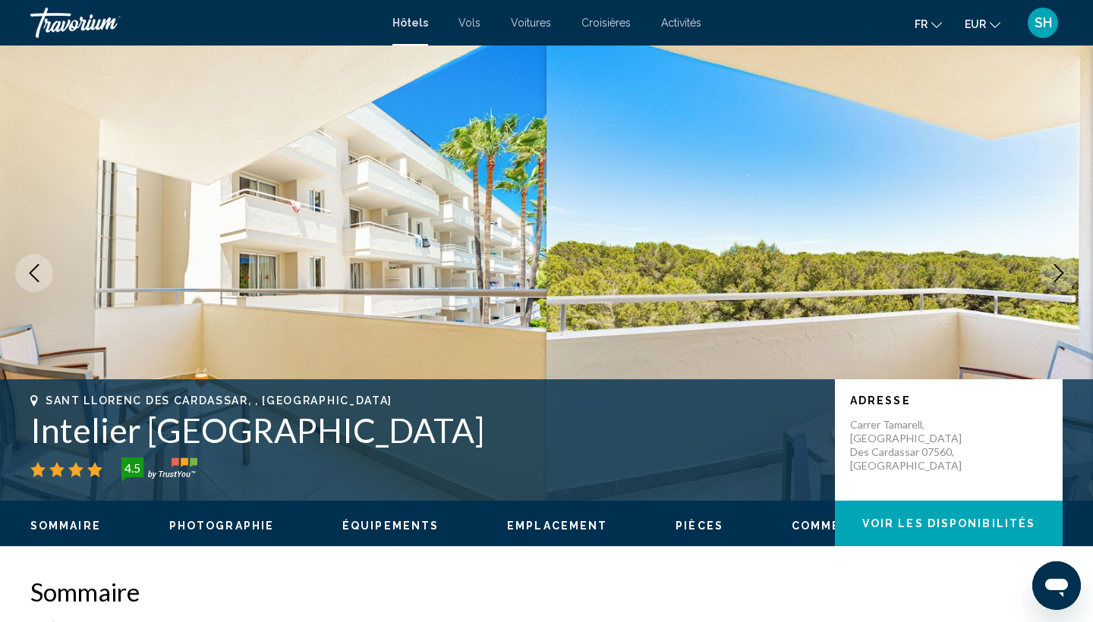
click at [1058, 273] on icon "Next image" at bounding box center [1058, 273] width 18 height 18
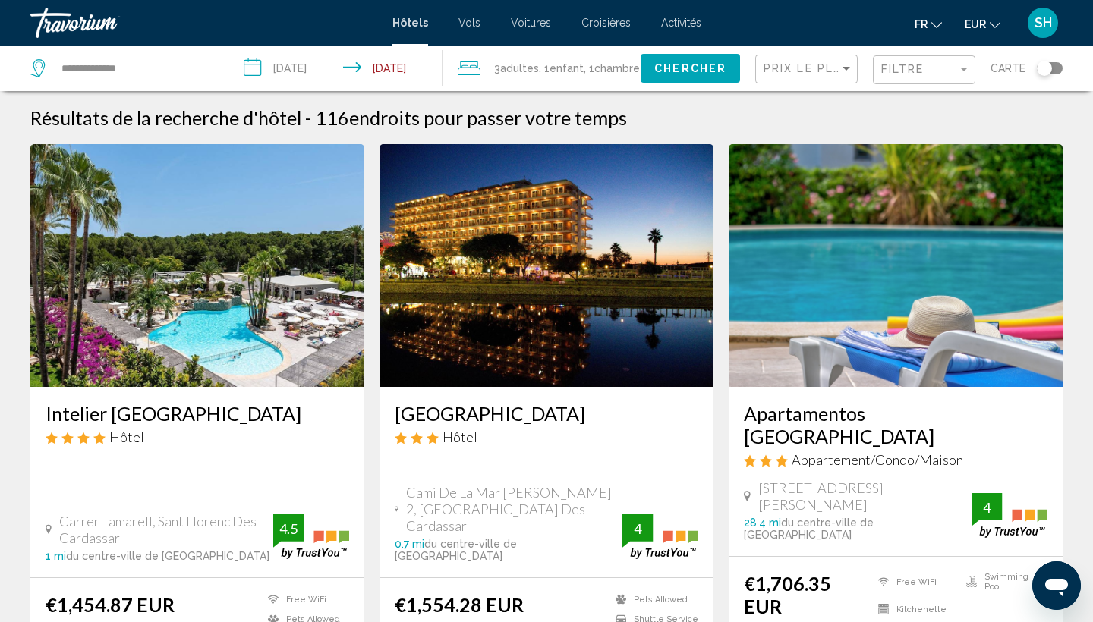
click at [171, 304] on img "Main content" at bounding box center [197, 265] width 334 height 243
click at [535, 66] on span "Adultes" at bounding box center [519, 68] width 39 height 12
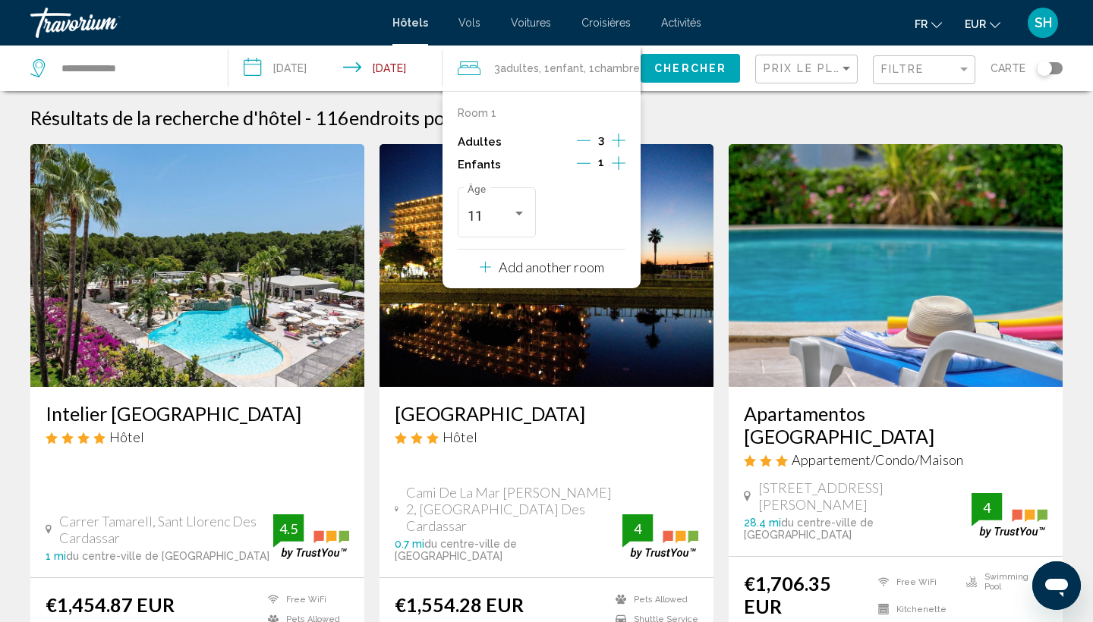
click at [582, 142] on icon "Decrement adults" at bounding box center [584, 141] width 14 height 14
click at [704, 74] on span "Chercher" at bounding box center [690, 69] width 72 height 12
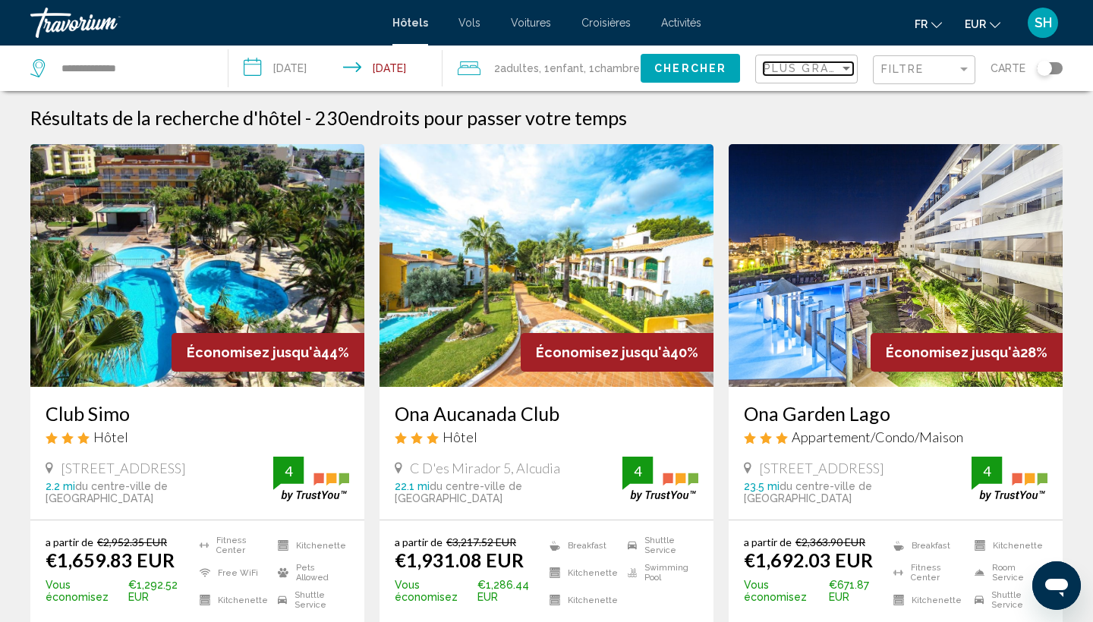
click at [806, 66] on span "Plus grandes économies" at bounding box center [853, 68] width 181 height 12
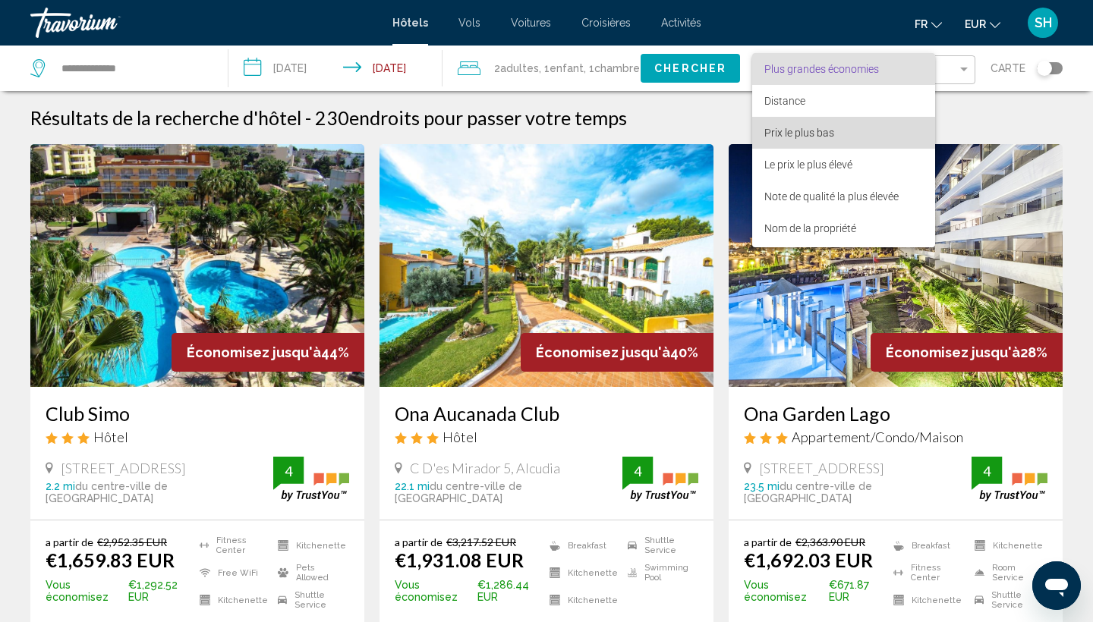
click at [802, 131] on span "Prix le plus bas" at bounding box center [799, 133] width 70 height 12
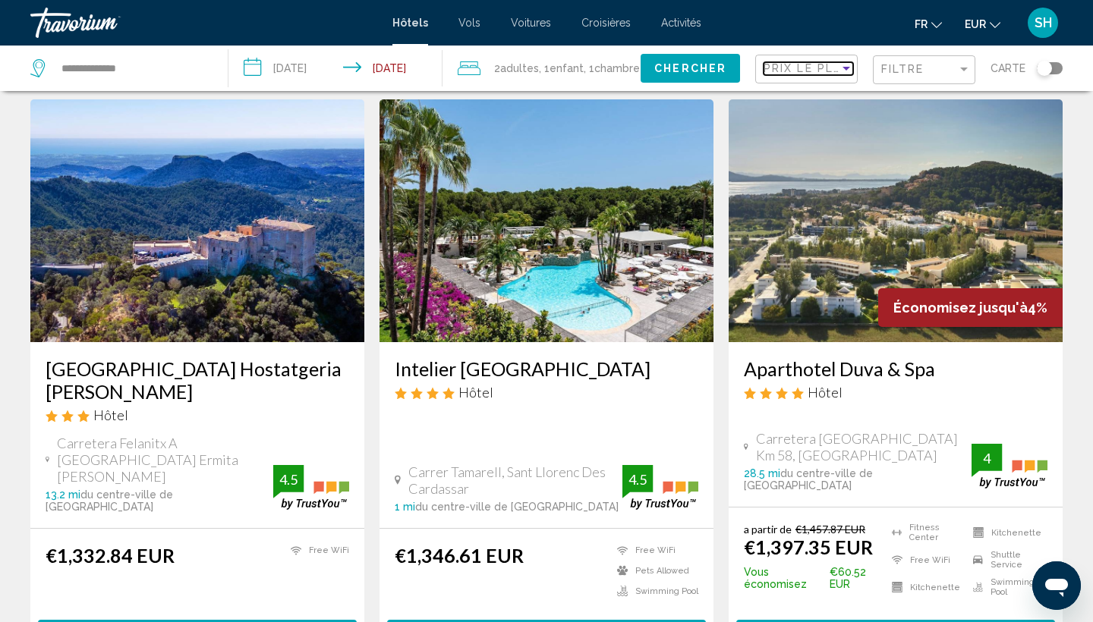
scroll to position [621, 0]
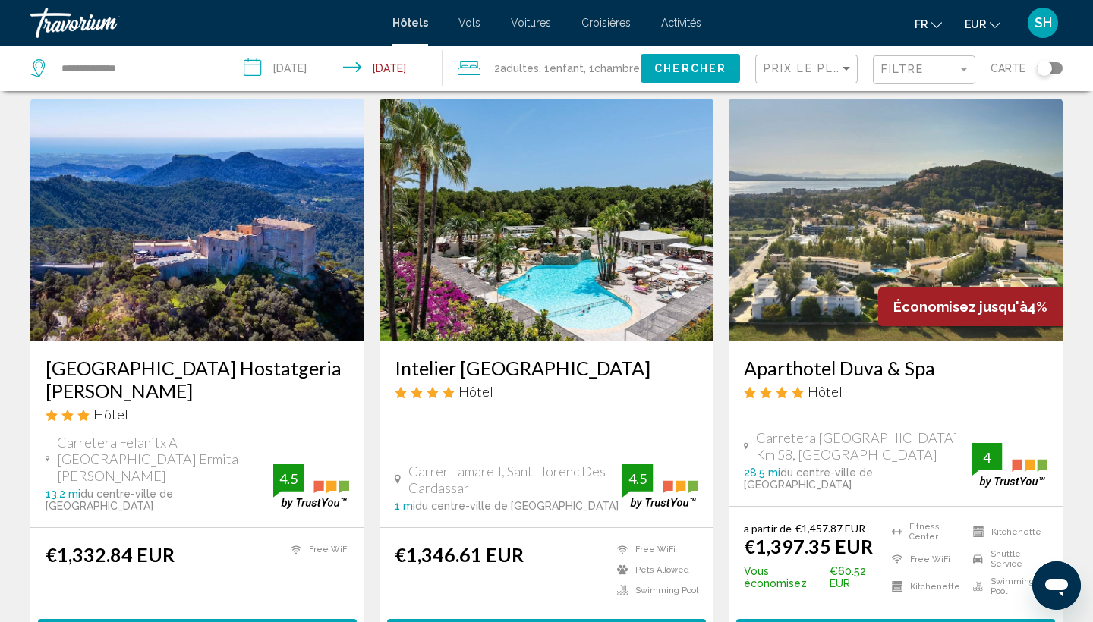
click at [503, 219] on img "Main content" at bounding box center [546, 220] width 334 height 243
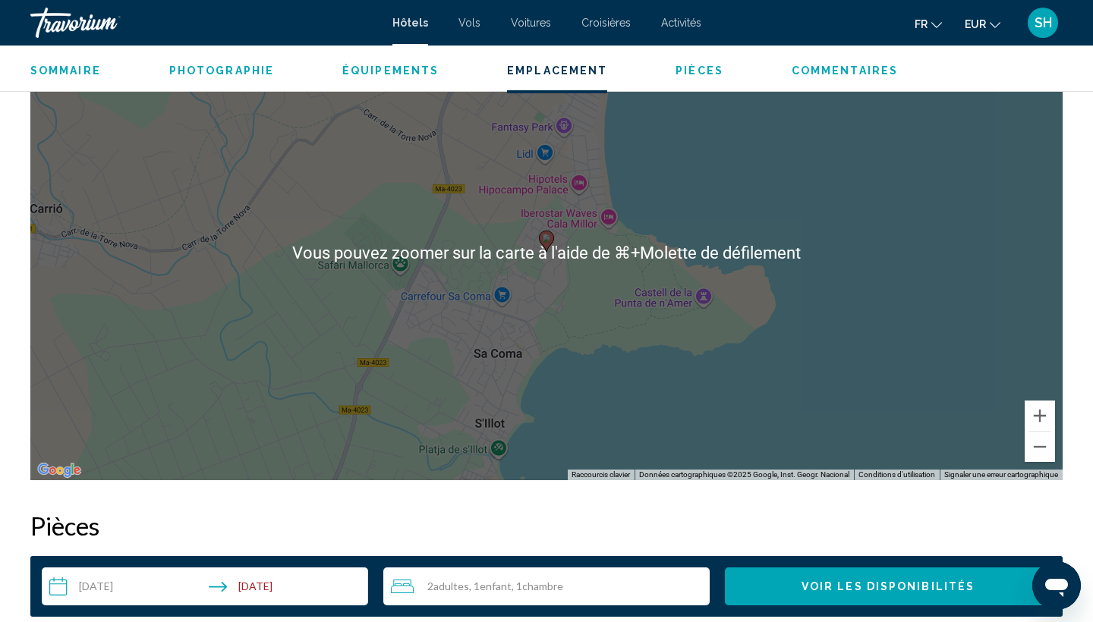
scroll to position [1501, 0]
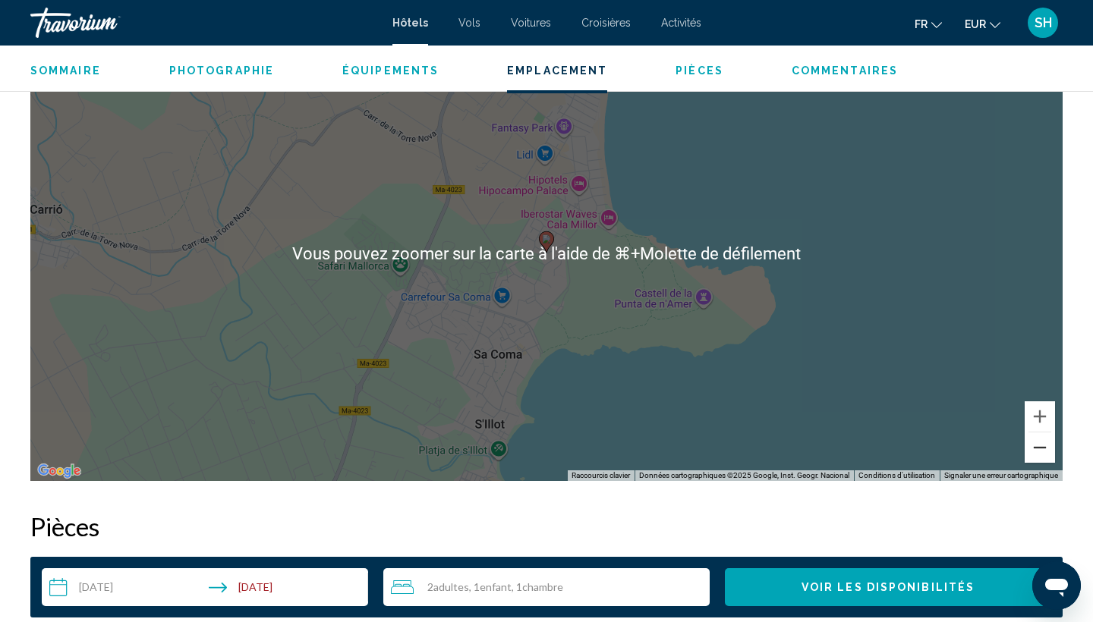
click at [1038, 452] on button "Zoom arrière" at bounding box center [1039, 447] width 30 height 30
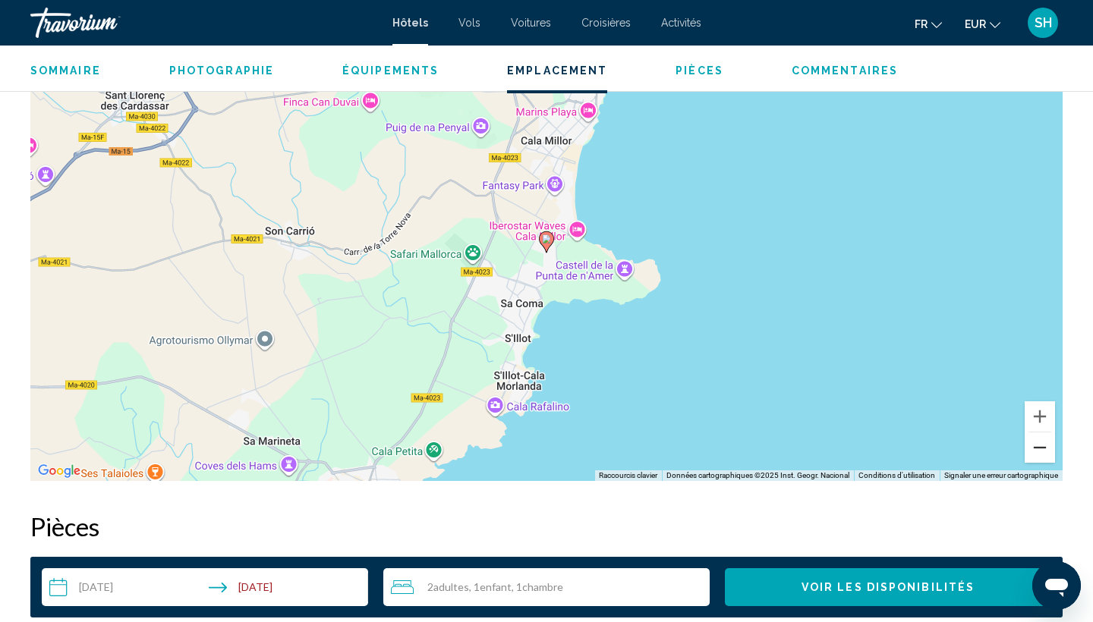
click at [1038, 452] on button "Zoom arrière" at bounding box center [1039, 447] width 30 height 30
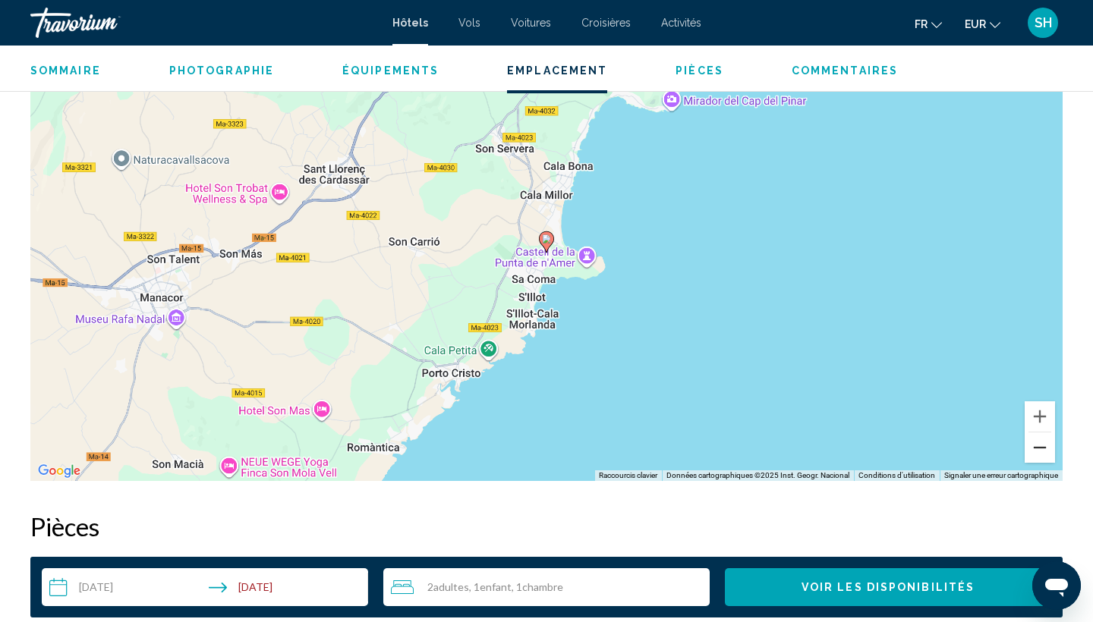
click at [1038, 452] on button "Zoom arrière" at bounding box center [1039, 447] width 30 height 30
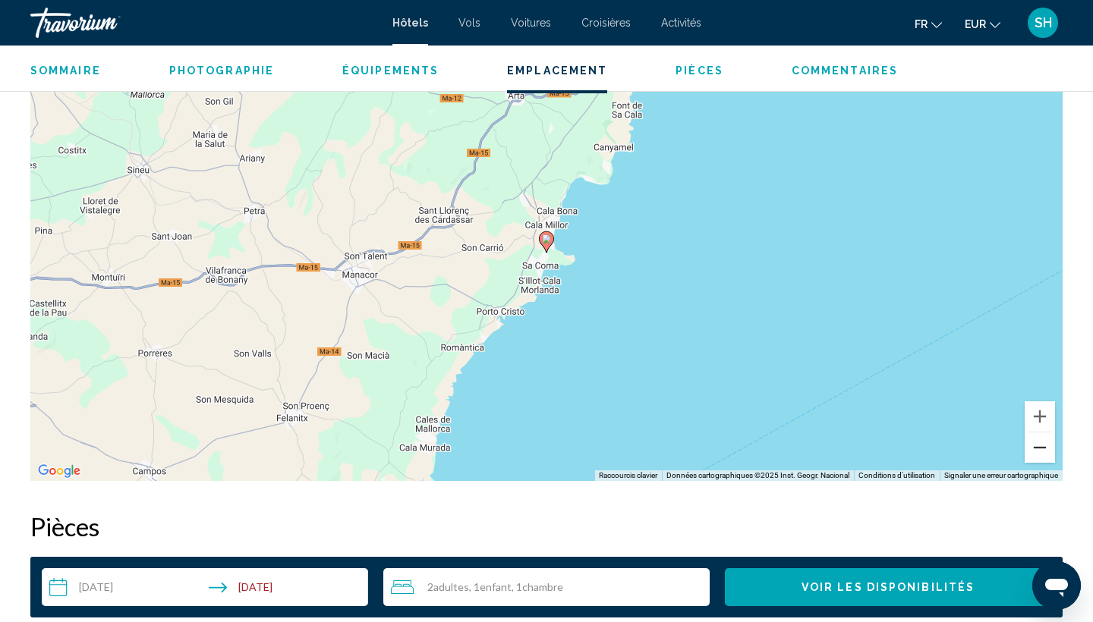
click at [1038, 452] on button "Zoom arrière" at bounding box center [1039, 447] width 30 height 30
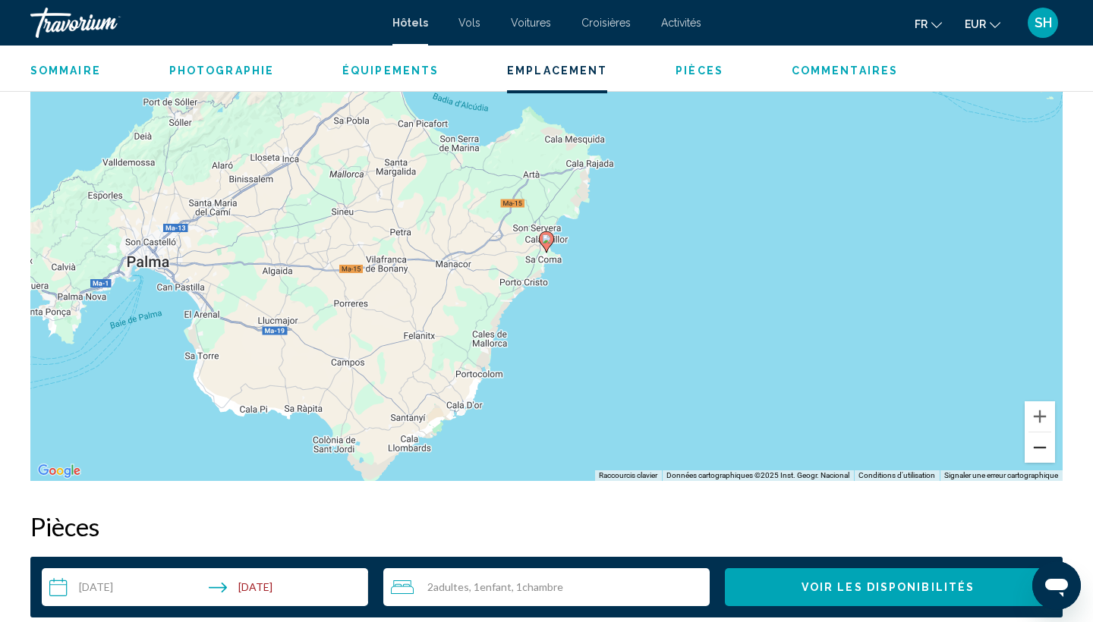
click at [1038, 452] on button "Zoom arrière" at bounding box center [1039, 447] width 30 height 30
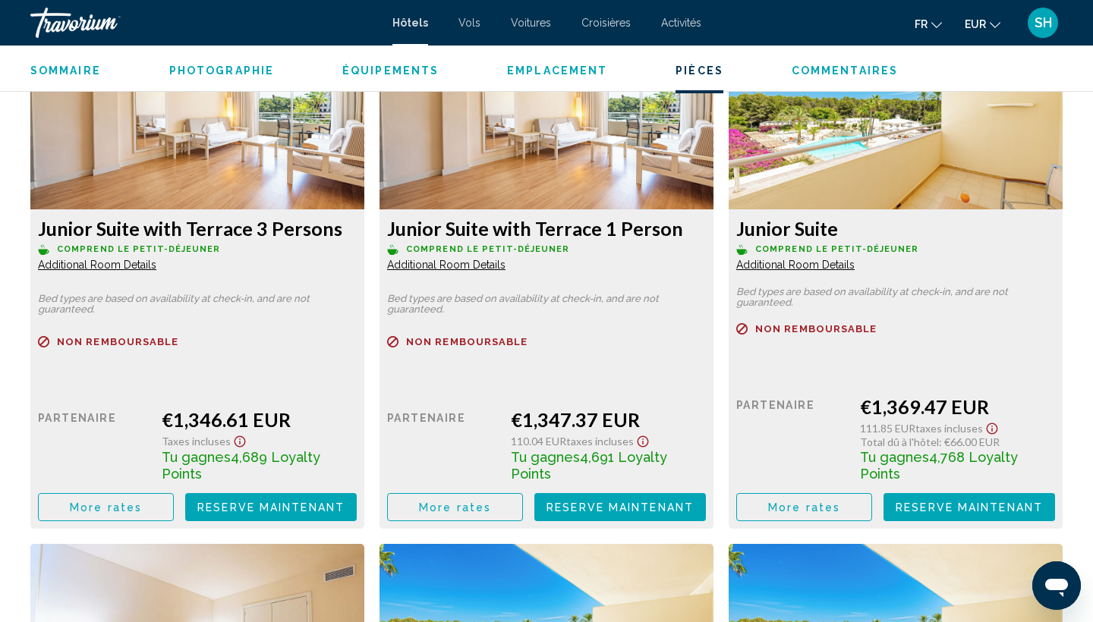
scroll to position [2130, 0]
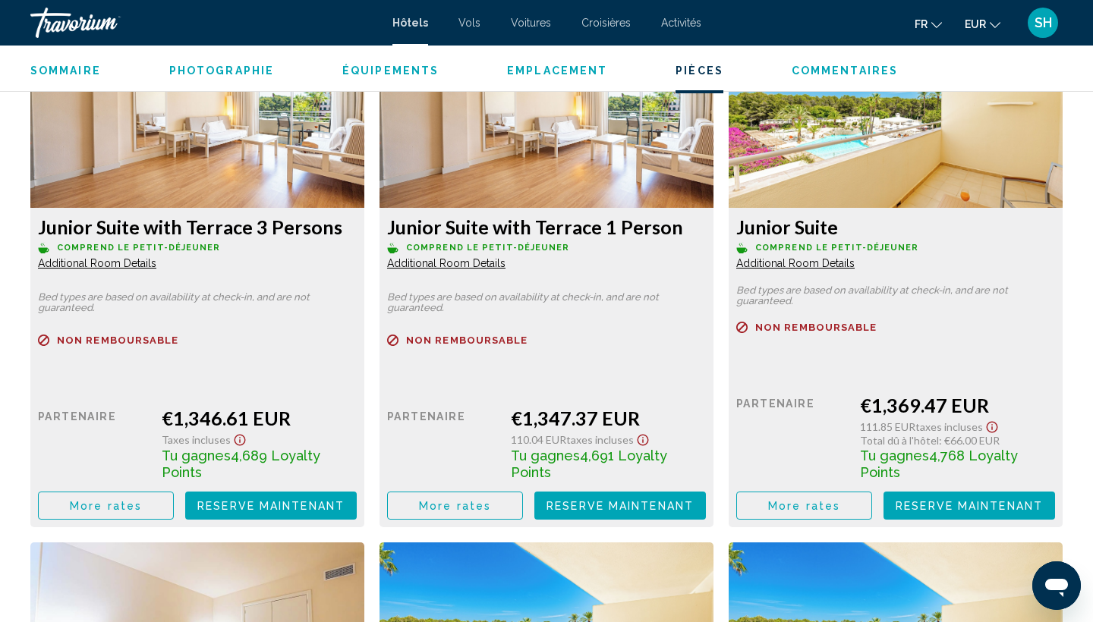
click at [364, 129] on img "Main content" at bounding box center [197, 113] width 334 height 190
click at [142, 499] on span "More rates" at bounding box center [106, 505] width 72 height 12
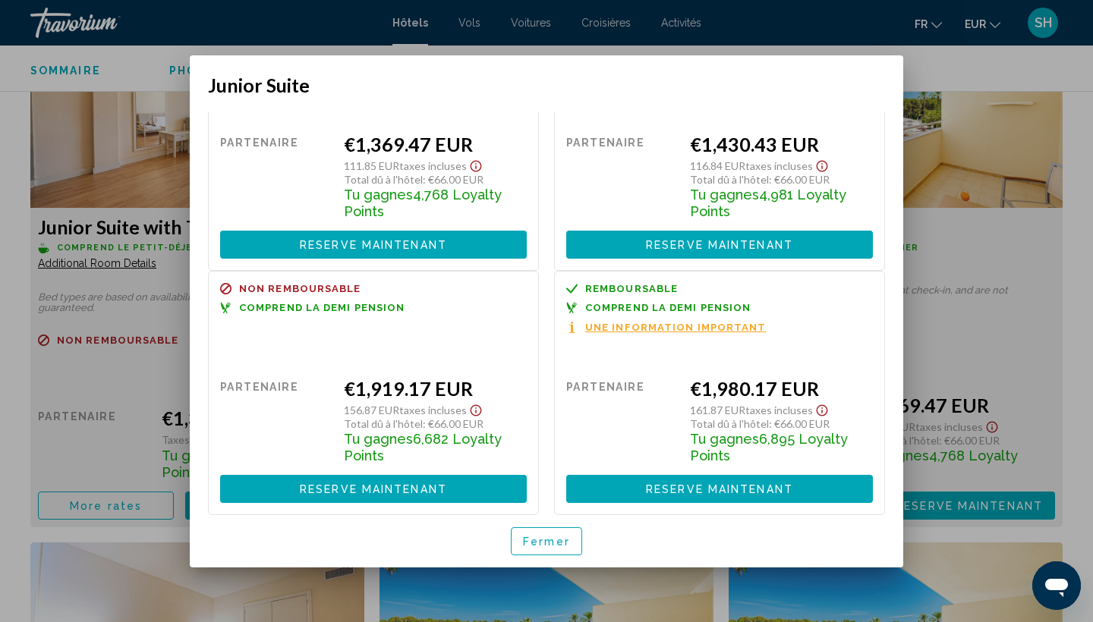
scroll to position [0, 0]
click at [559, 552] on button "Fermer" at bounding box center [546, 541] width 71 height 28
